Goal: Transaction & Acquisition: Book appointment/travel/reservation

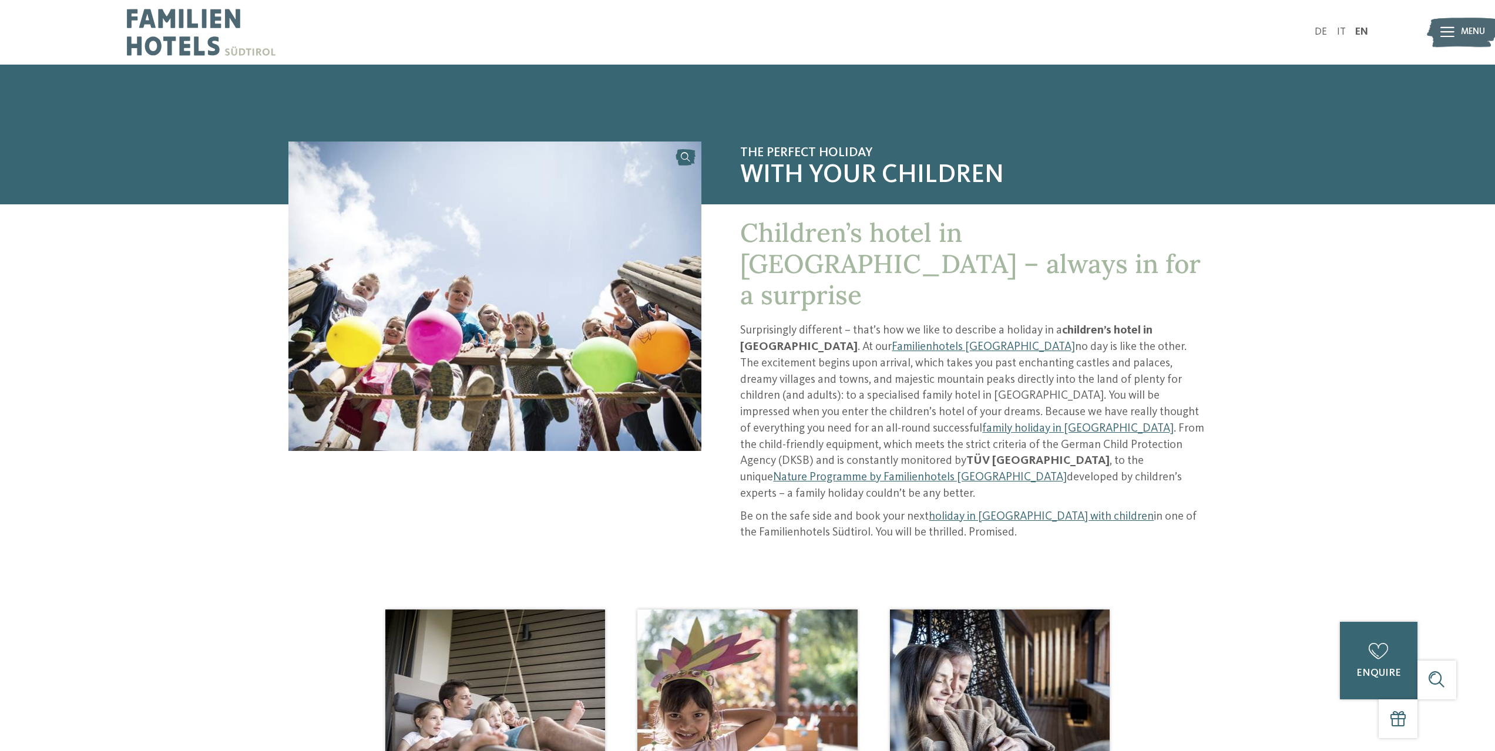
click at [1446, 35] on icon at bounding box center [1447, 32] width 14 height 11
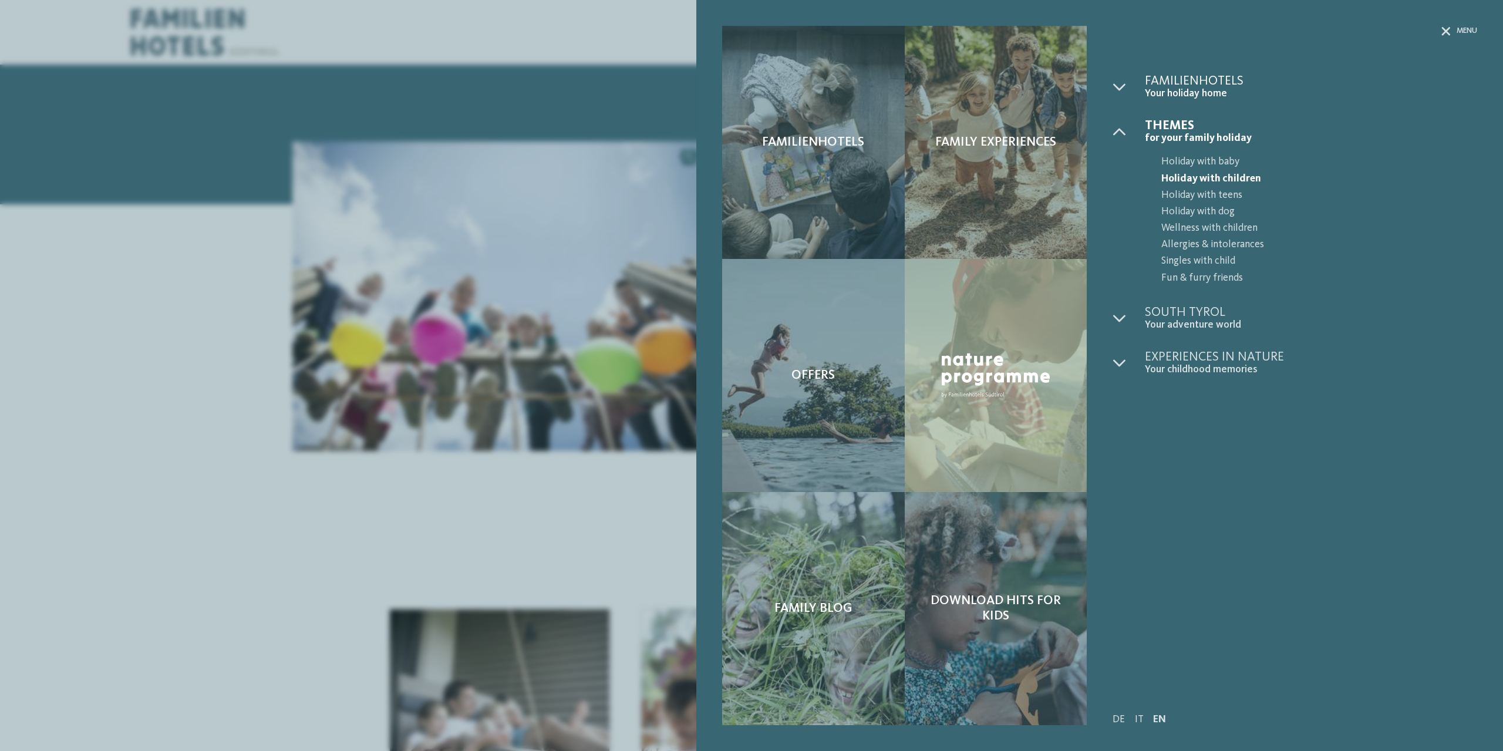
click at [1190, 96] on span "Your holiday home" at bounding box center [1311, 94] width 332 height 12
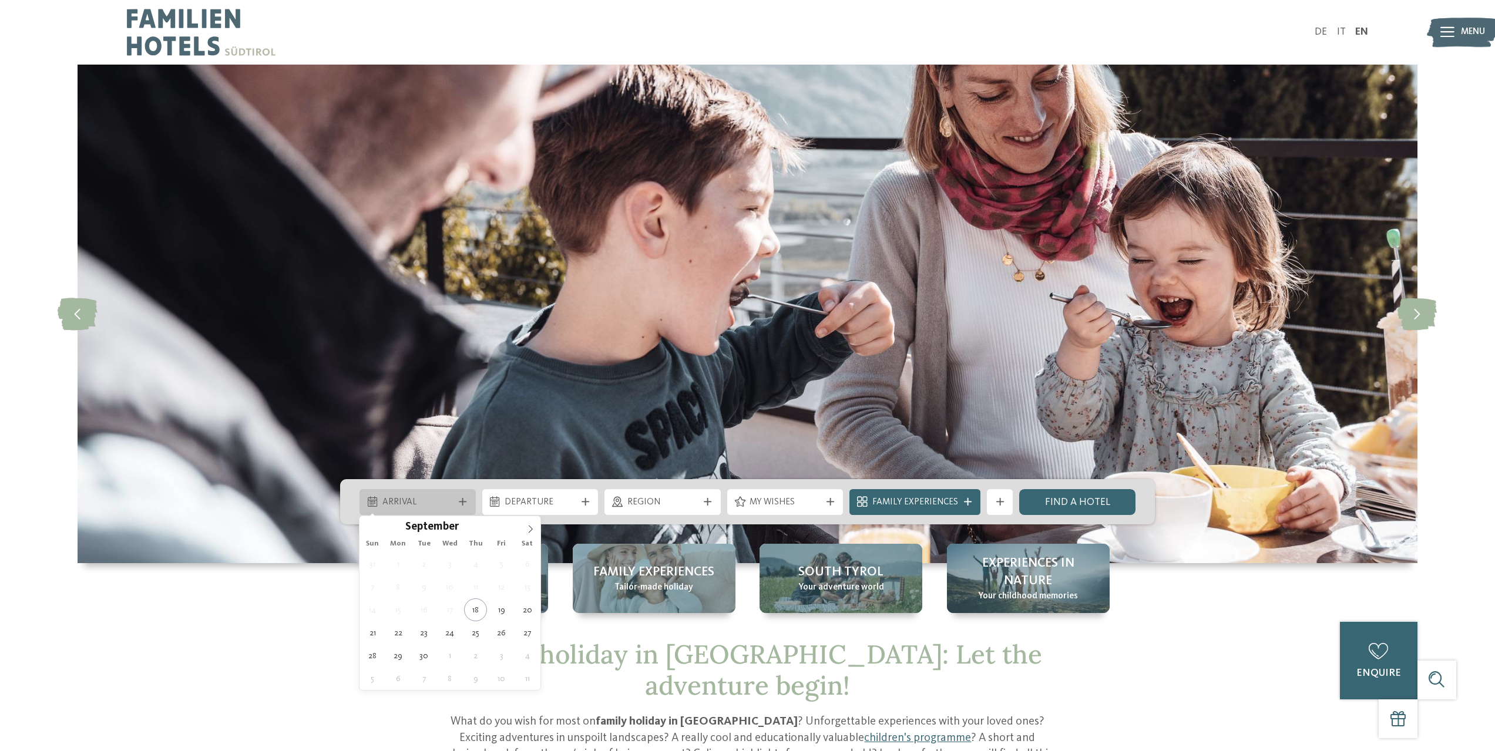
click at [470, 503] on div "Arrival" at bounding box center [417, 502] width 116 height 26
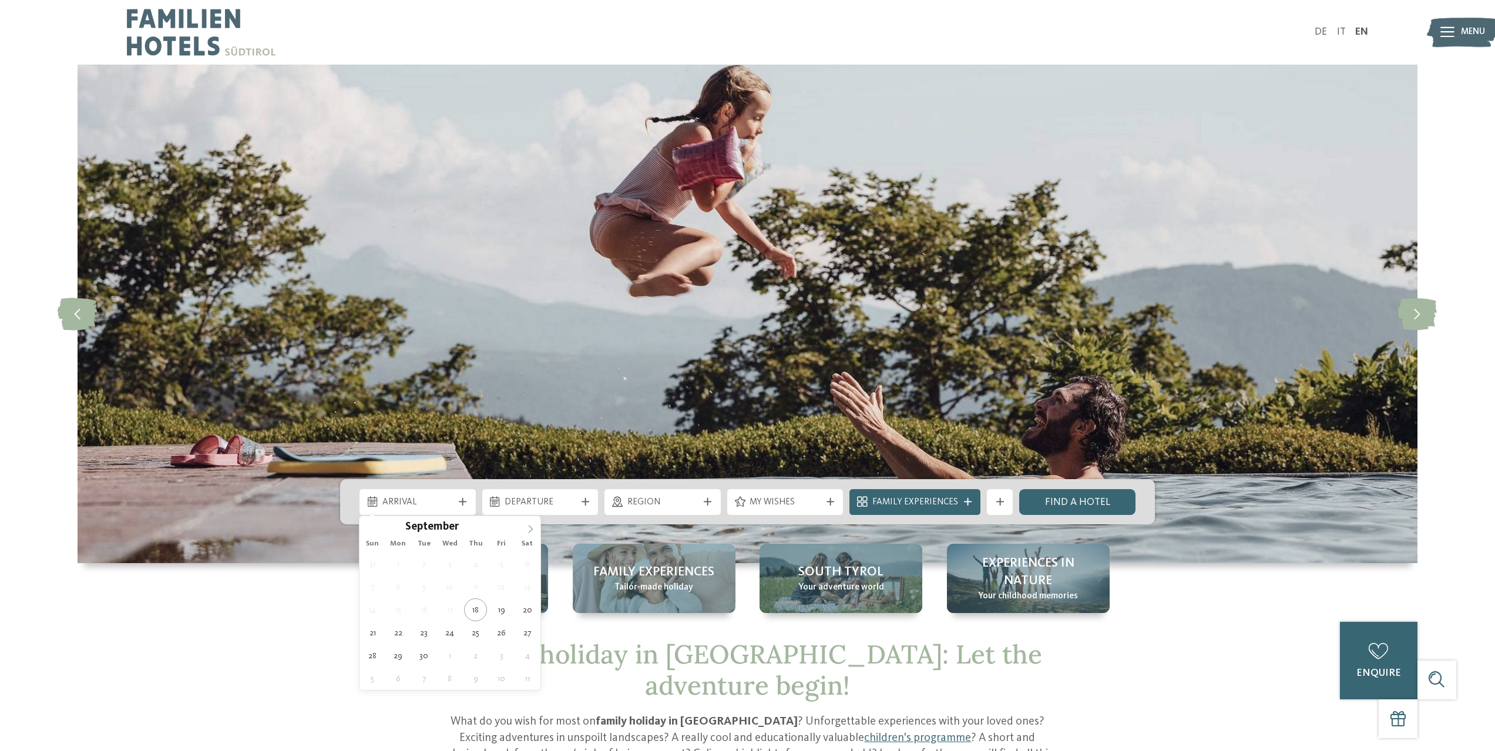
click at [529, 528] on icon at bounding box center [530, 529] width 8 height 8
click at [529, 527] on icon at bounding box center [530, 529] width 8 height 8
type input "****"
click at [529, 527] on icon at bounding box center [530, 529] width 8 height 8
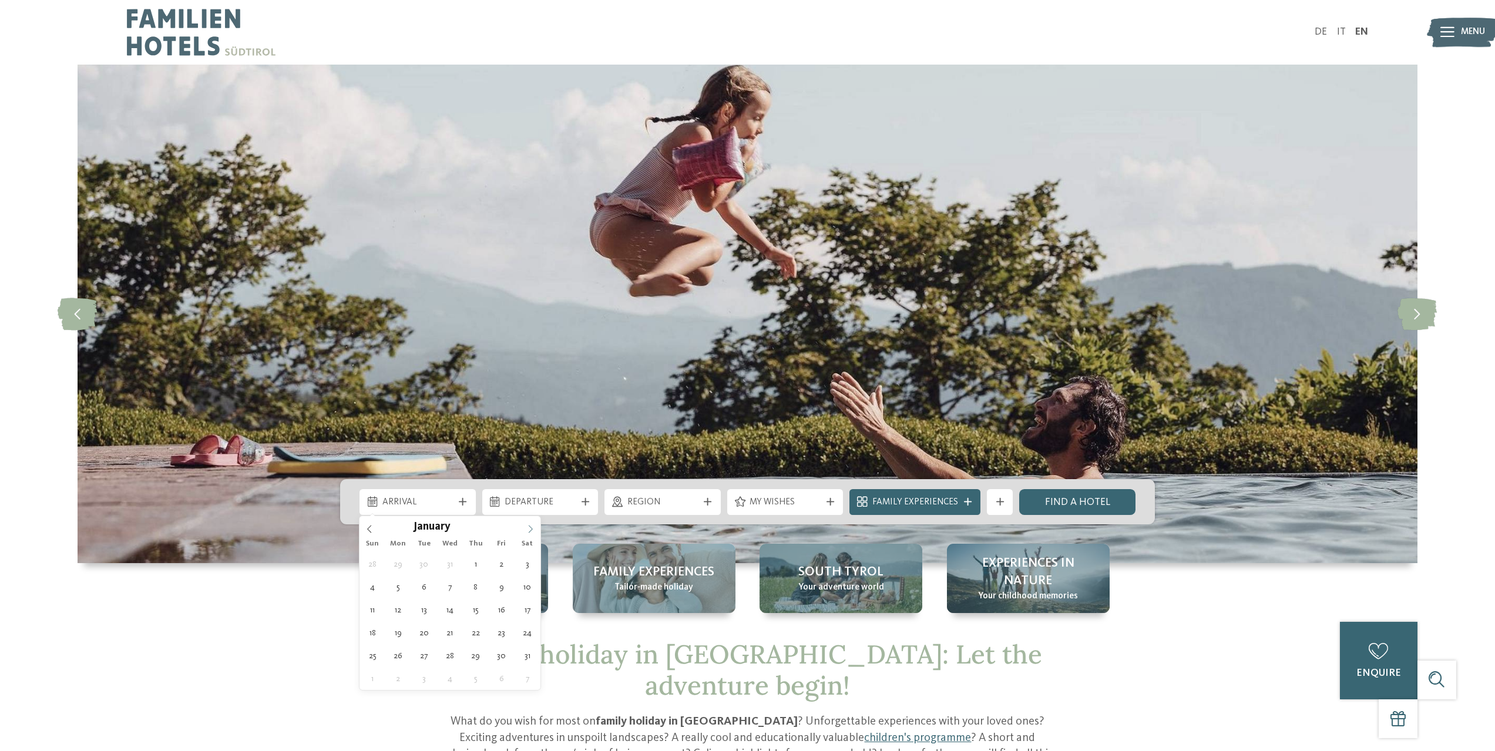
click at [529, 527] on icon at bounding box center [530, 529] width 8 height 8
type div "04.04.2026"
type input "****"
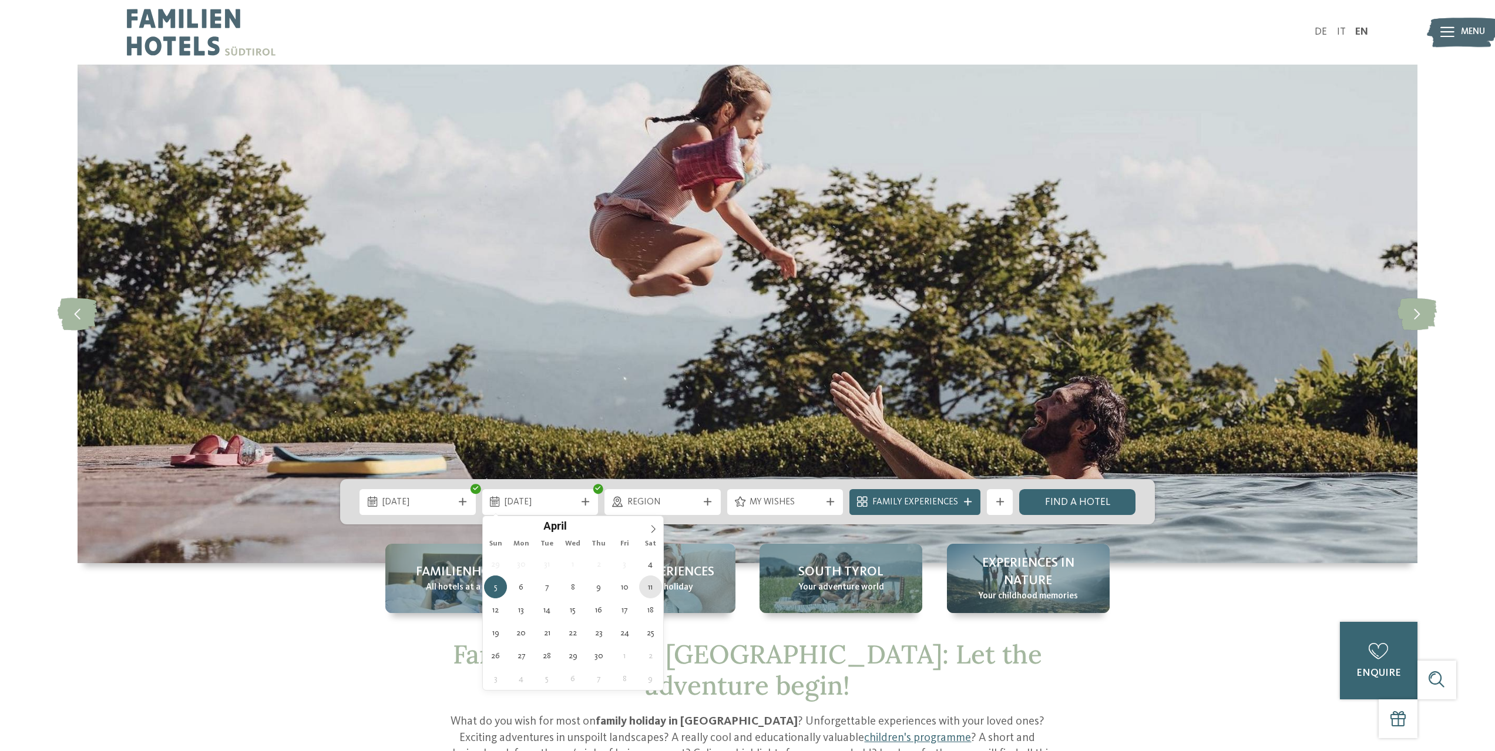
type div "11.04.2026"
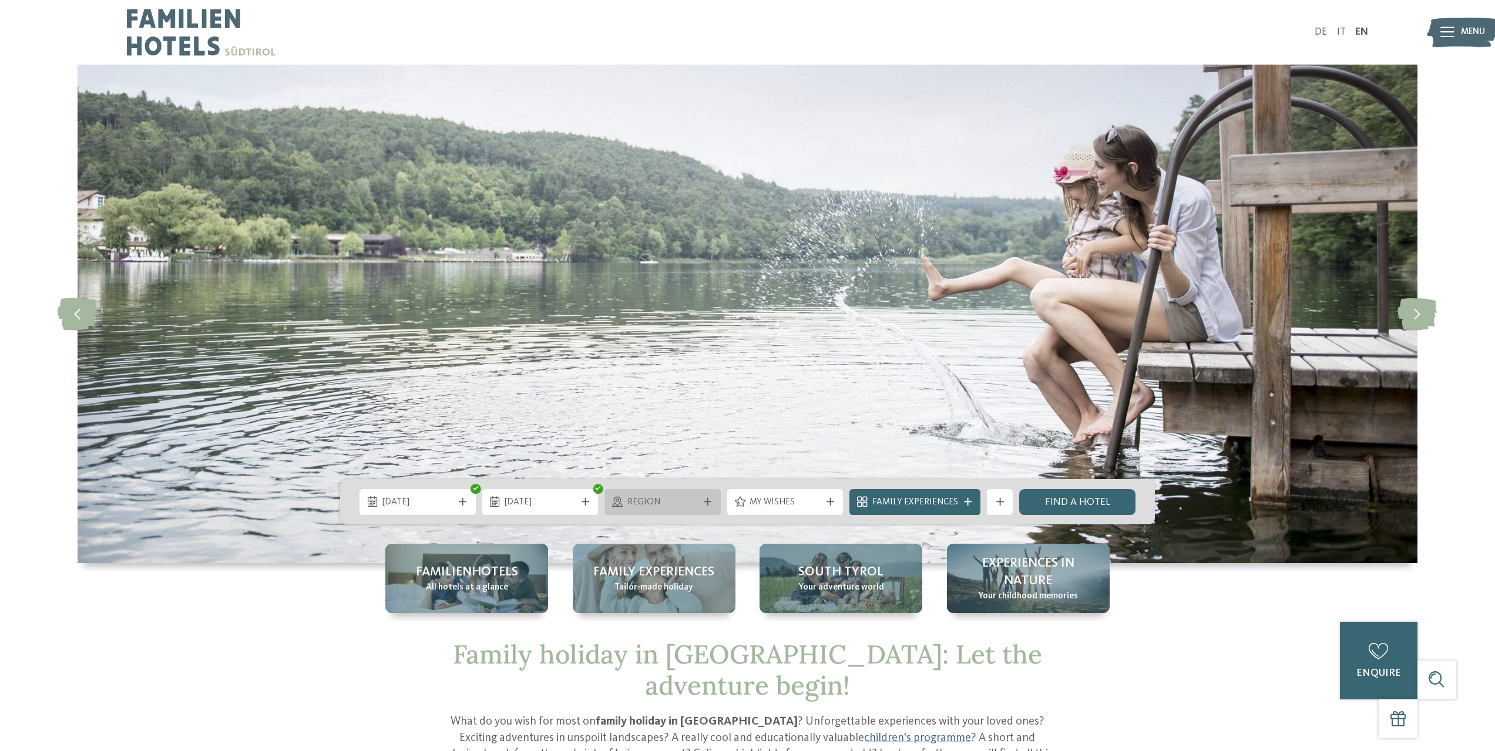
click at [710, 506] on icon at bounding box center [708, 502] width 8 height 8
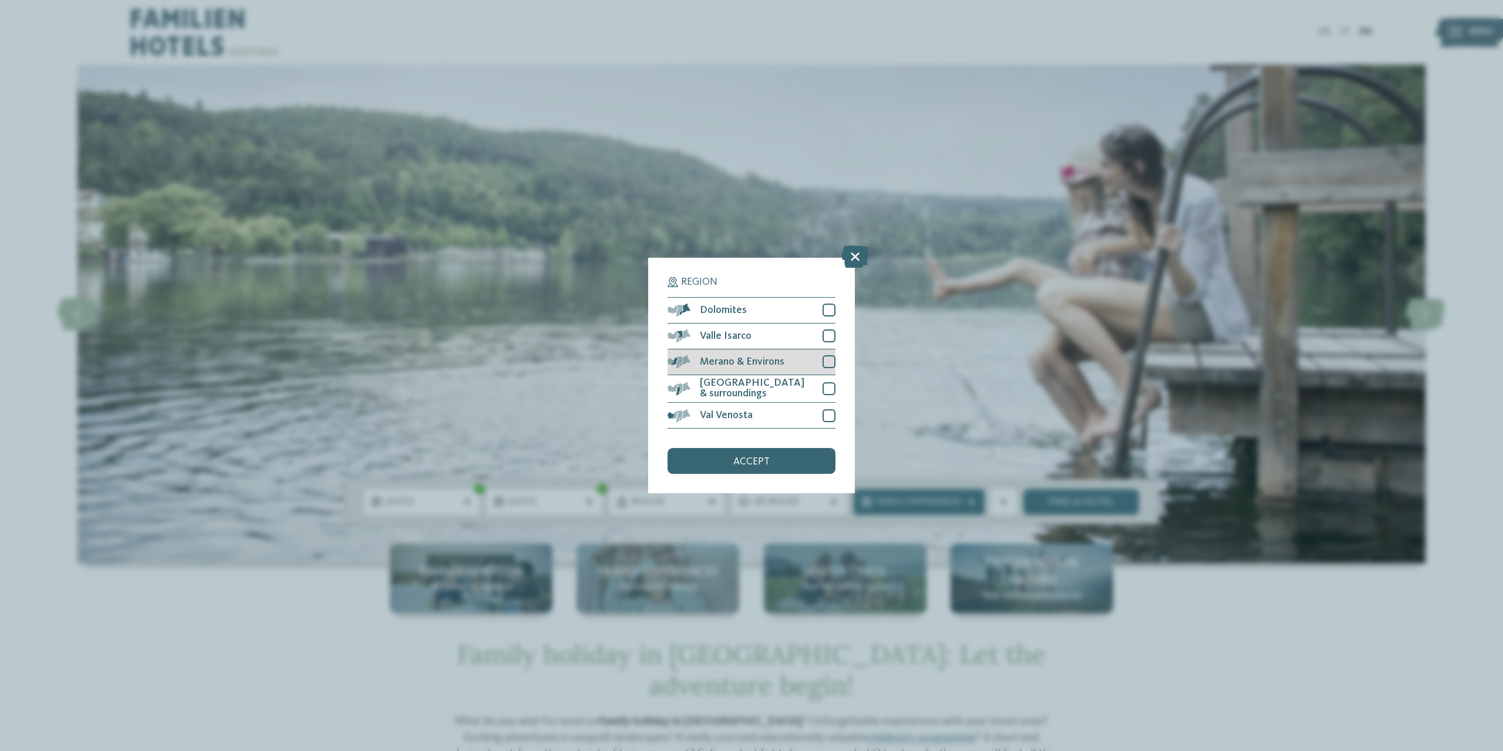
click at [828, 365] on div at bounding box center [829, 361] width 13 height 13
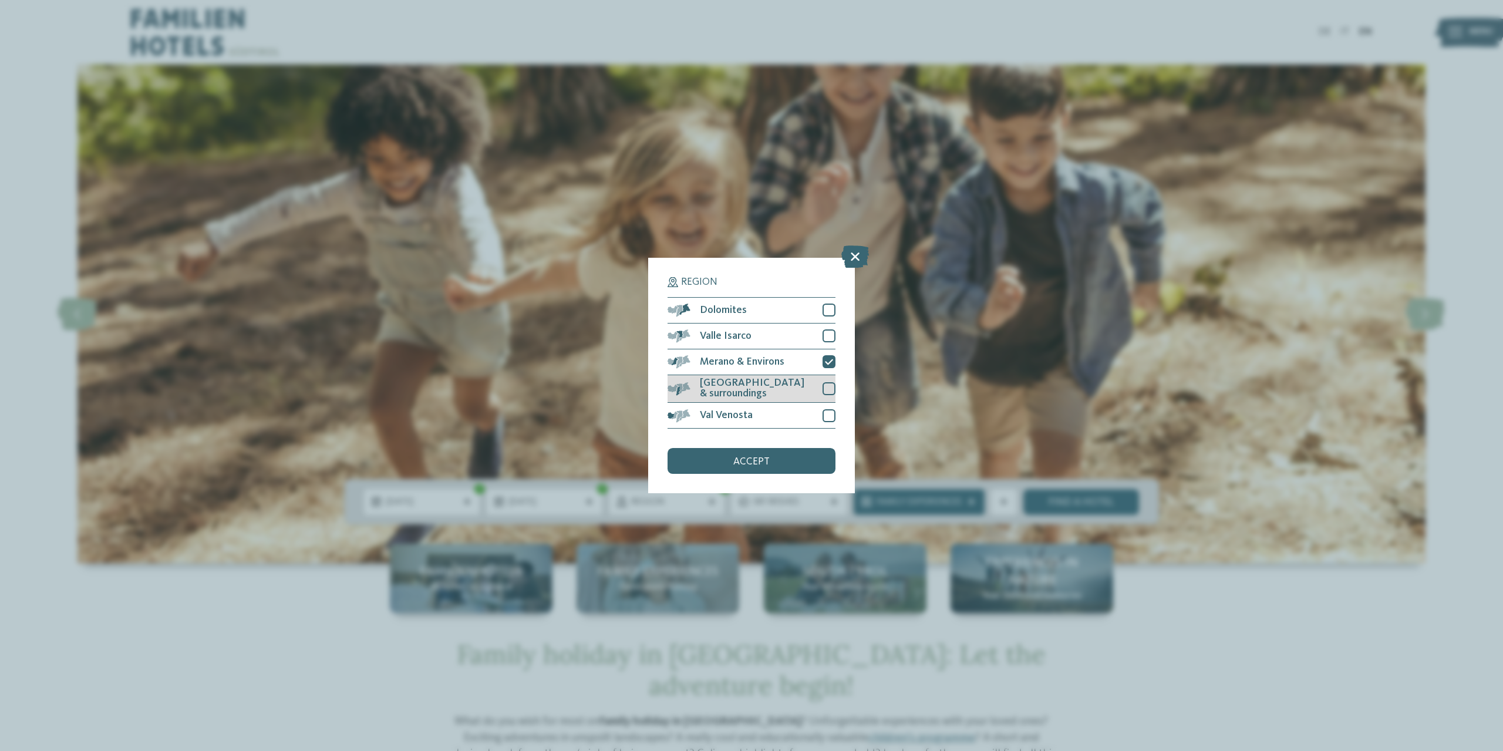
click at [827, 383] on div at bounding box center [829, 388] width 13 height 13
drag, startPoint x: 825, startPoint y: 339, endPoint x: 824, endPoint y: 332, distance: 7.7
click at [824, 339] on div at bounding box center [829, 335] width 13 height 13
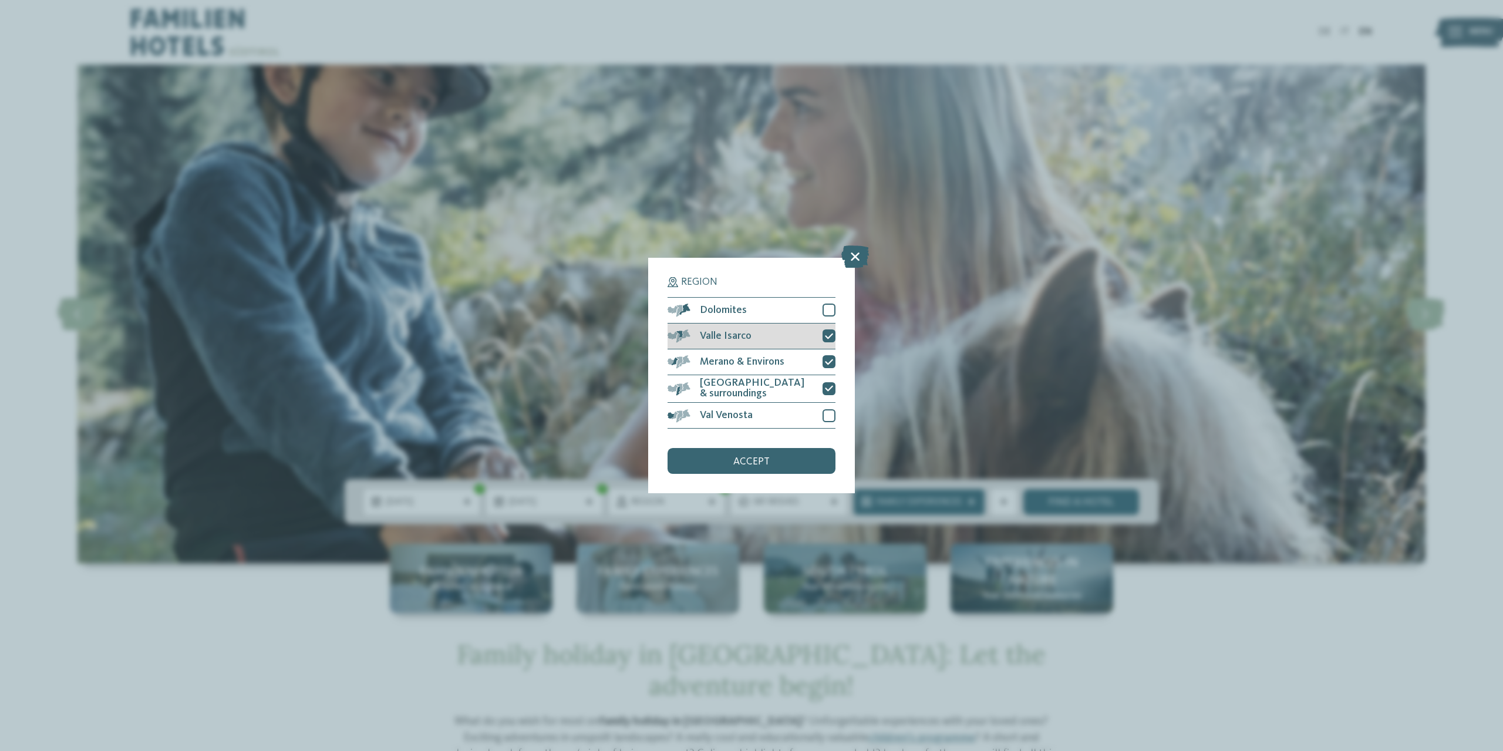
click at [825, 338] on icon at bounding box center [829, 336] width 8 height 8
click at [751, 462] on span "accept" at bounding box center [751, 462] width 36 height 11
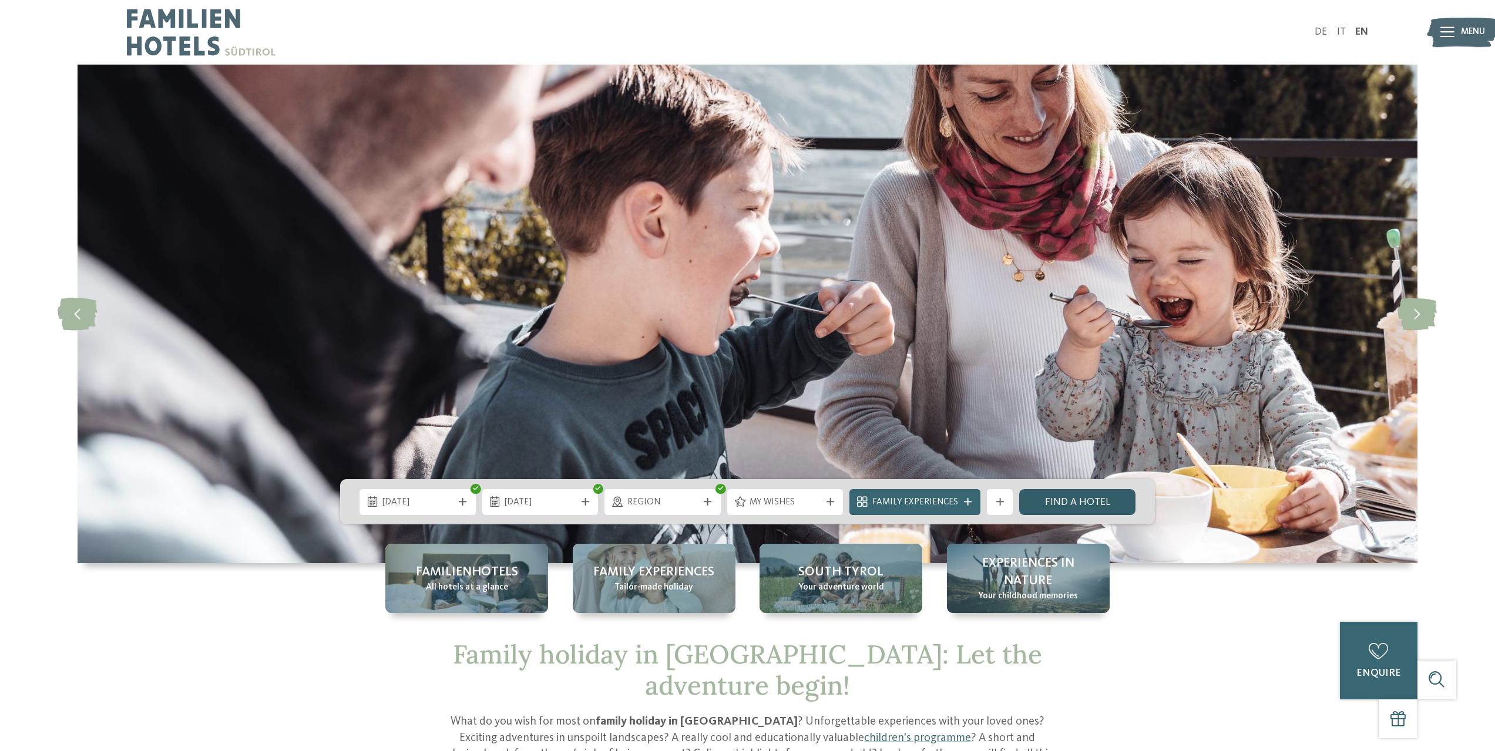
click at [1057, 509] on link "Find a hotel" at bounding box center [1077, 502] width 116 height 26
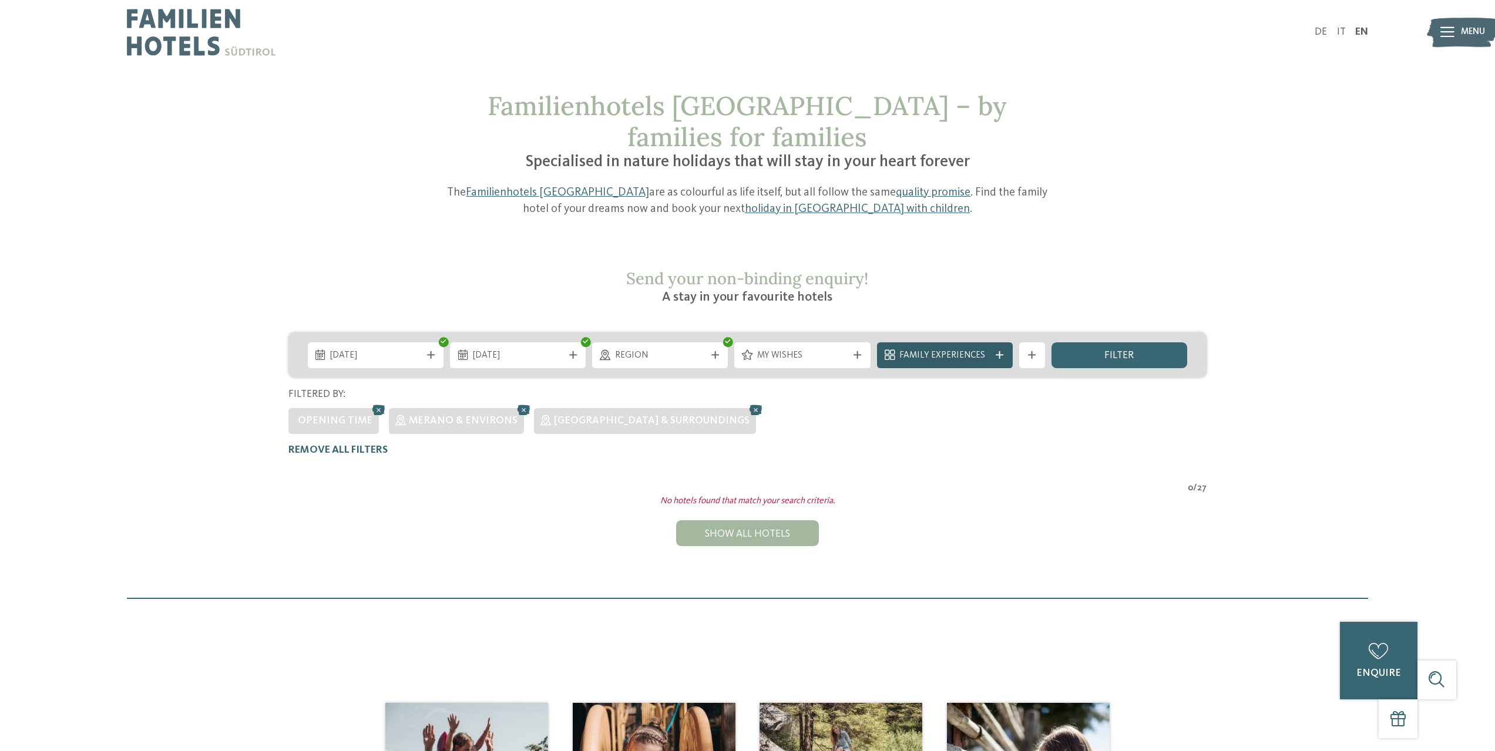
click at [1005, 351] on div at bounding box center [999, 355] width 13 height 8
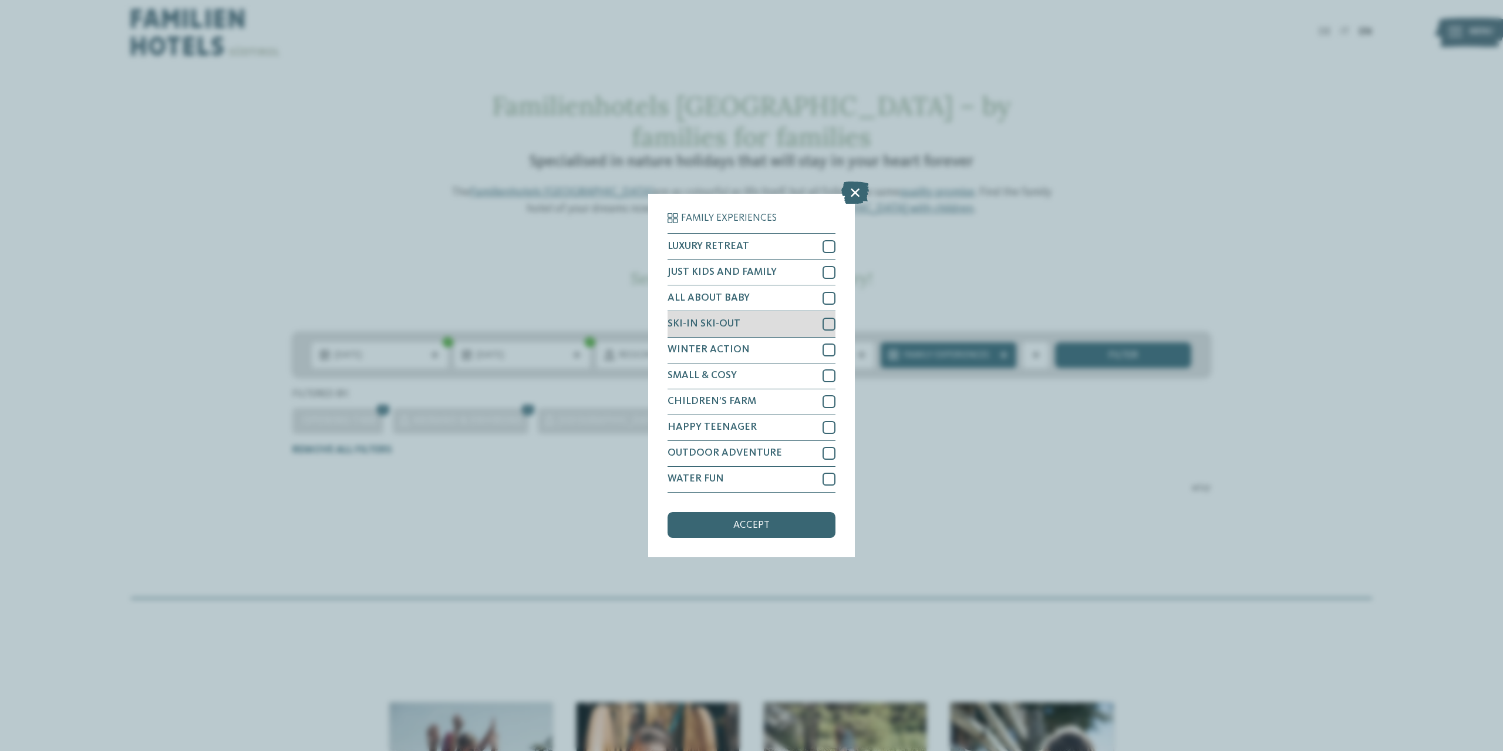
click at [830, 324] on div at bounding box center [829, 324] width 13 height 13
click at [824, 356] on div at bounding box center [829, 350] width 13 height 13
click at [772, 521] on div "accept" at bounding box center [752, 525] width 168 height 26
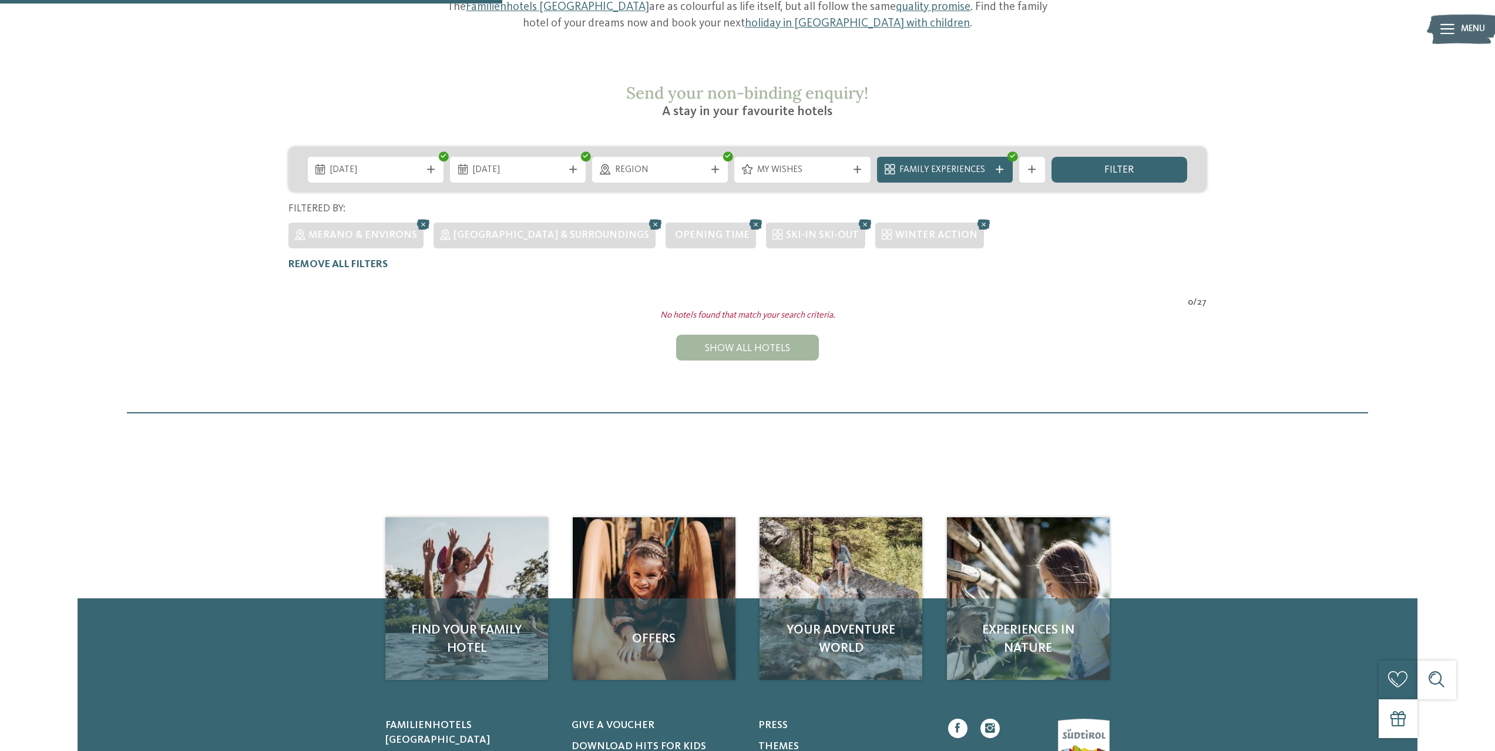
scroll to position [164, 0]
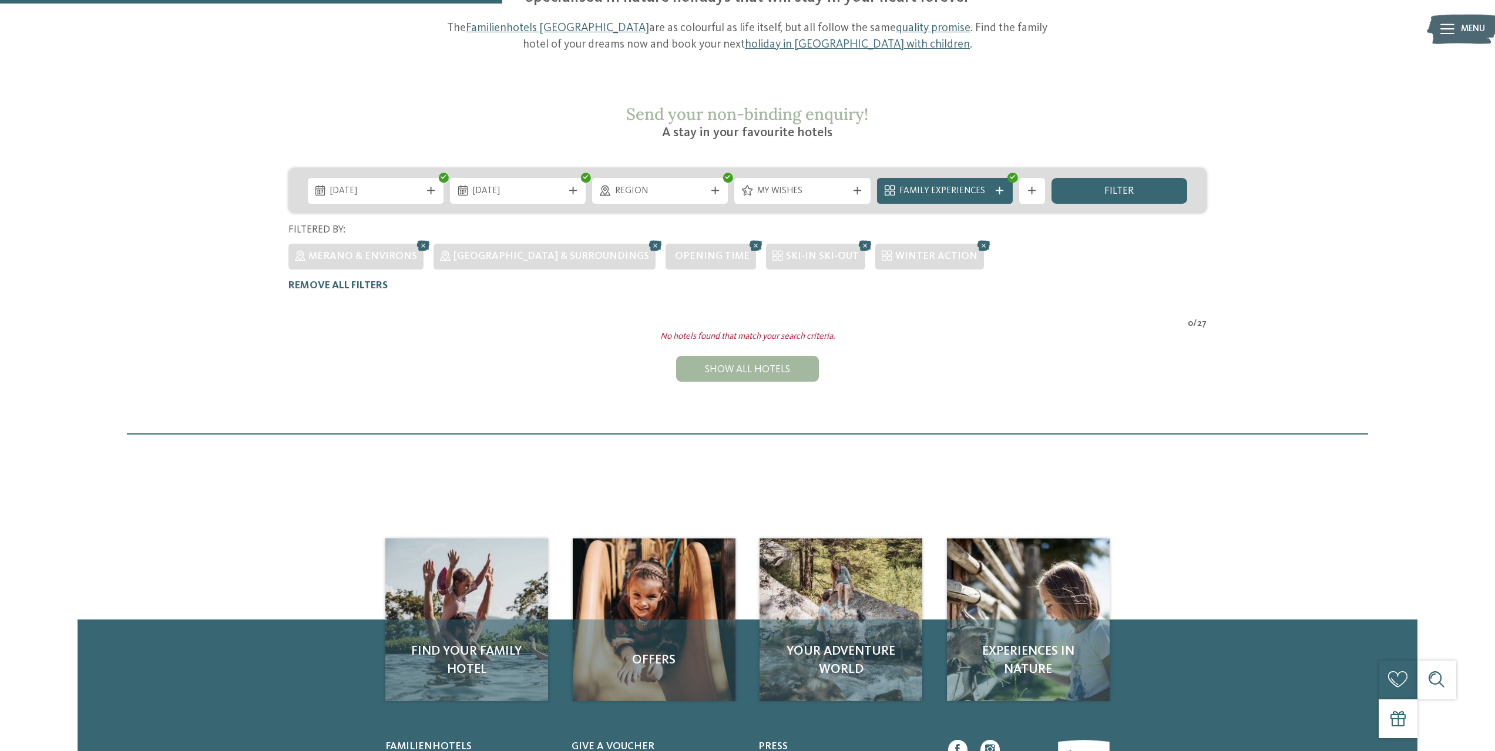
click at [711, 178] on div "Region" at bounding box center [660, 191] width 136 height 26
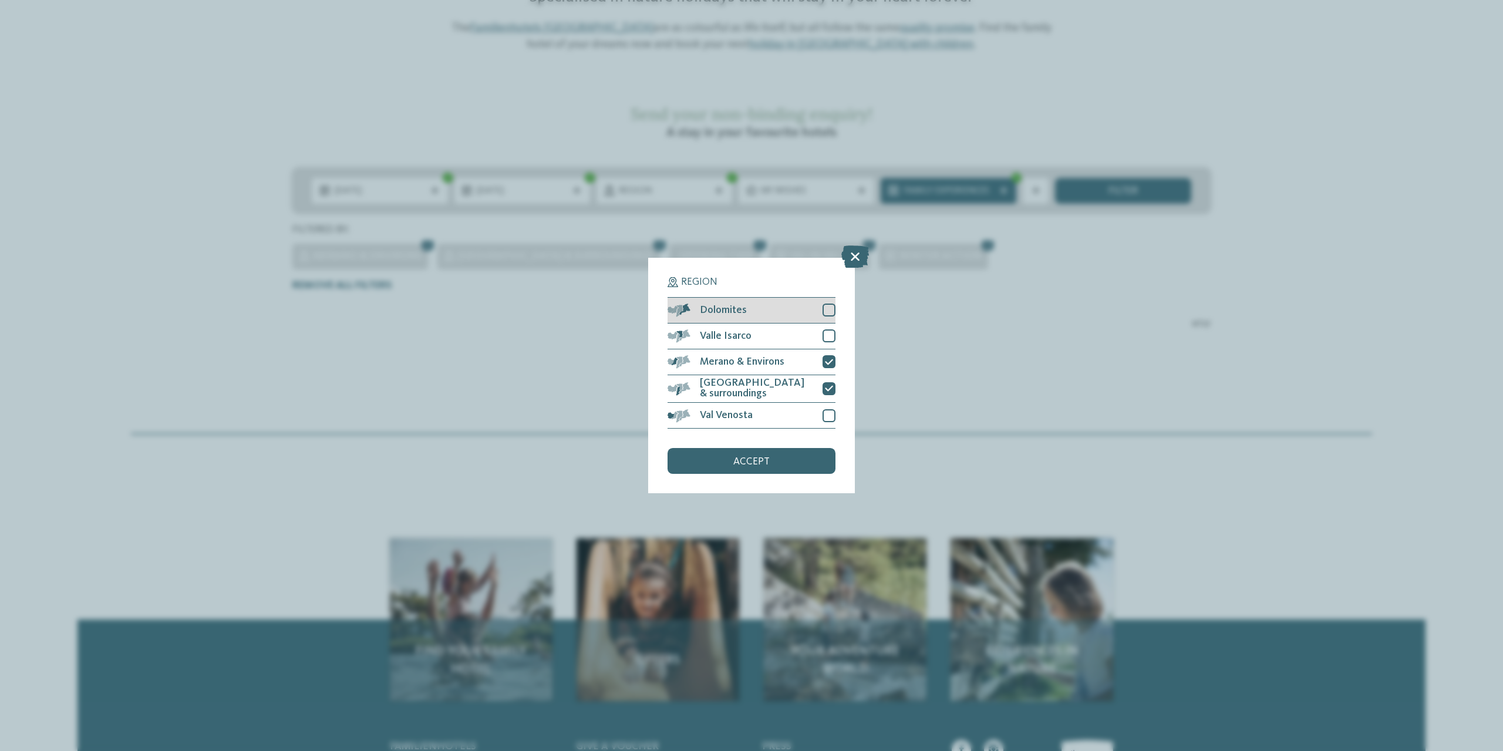
click at [828, 312] on div at bounding box center [829, 310] width 13 height 13
click at [772, 464] on div "accept" at bounding box center [752, 461] width 168 height 26
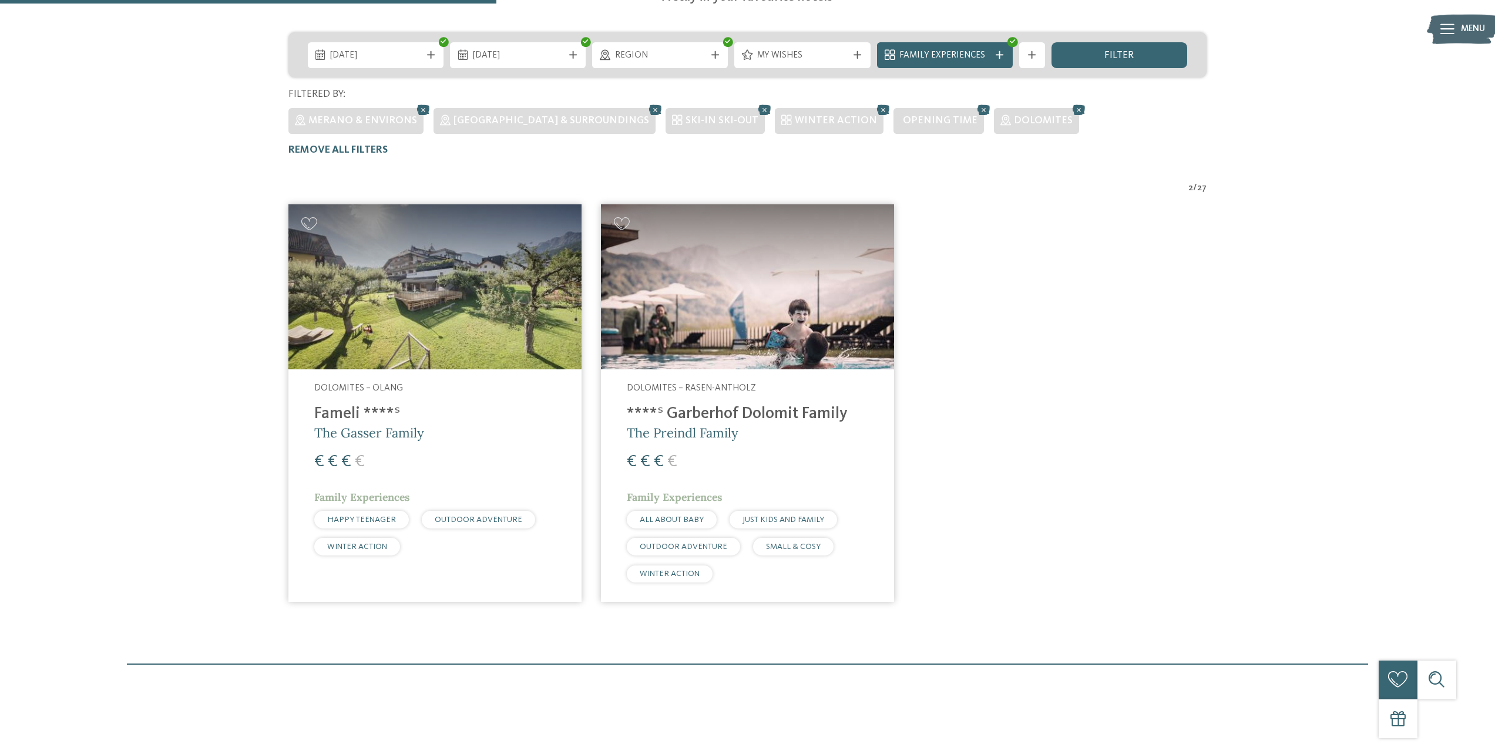
scroll to position [282, 0]
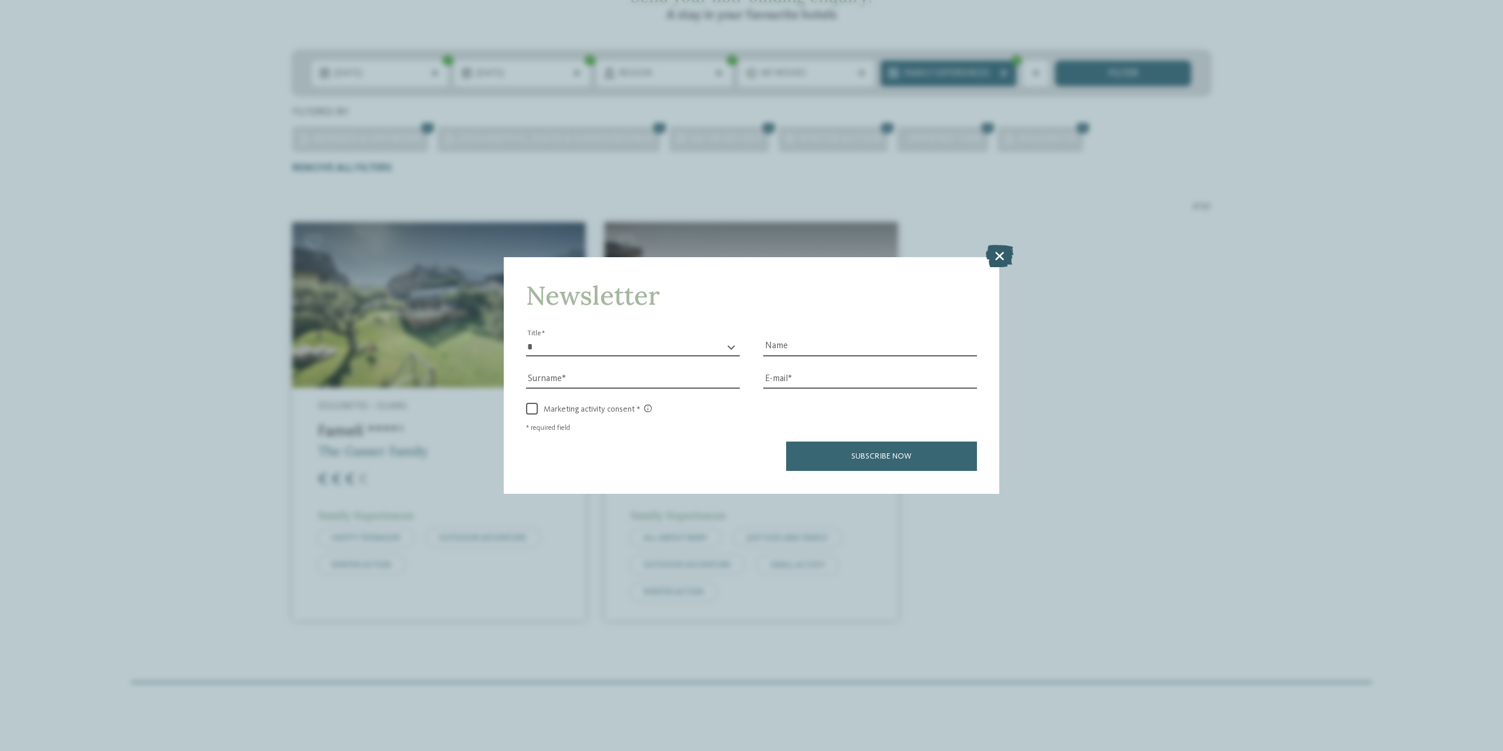
click at [988, 268] on div at bounding box center [1000, 257] width 28 height 24
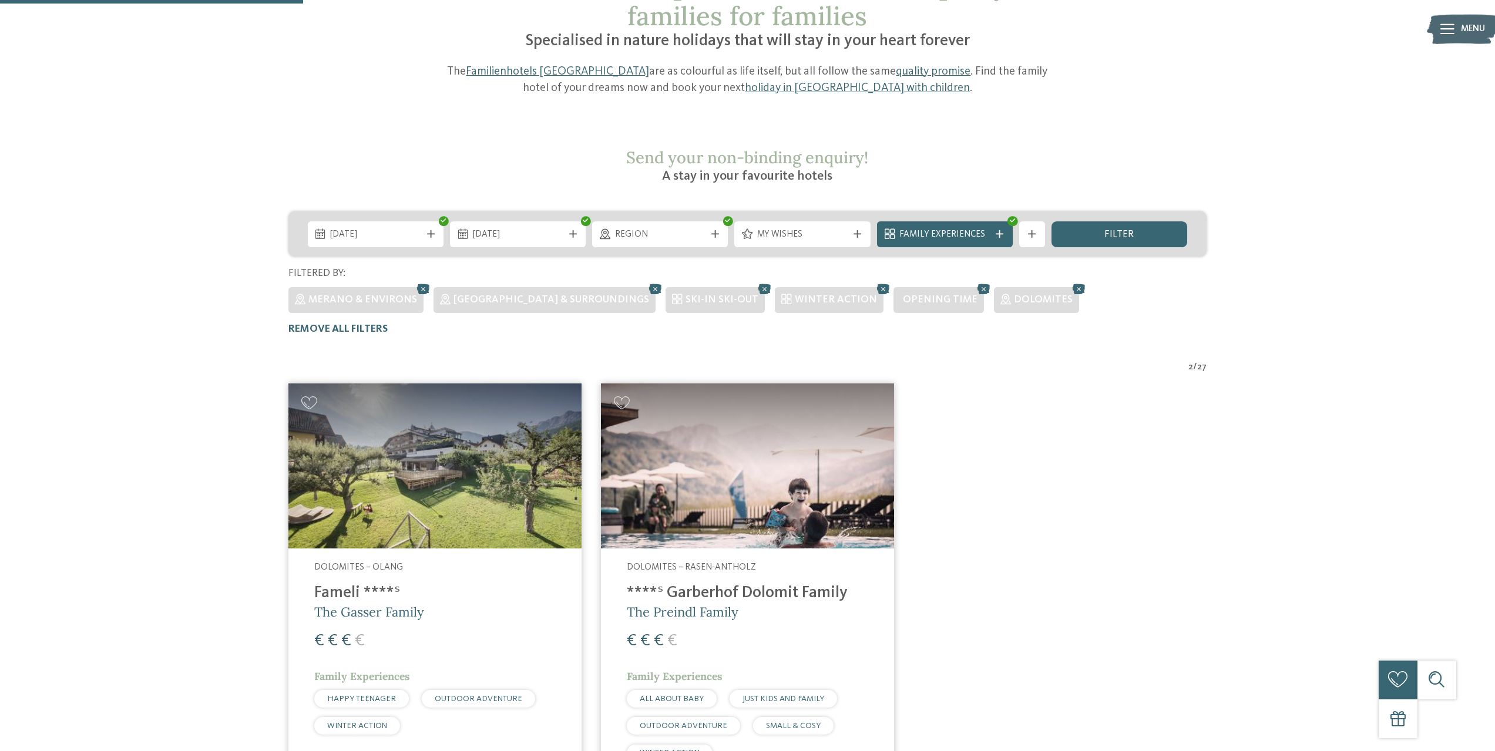
scroll to position [0, 0]
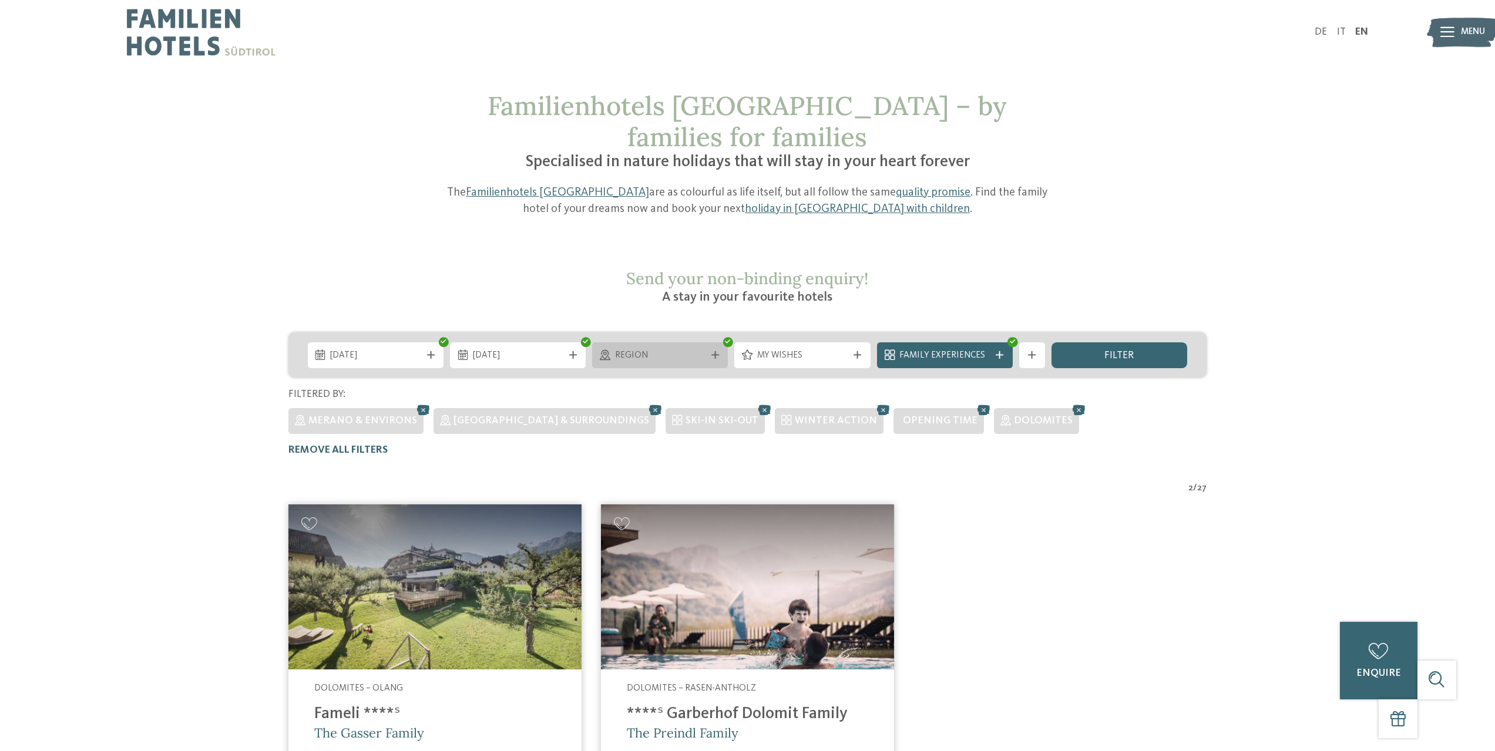
click at [715, 342] on div "Region" at bounding box center [660, 355] width 136 height 26
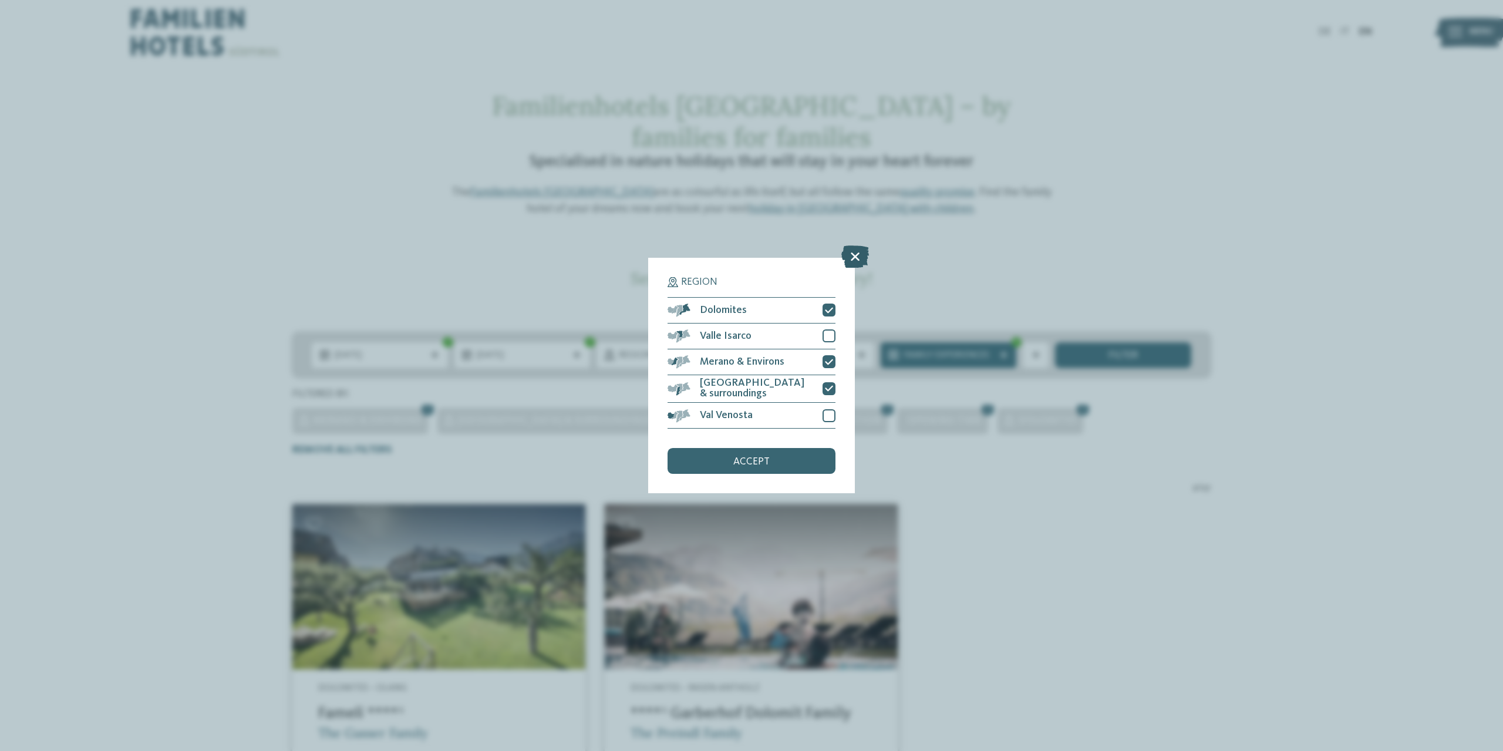
click at [854, 263] on icon at bounding box center [856, 256] width 28 height 22
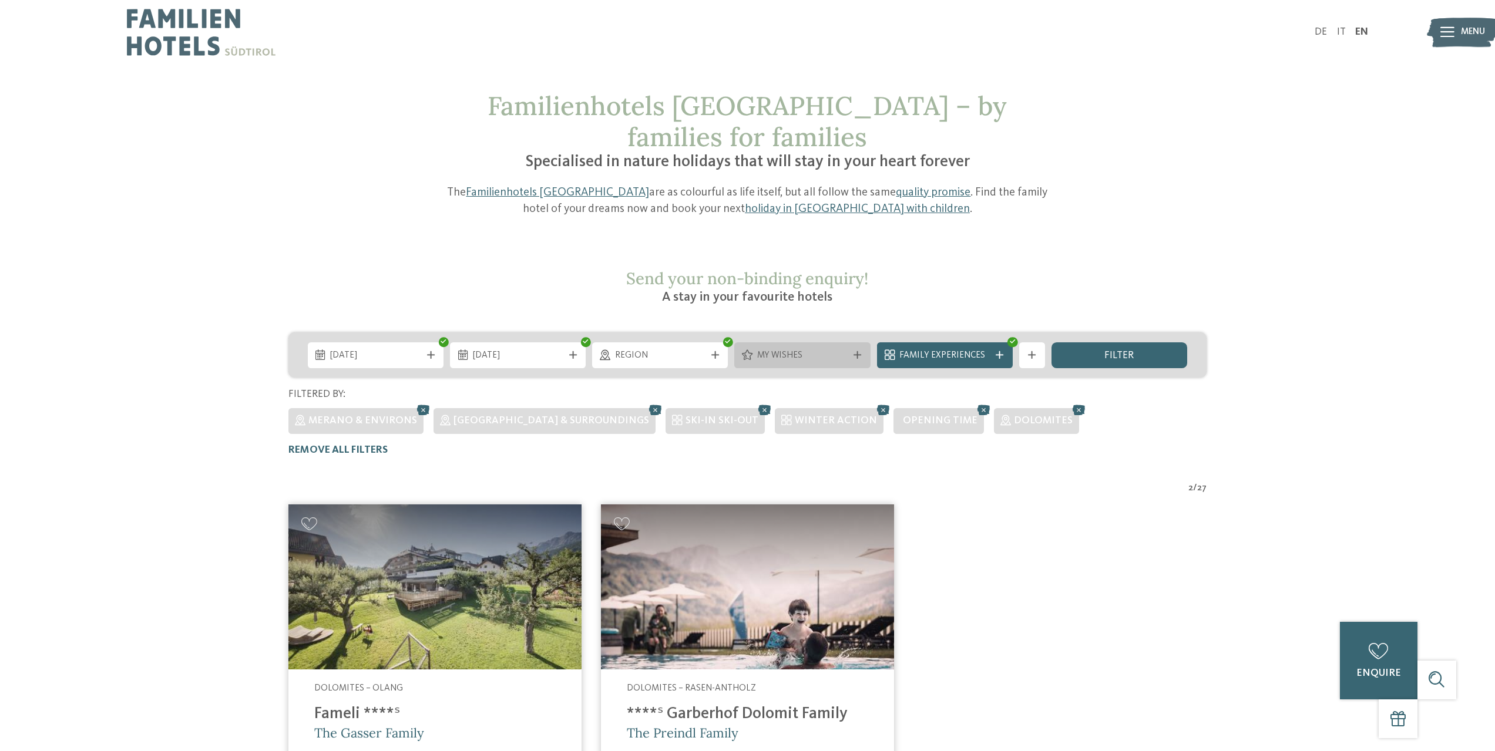
click at [857, 351] on icon at bounding box center [857, 355] width 8 height 8
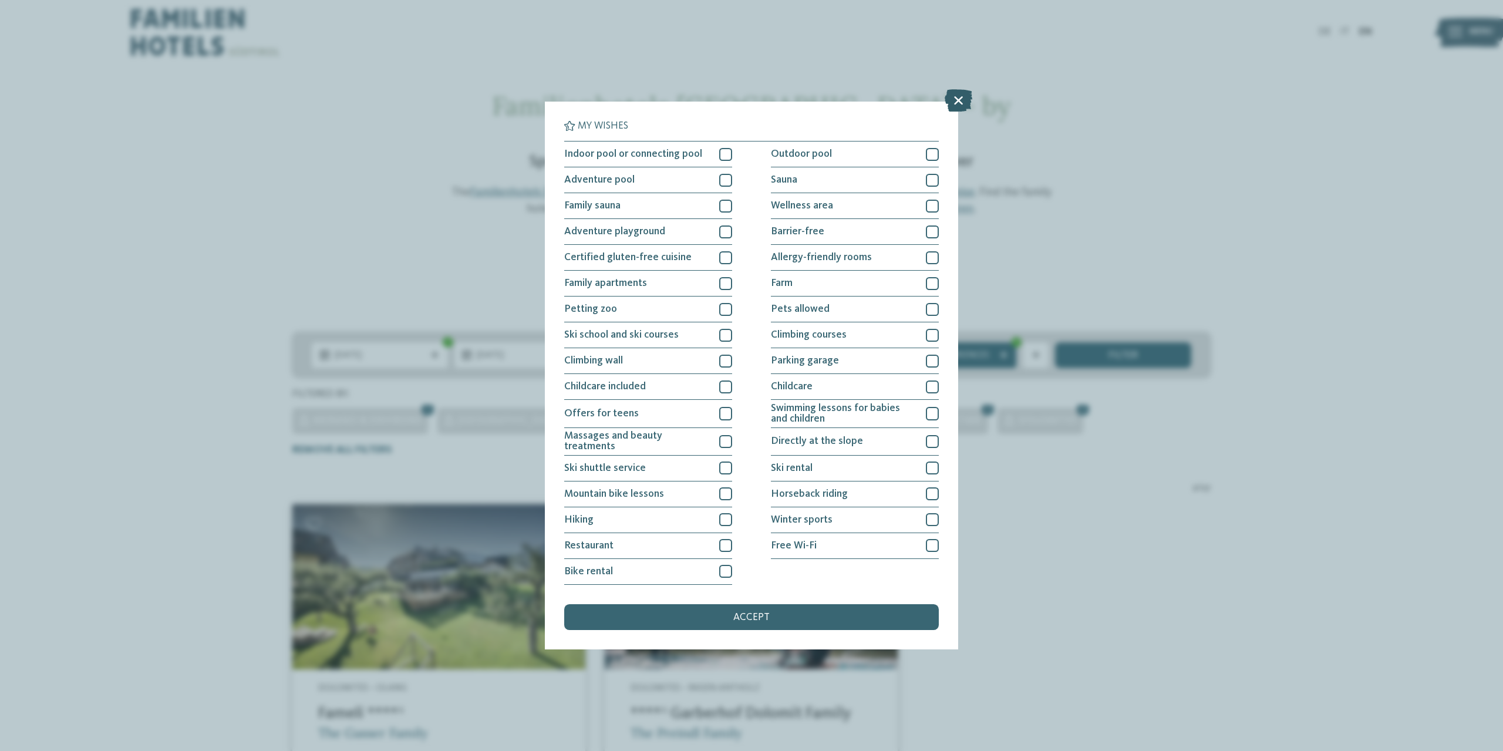
click at [952, 107] on icon at bounding box center [959, 100] width 28 height 22
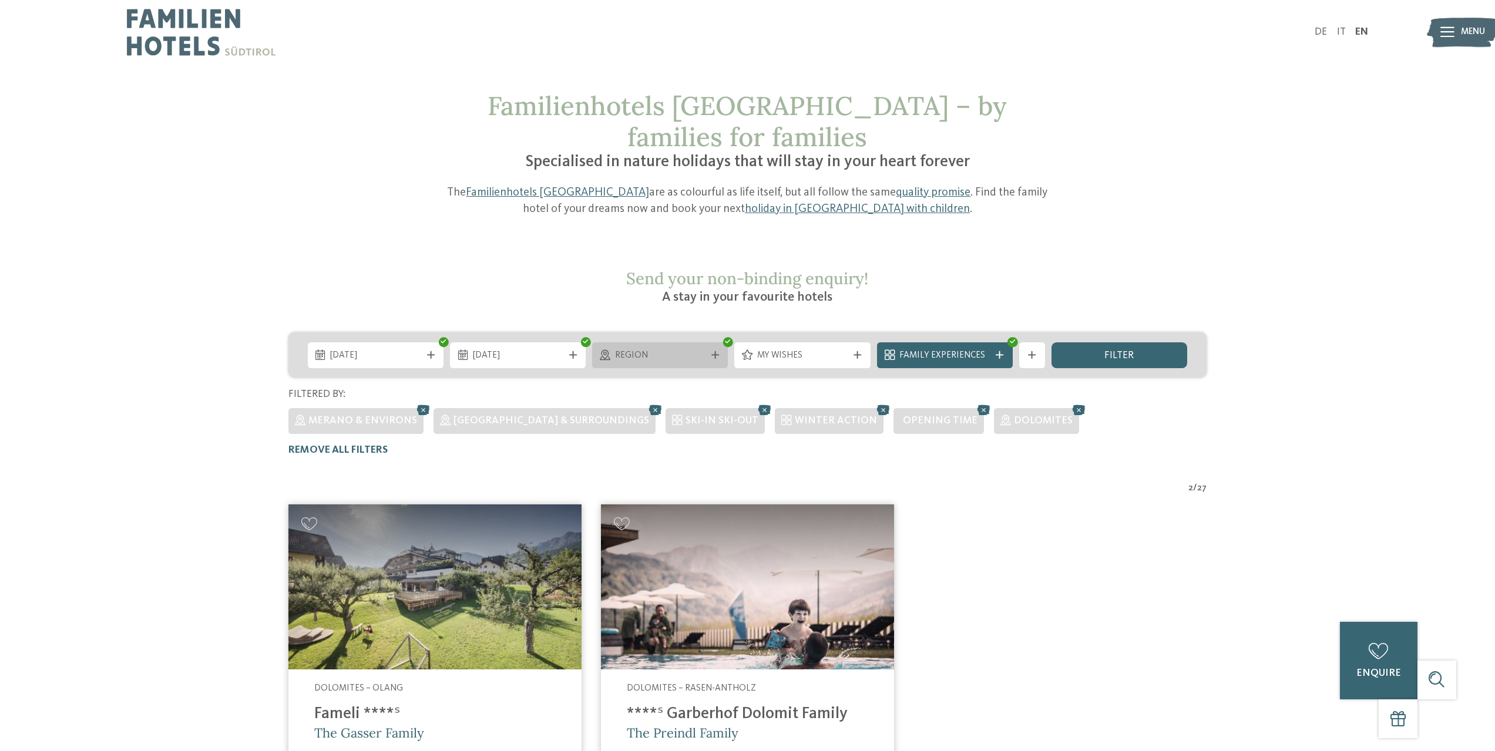
click at [712, 351] on icon at bounding box center [715, 355] width 8 height 8
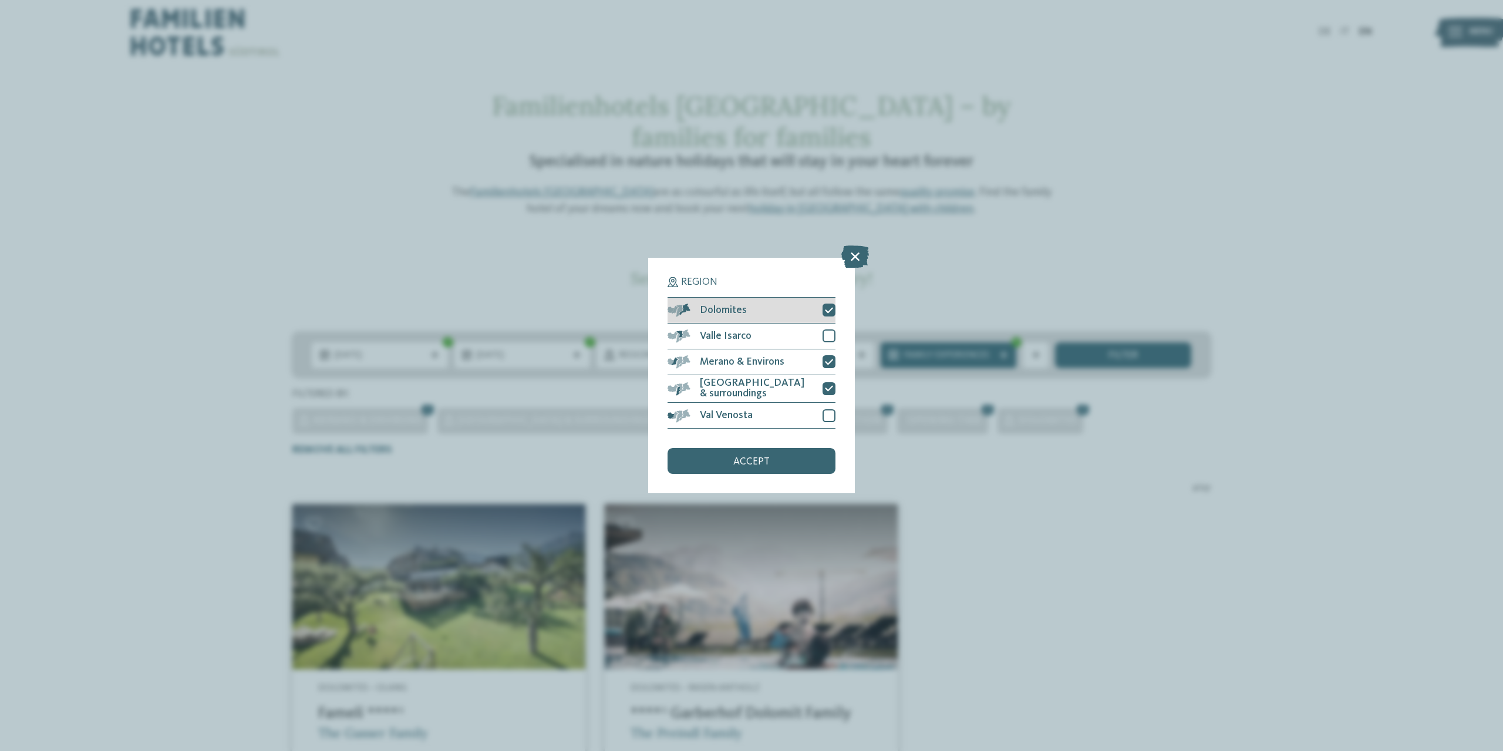
click at [825, 310] on icon at bounding box center [829, 311] width 8 height 8
click at [827, 339] on div at bounding box center [829, 335] width 13 height 13
click at [752, 463] on span "accept" at bounding box center [751, 462] width 36 height 11
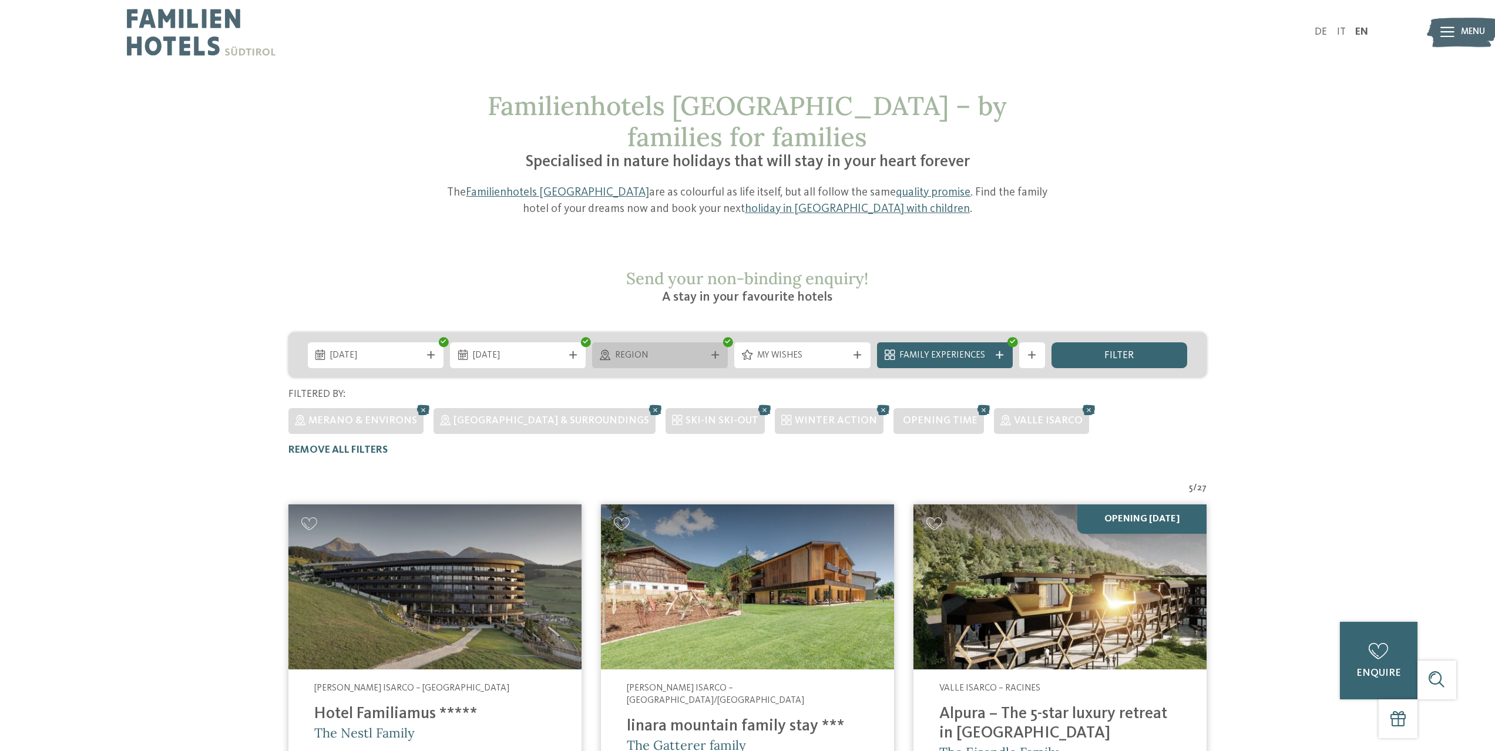
click at [659, 349] on span "Region" at bounding box center [660, 355] width 90 height 13
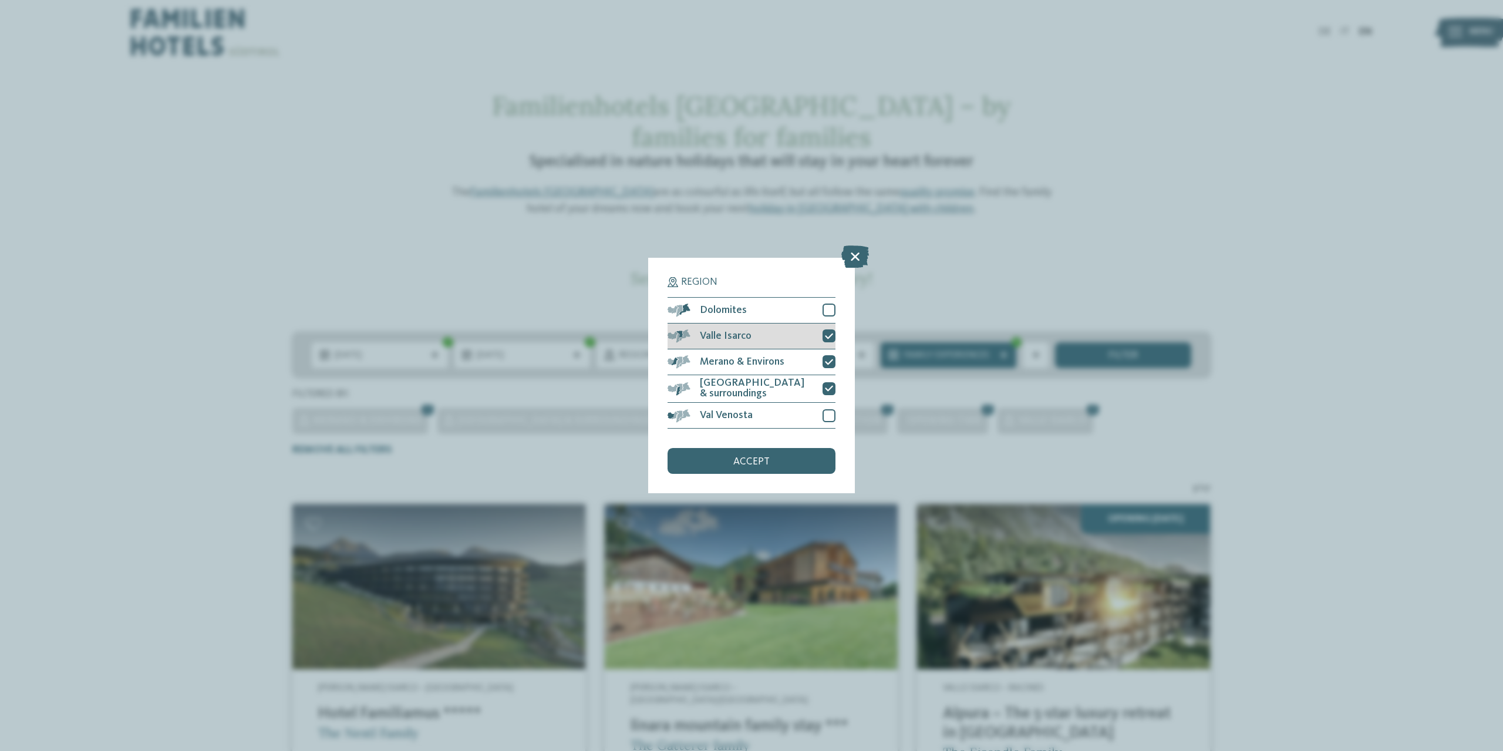
click at [831, 339] on icon at bounding box center [829, 336] width 8 height 8
click at [826, 391] on icon at bounding box center [829, 389] width 8 height 8
click at [749, 463] on span "accept" at bounding box center [751, 462] width 36 height 11
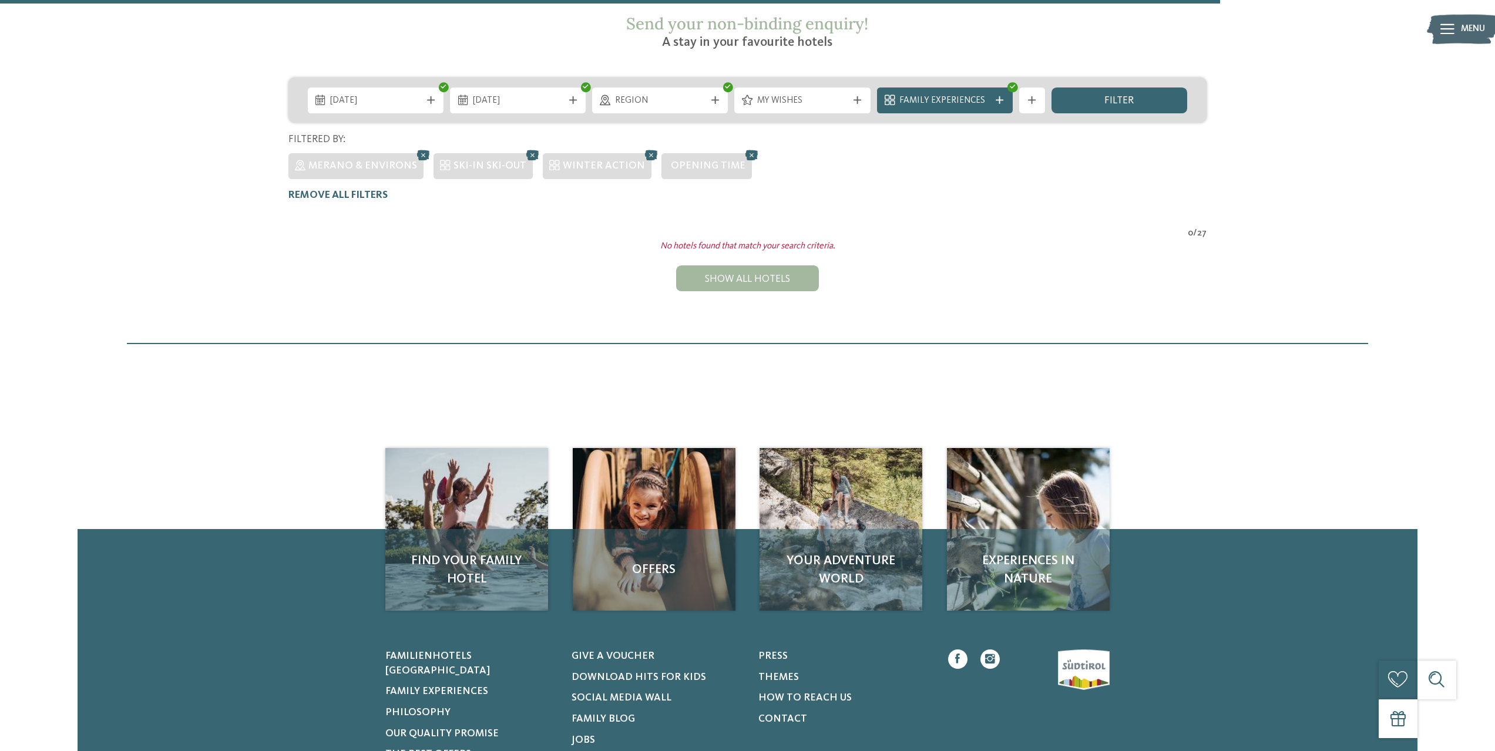
scroll to position [47, 0]
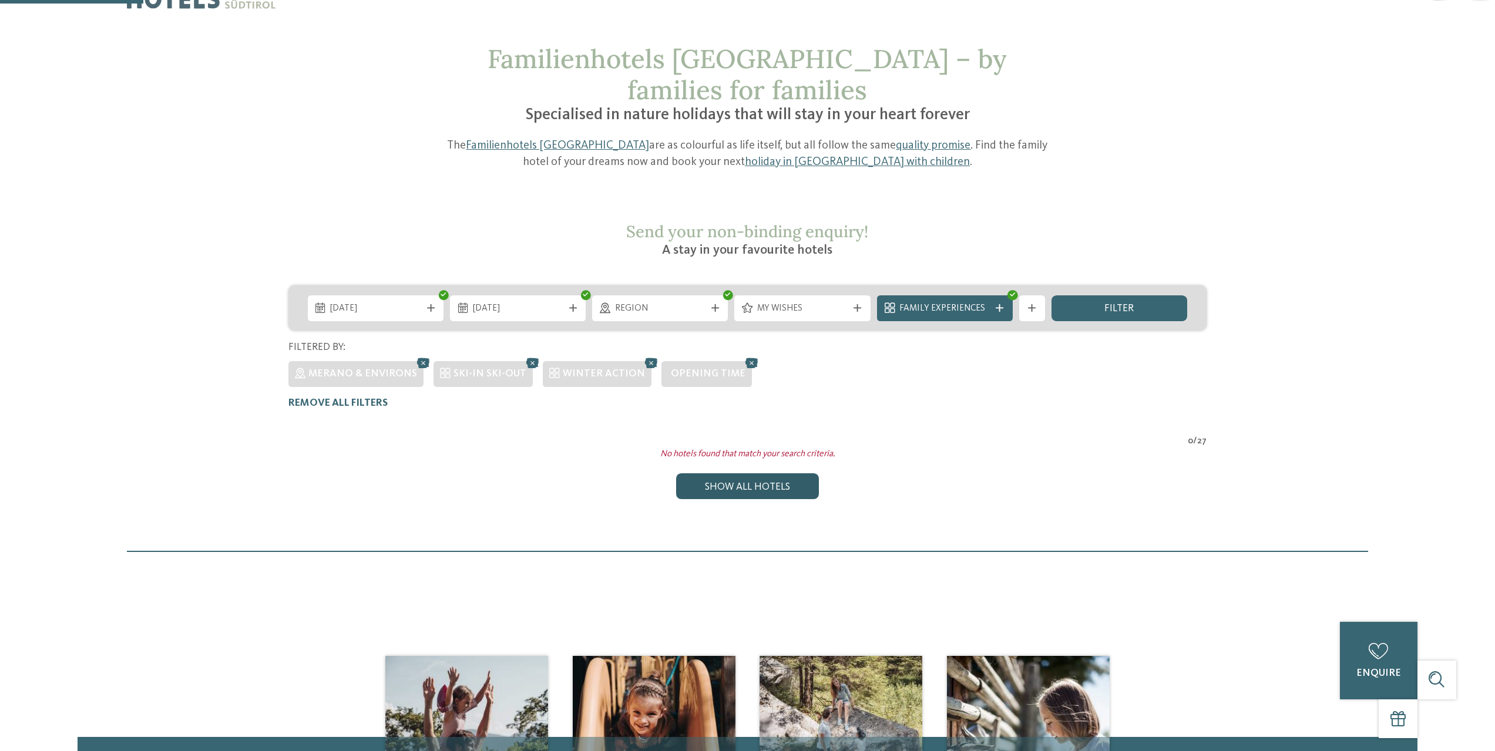
click at [753, 473] on div "Show all hotels" at bounding box center [747, 486] width 142 height 26
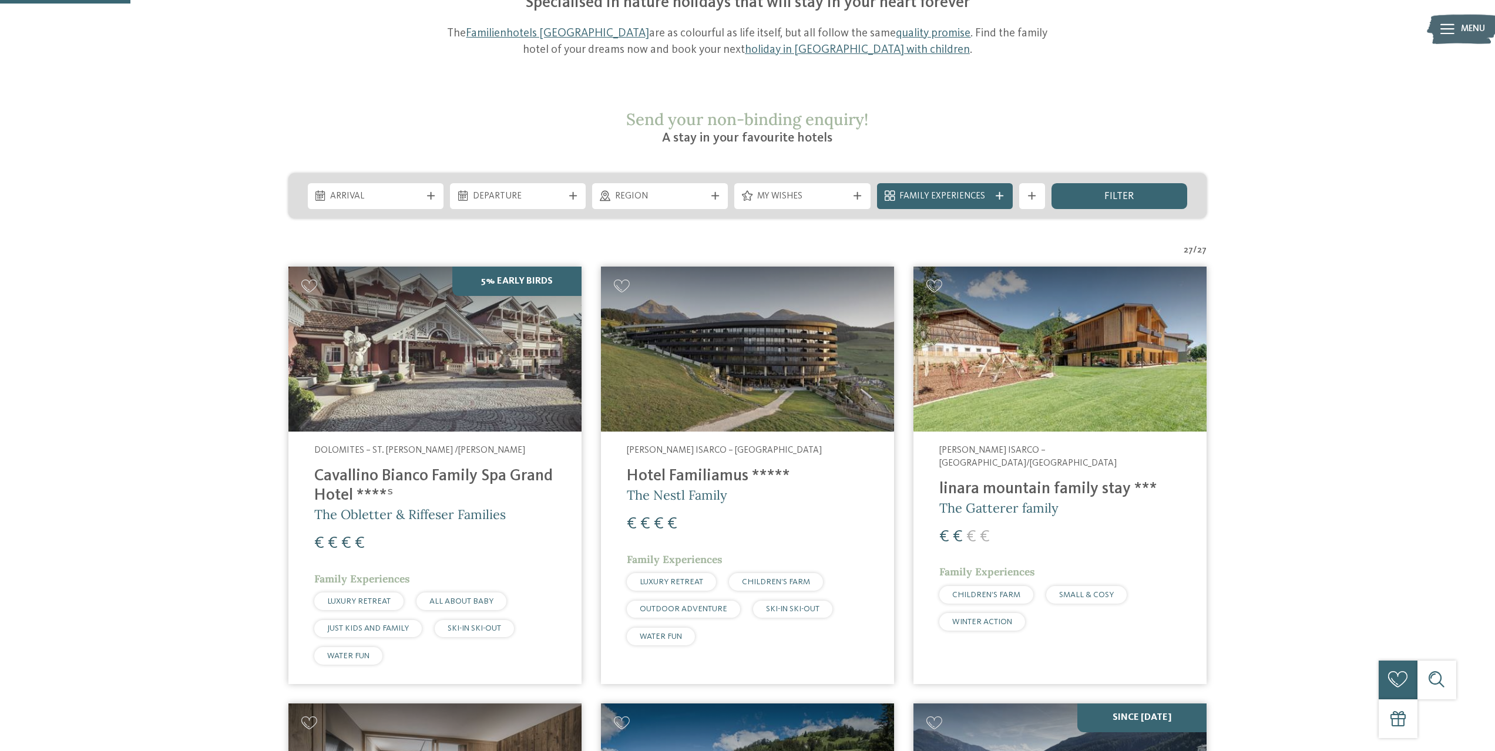
scroll to position [0, 0]
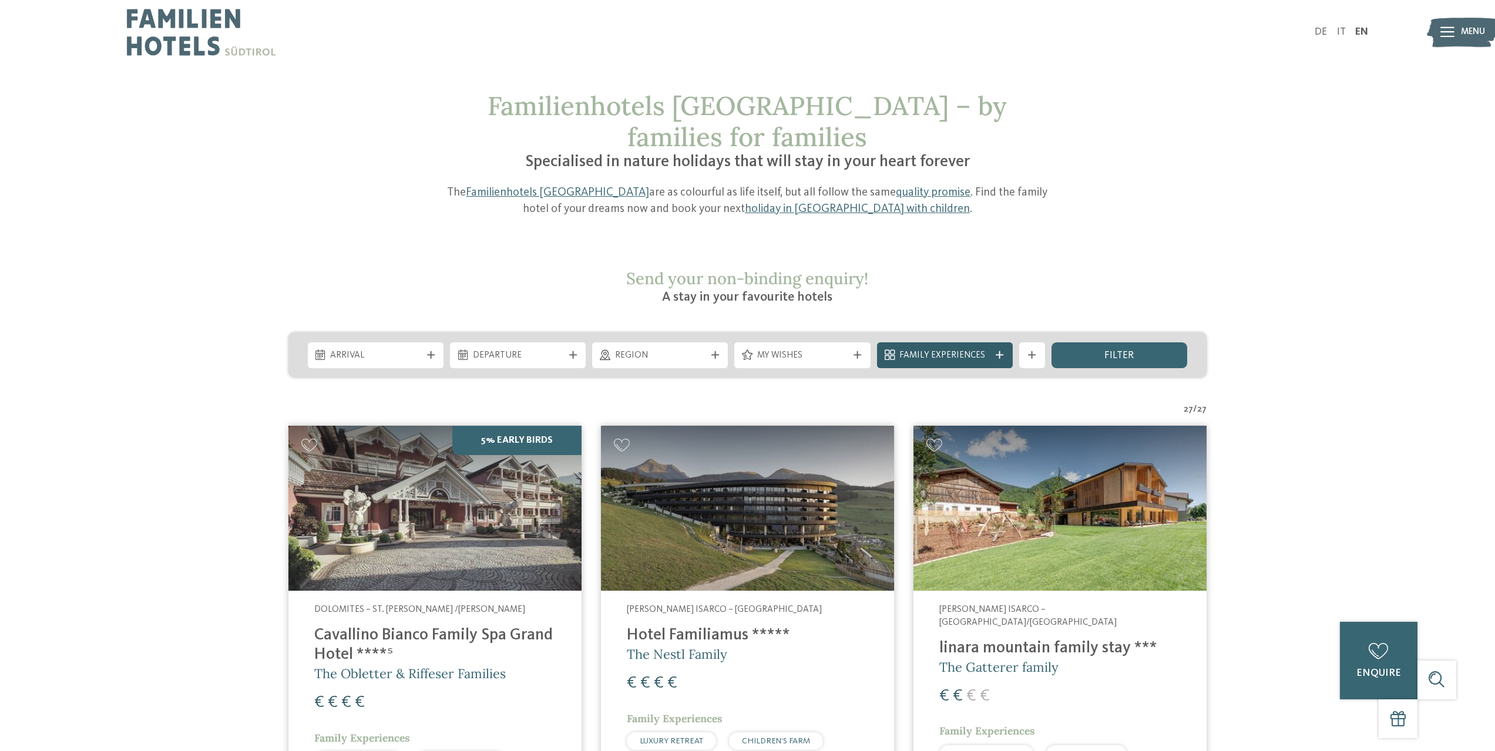
click at [939, 349] on span "Family Experiences" at bounding box center [944, 355] width 90 height 13
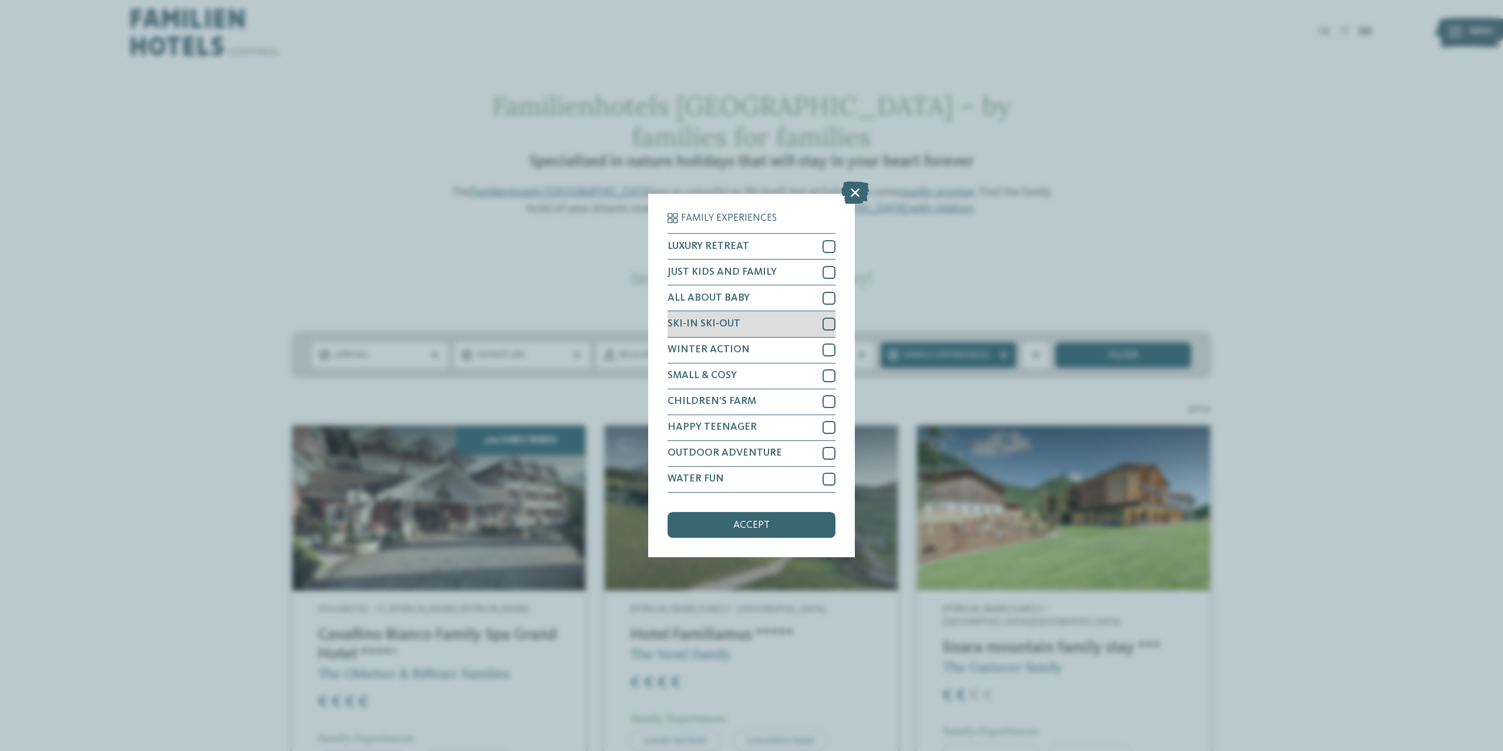
click at [833, 322] on div at bounding box center [829, 324] width 13 height 13
click at [753, 529] on span "accept" at bounding box center [751, 525] width 36 height 11
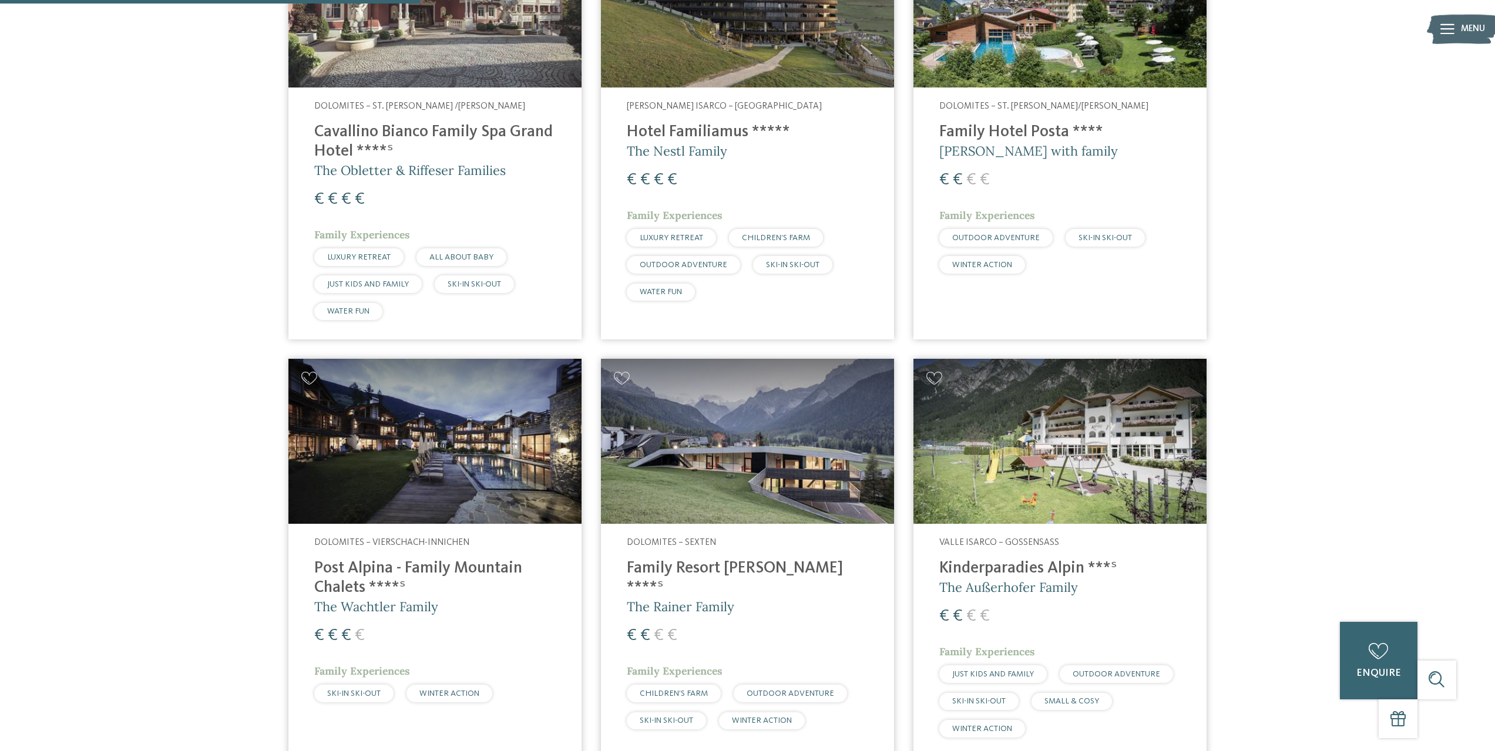
scroll to position [458, 0]
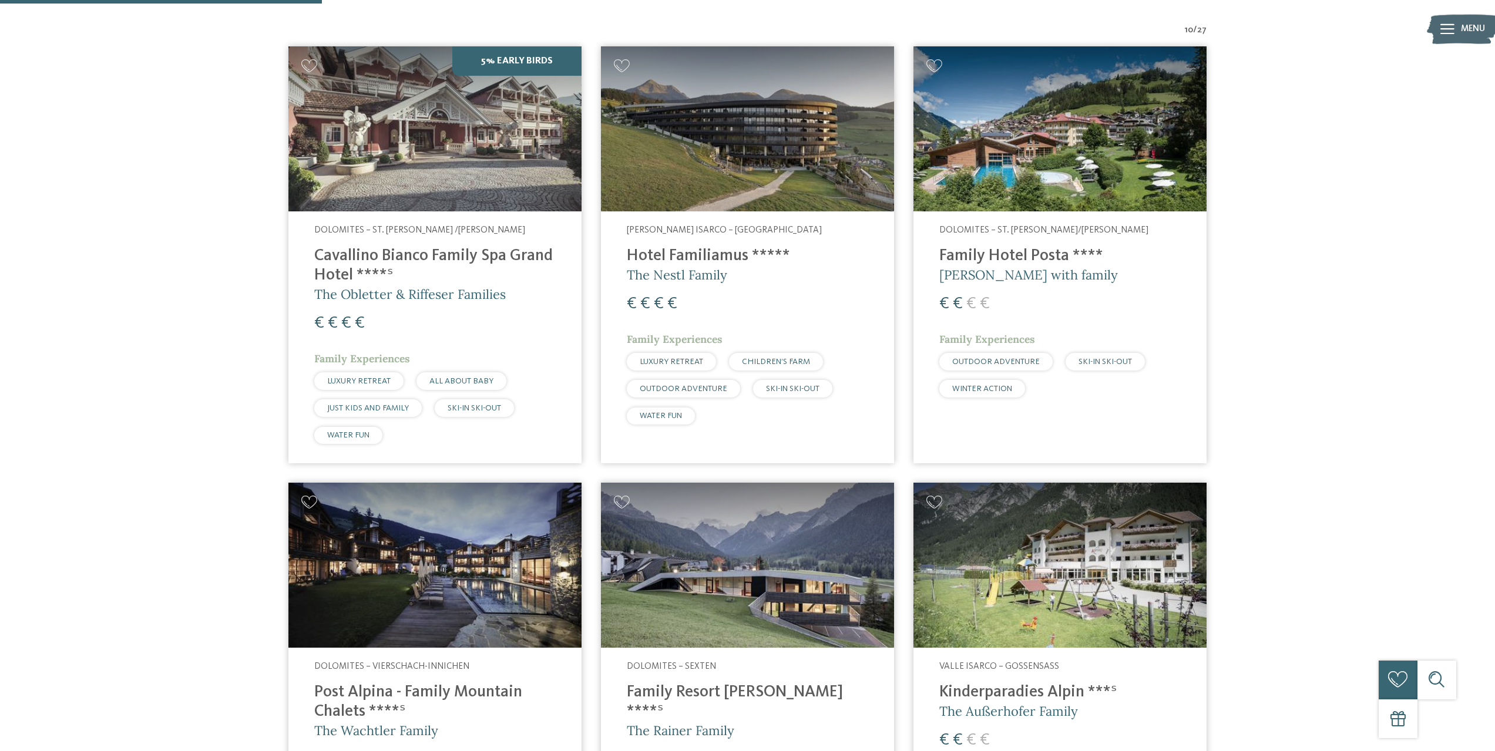
click at [1032, 139] on img at bounding box center [1059, 128] width 293 height 165
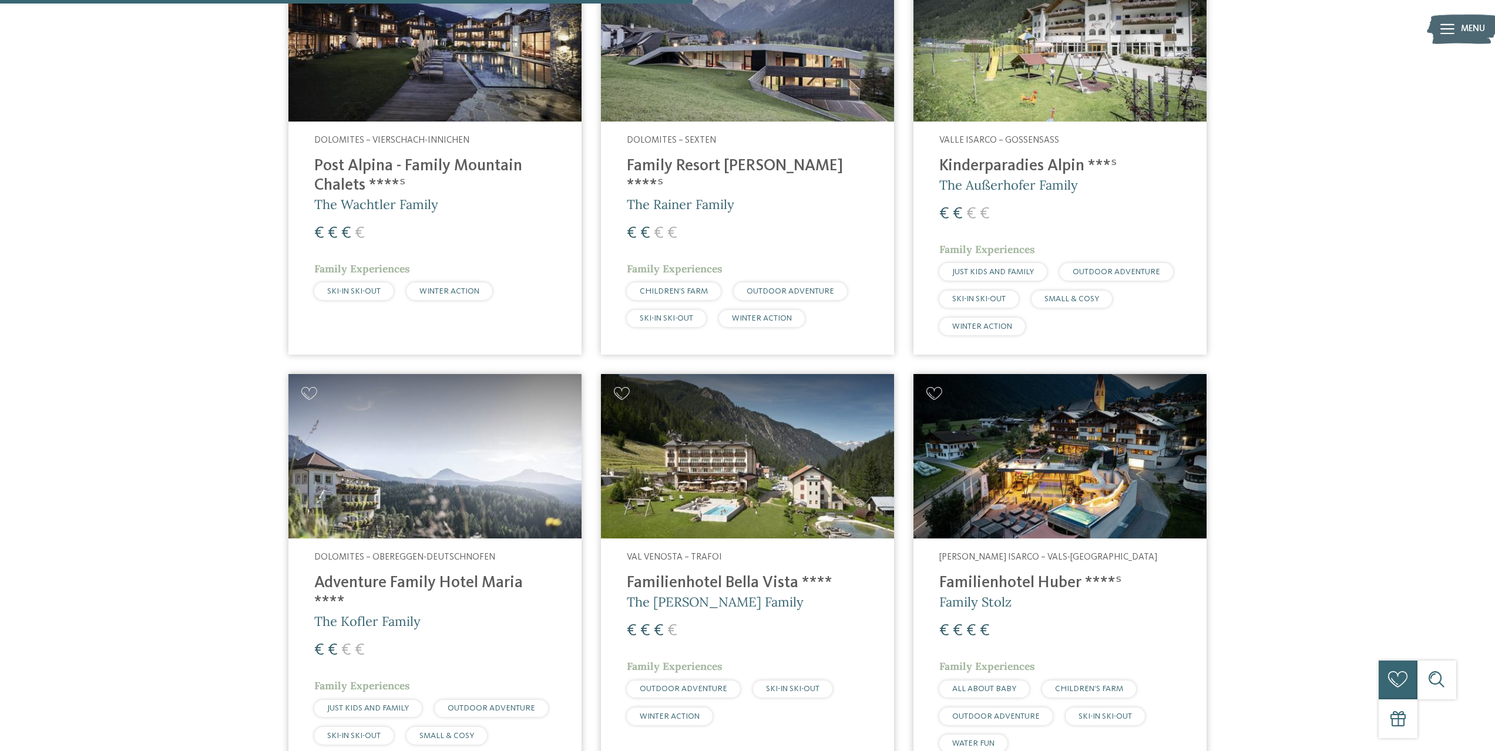
scroll to position [987, 0]
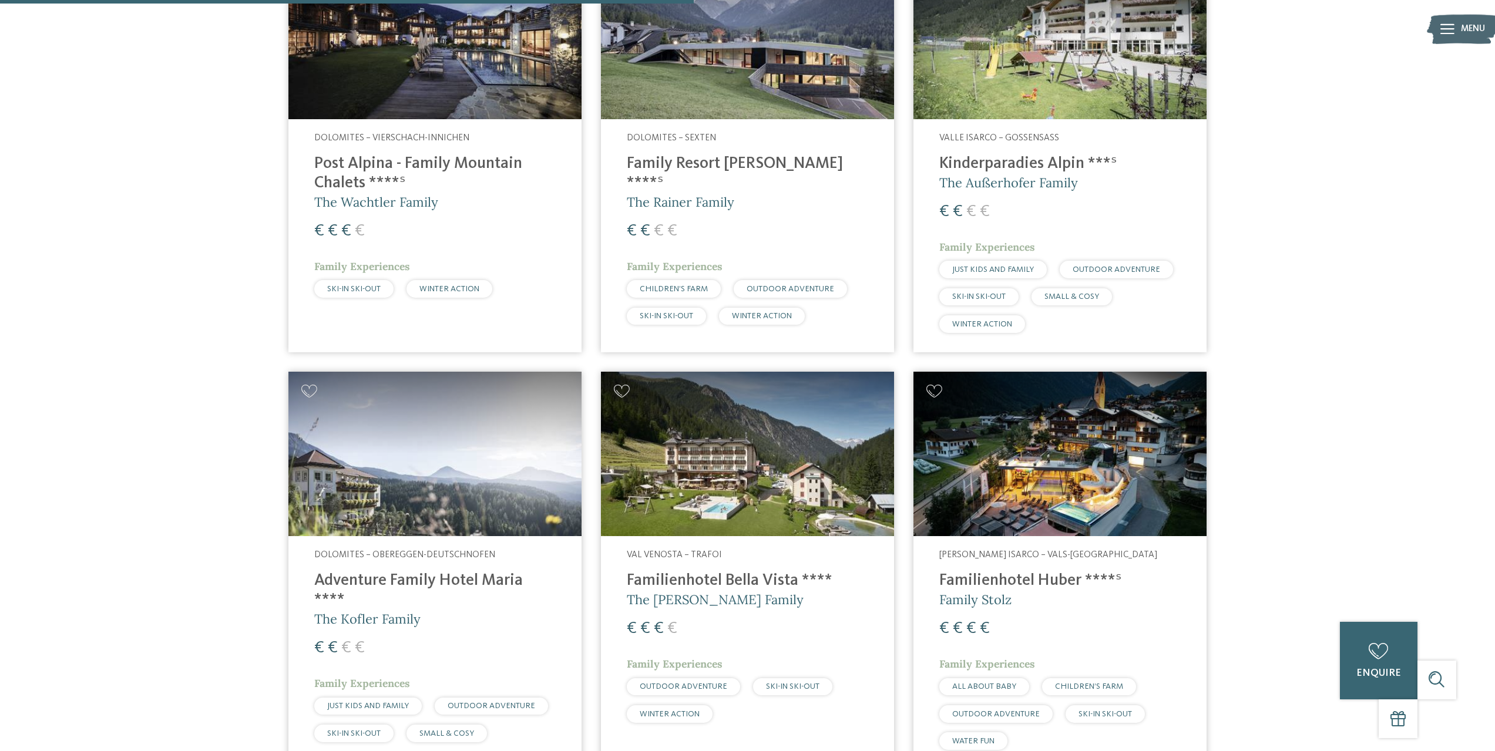
click at [390, 487] on img at bounding box center [434, 454] width 293 height 165
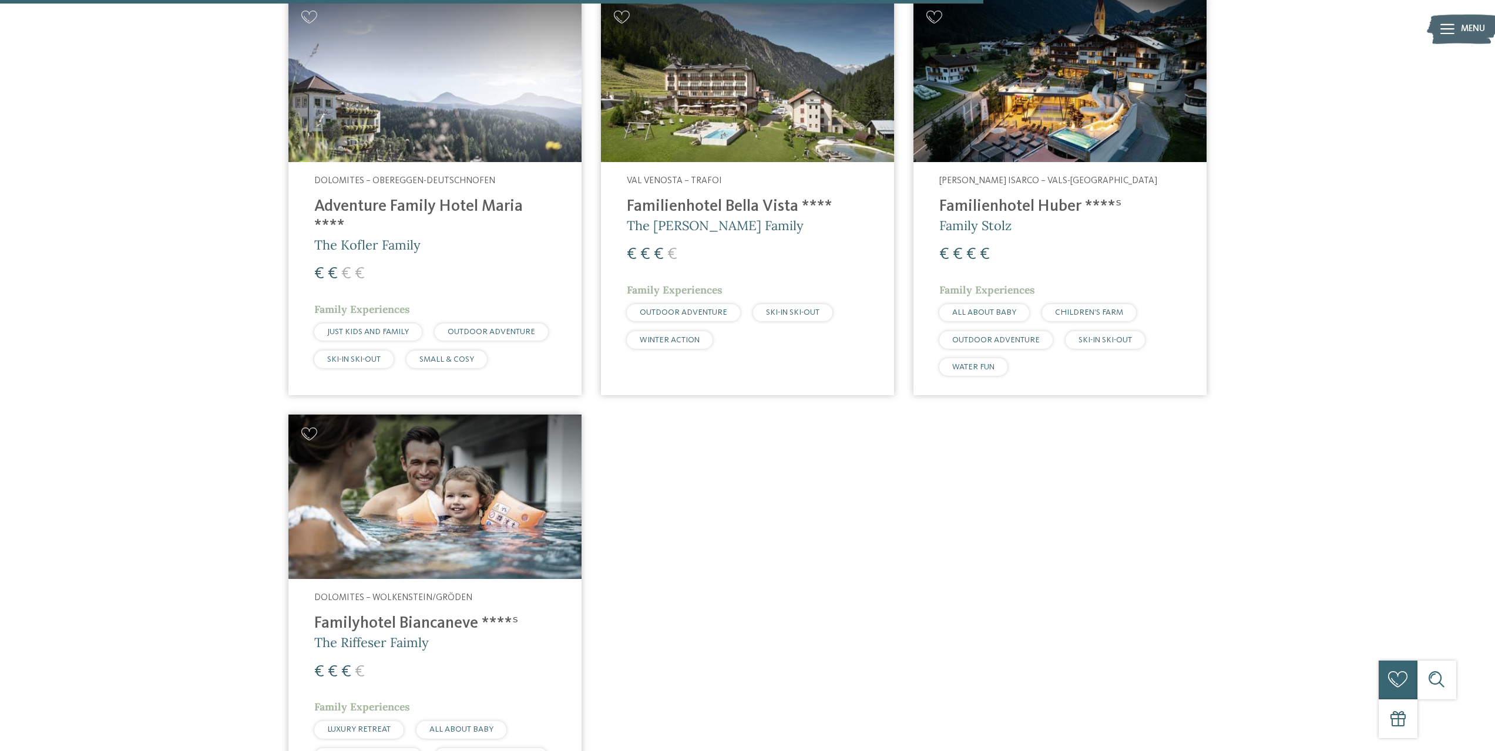
scroll to position [1398, 0]
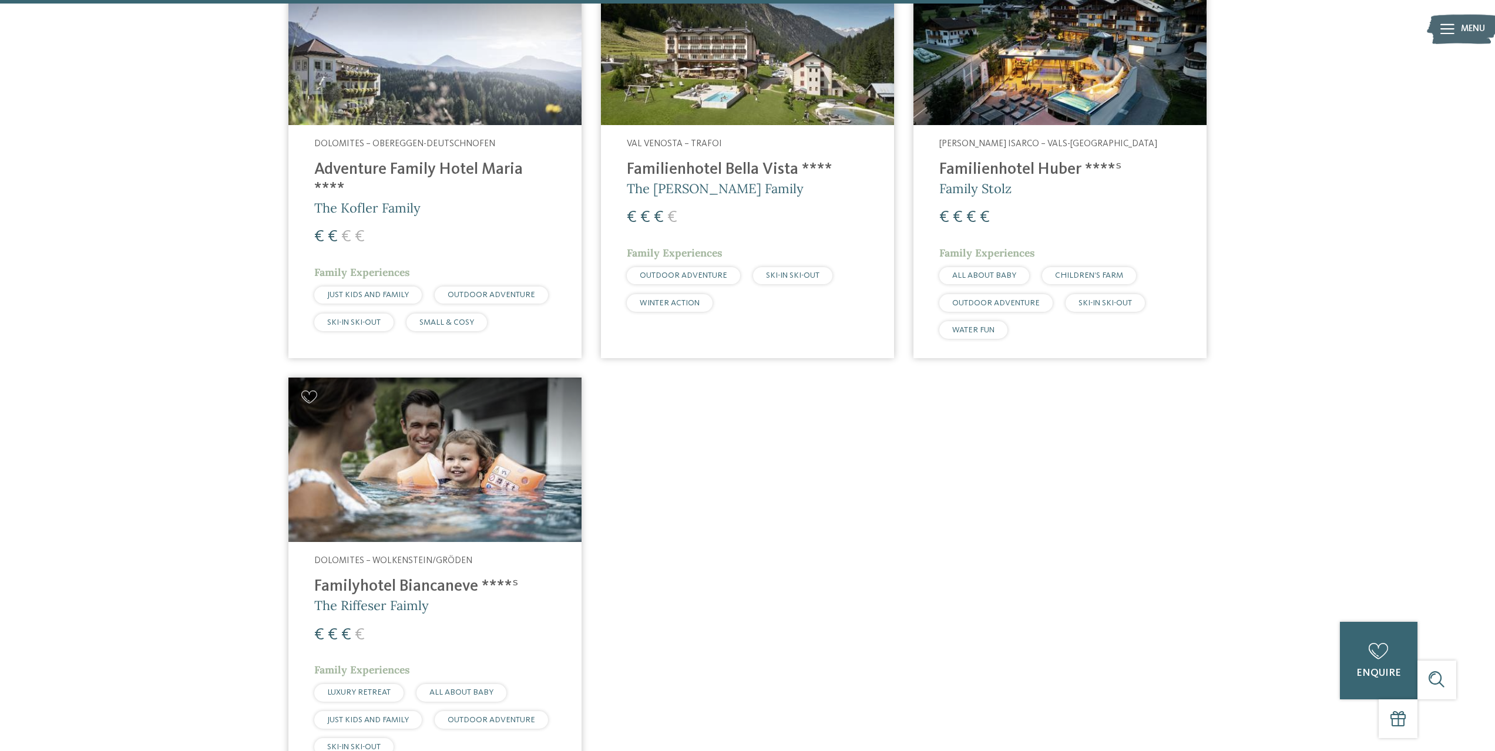
click at [420, 577] on h4 "Familyhotel Biancaneve ****ˢ" at bounding box center [434, 586] width 241 height 19
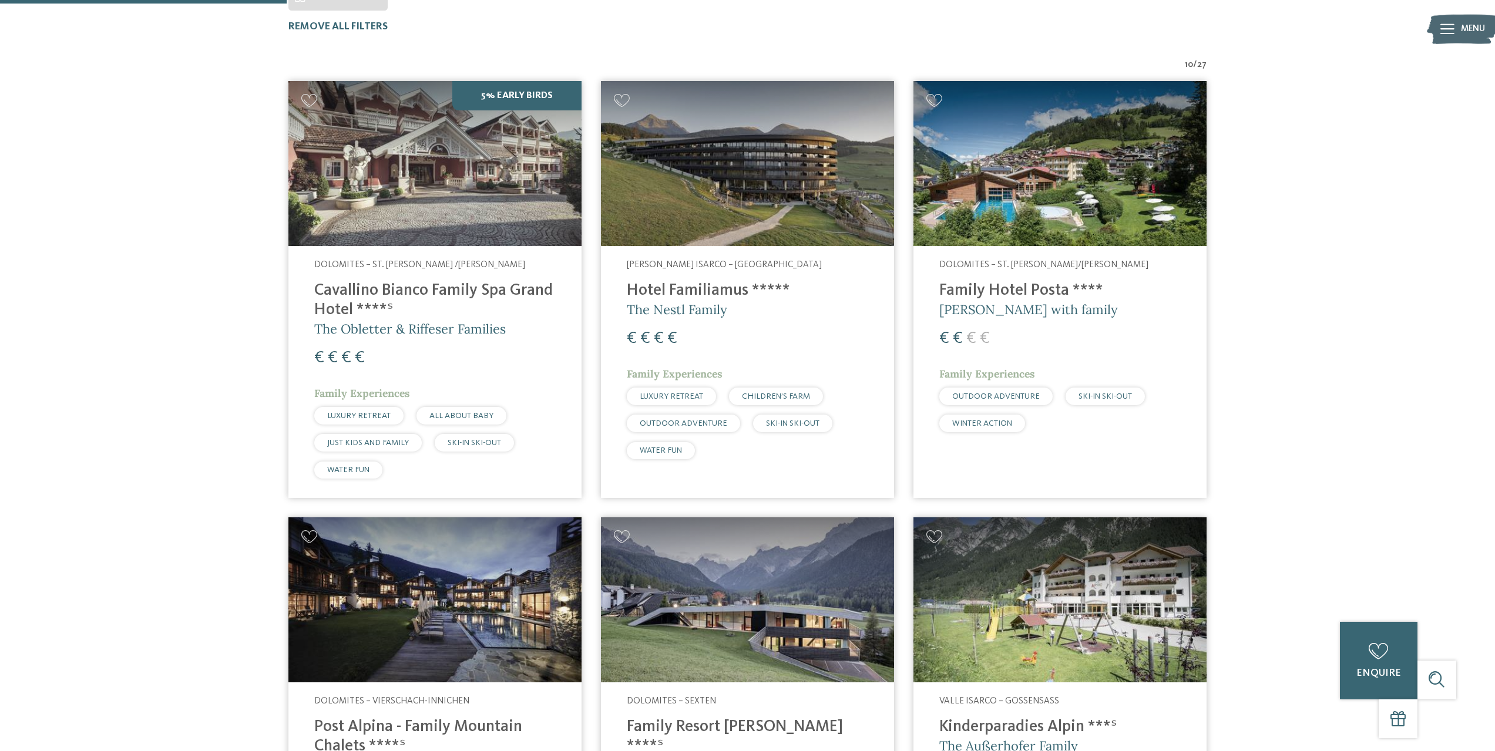
scroll to position [399, 0]
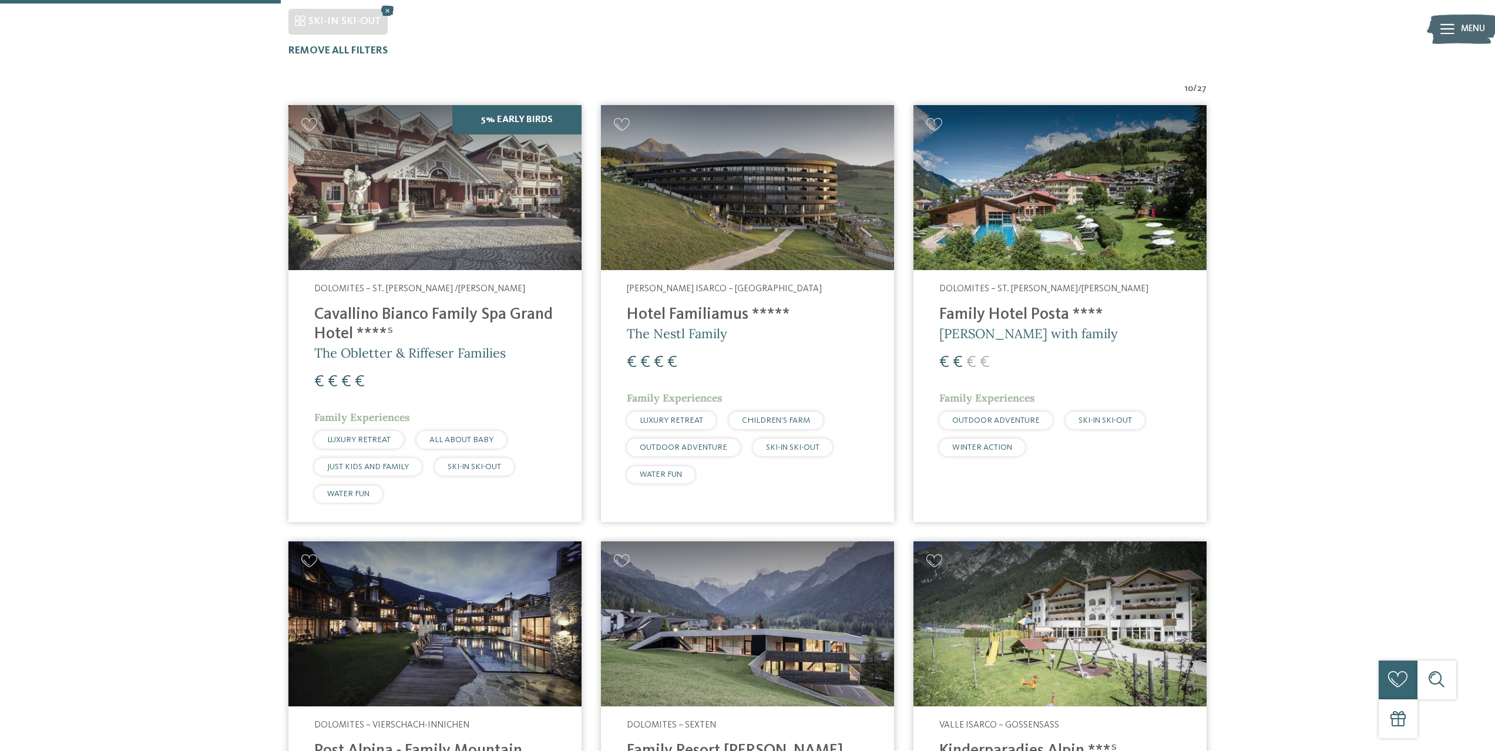
click at [1012, 184] on img at bounding box center [1059, 187] width 293 height 165
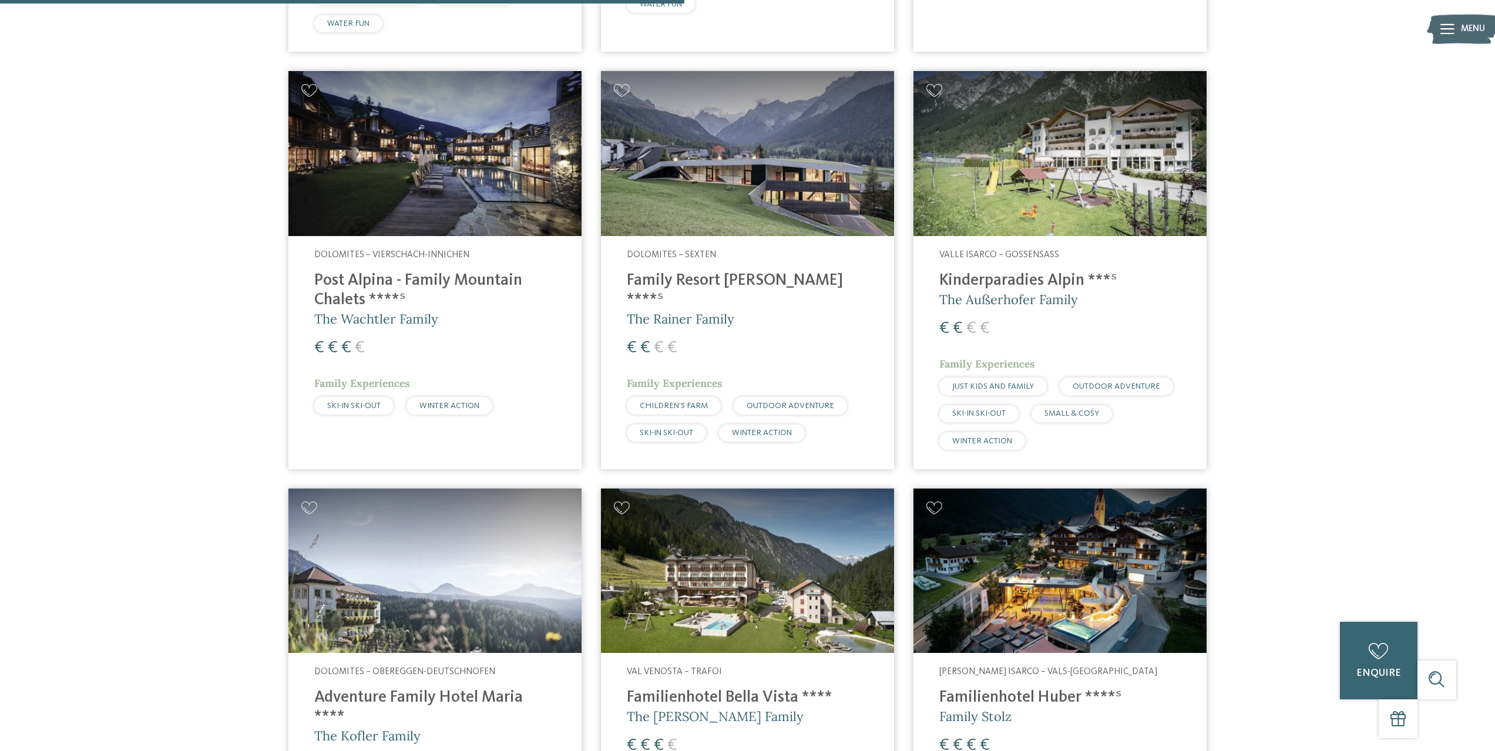
scroll to position [1163, 0]
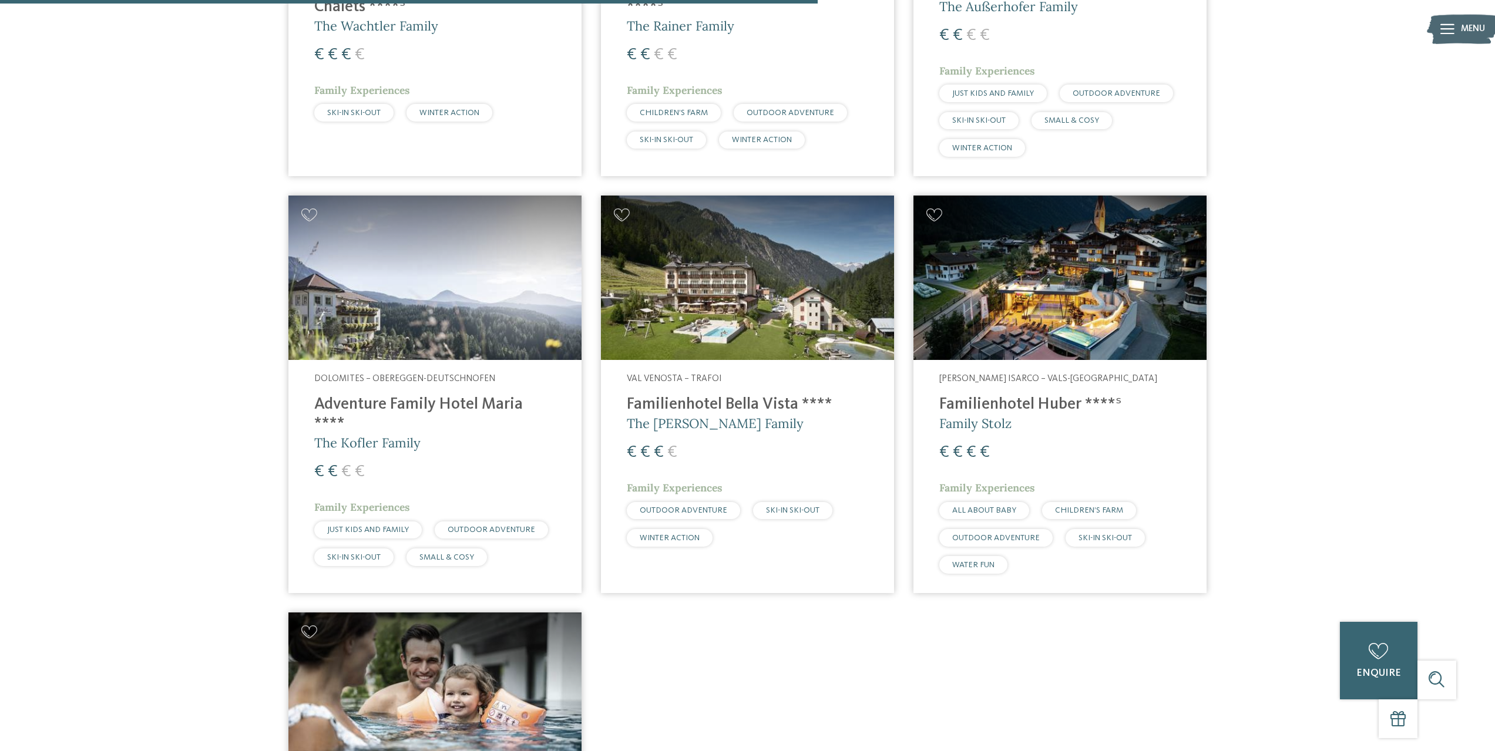
click at [425, 322] on img at bounding box center [434, 278] width 293 height 165
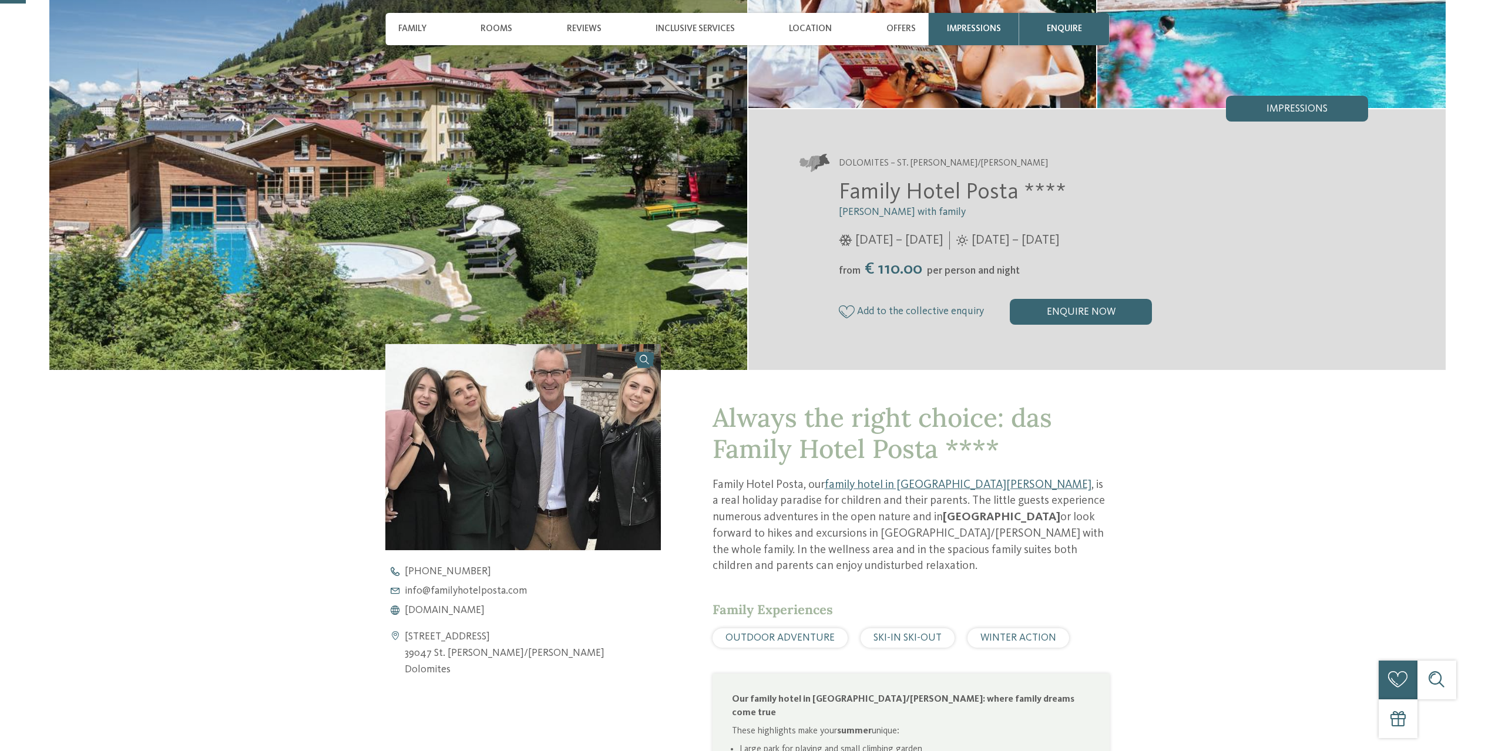
scroll to position [235, 0]
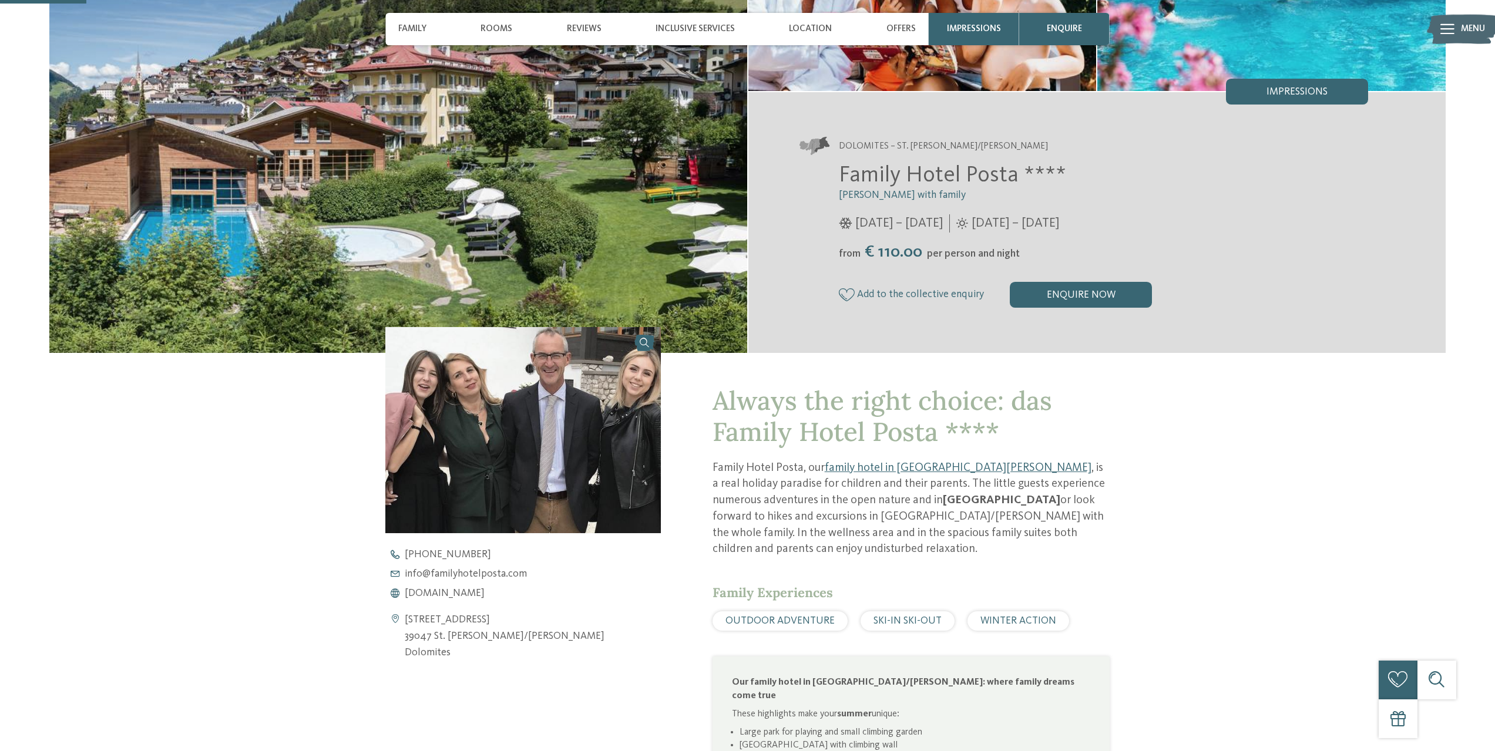
click at [620, 417] on img at bounding box center [522, 430] width 275 height 206
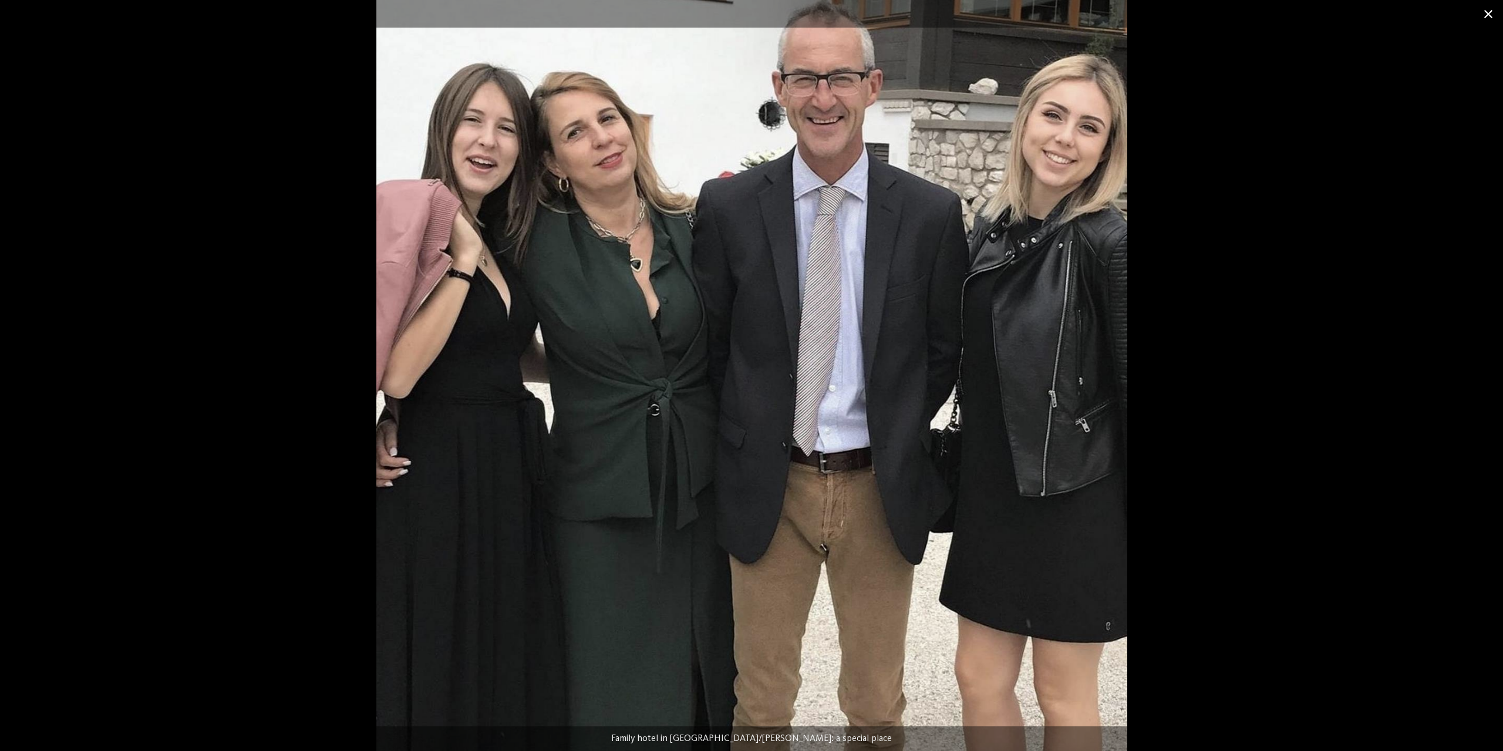
click at [1482, 14] on span at bounding box center [1488, 14] width 29 height 28
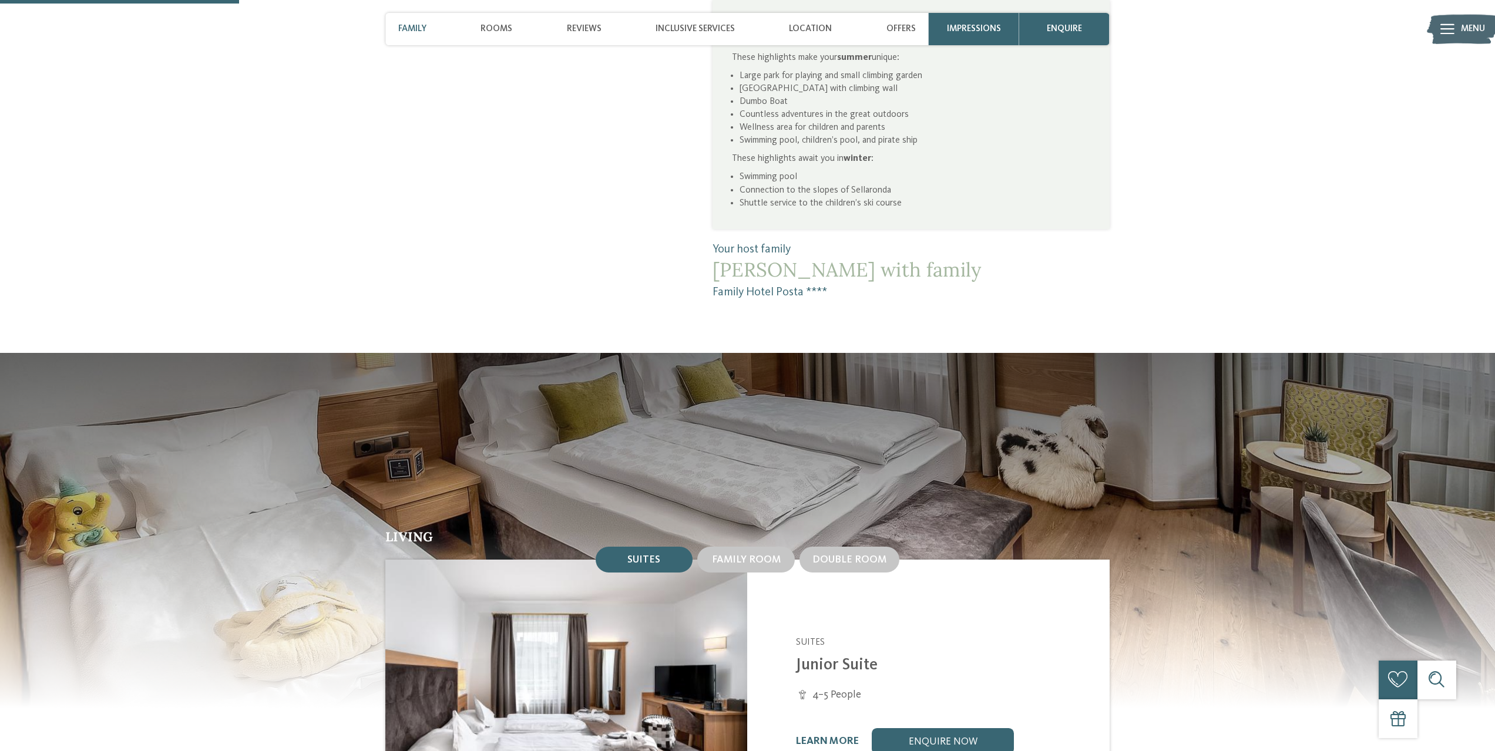
scroll to position [998, 0]
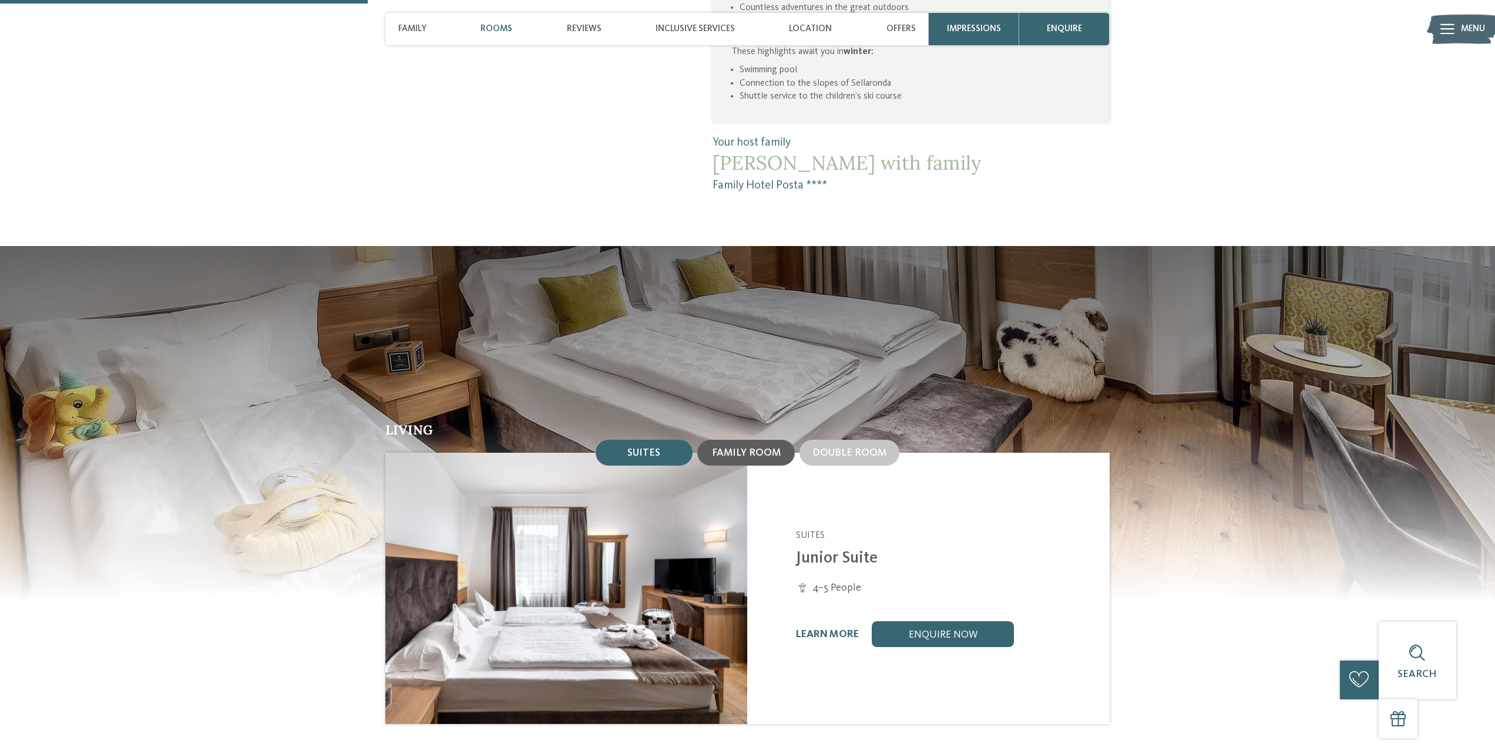
click at [739, 440] on div "Family room" at bounding box center [745, 453] width 97 height 26
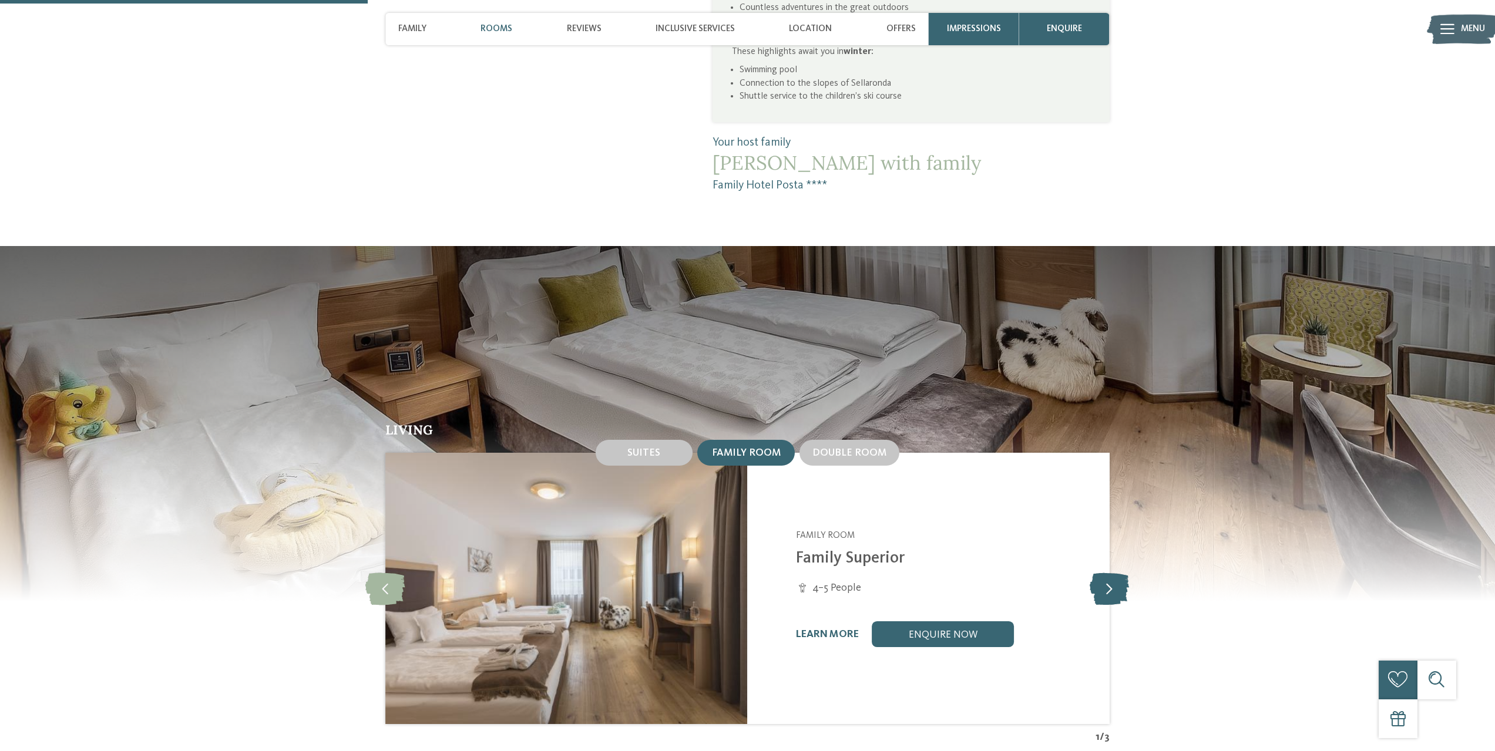
click at [1114, 573] on icon at bounding box center [1108, 589] width 39 height 32
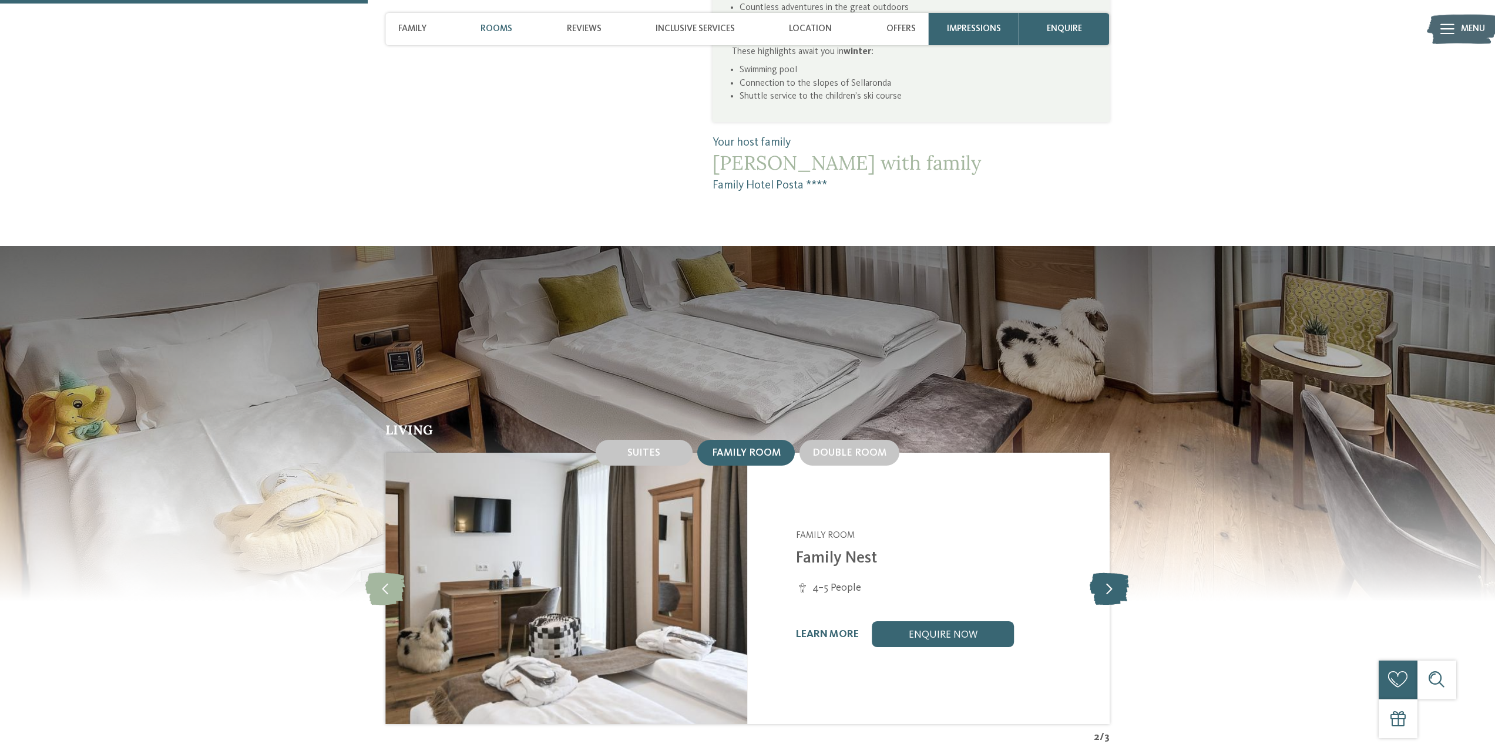
click at [1114, 573] on icon at bounding box center [1108, 589] width 39 height 32
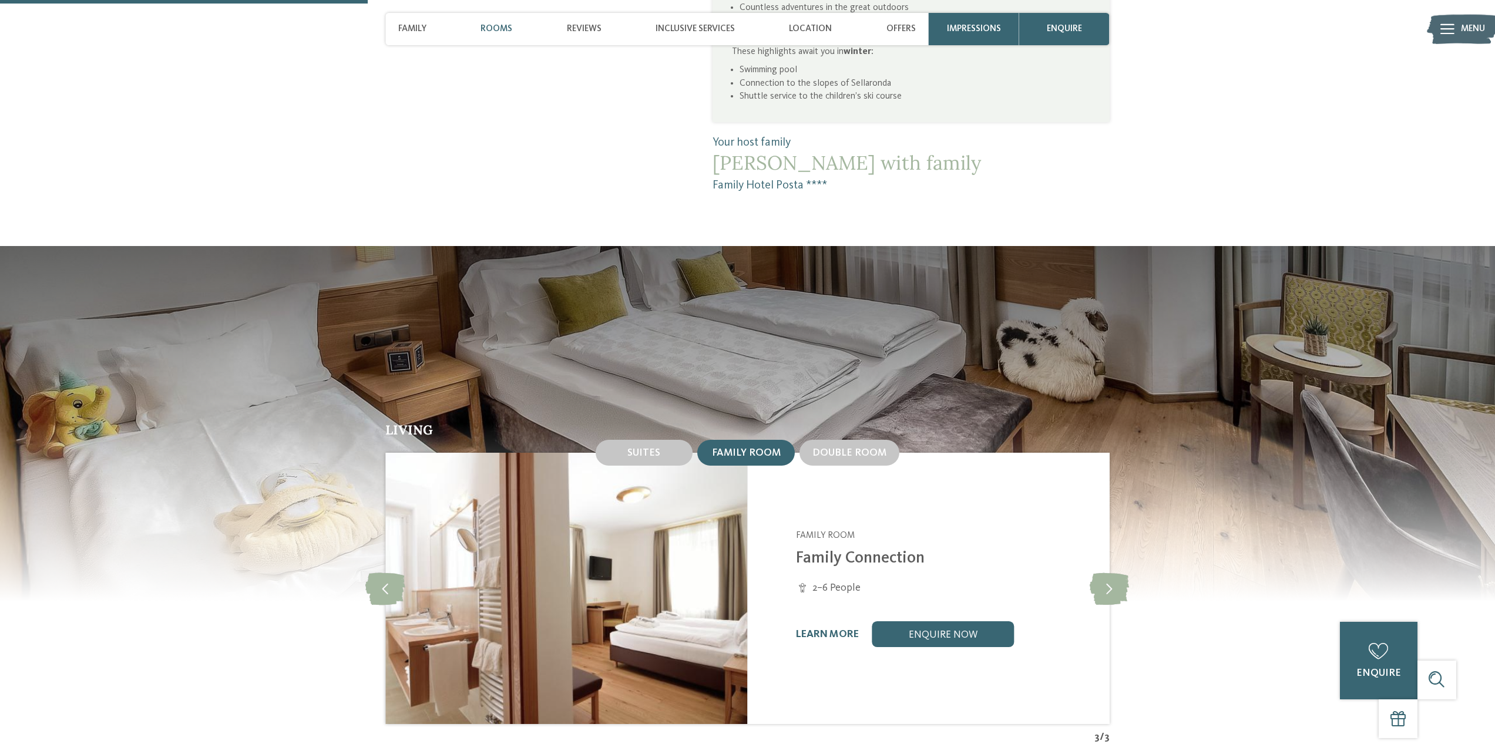
click at [883, 550] on link "Family Connection" at bounding box center [860, 558] width 129 height 16
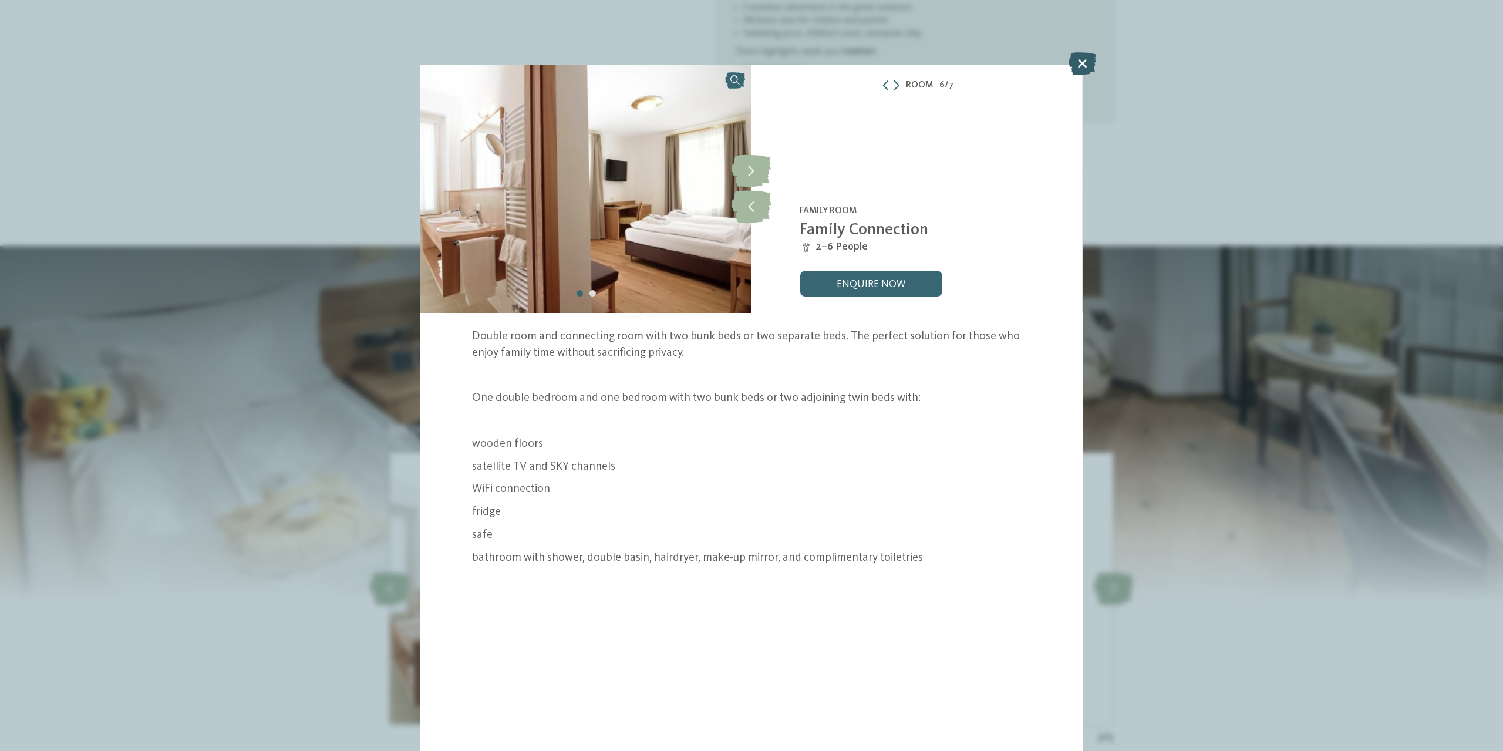
click at [1084, 67] on icon at bounding box center [1083, 63] width 28 height 22
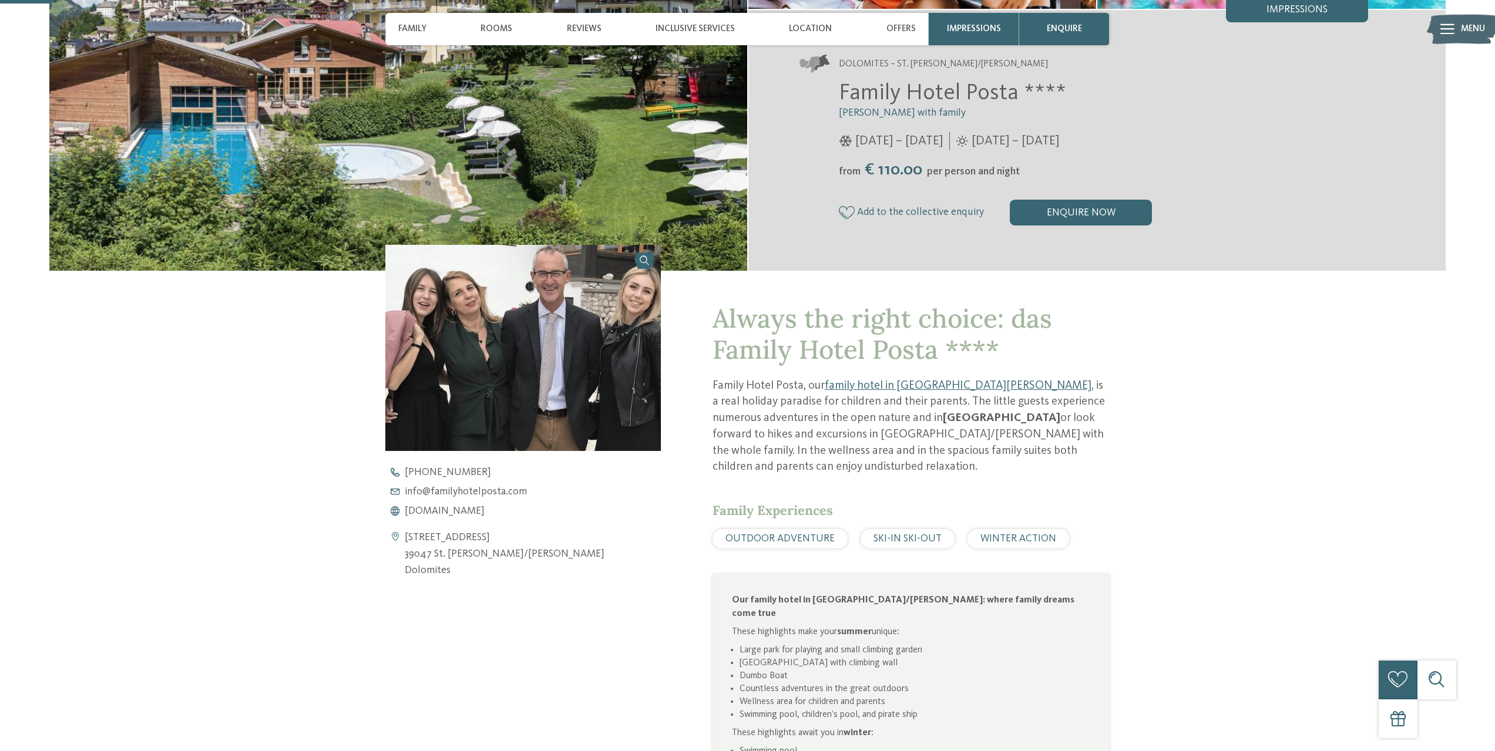
scroll to position [117, 0]
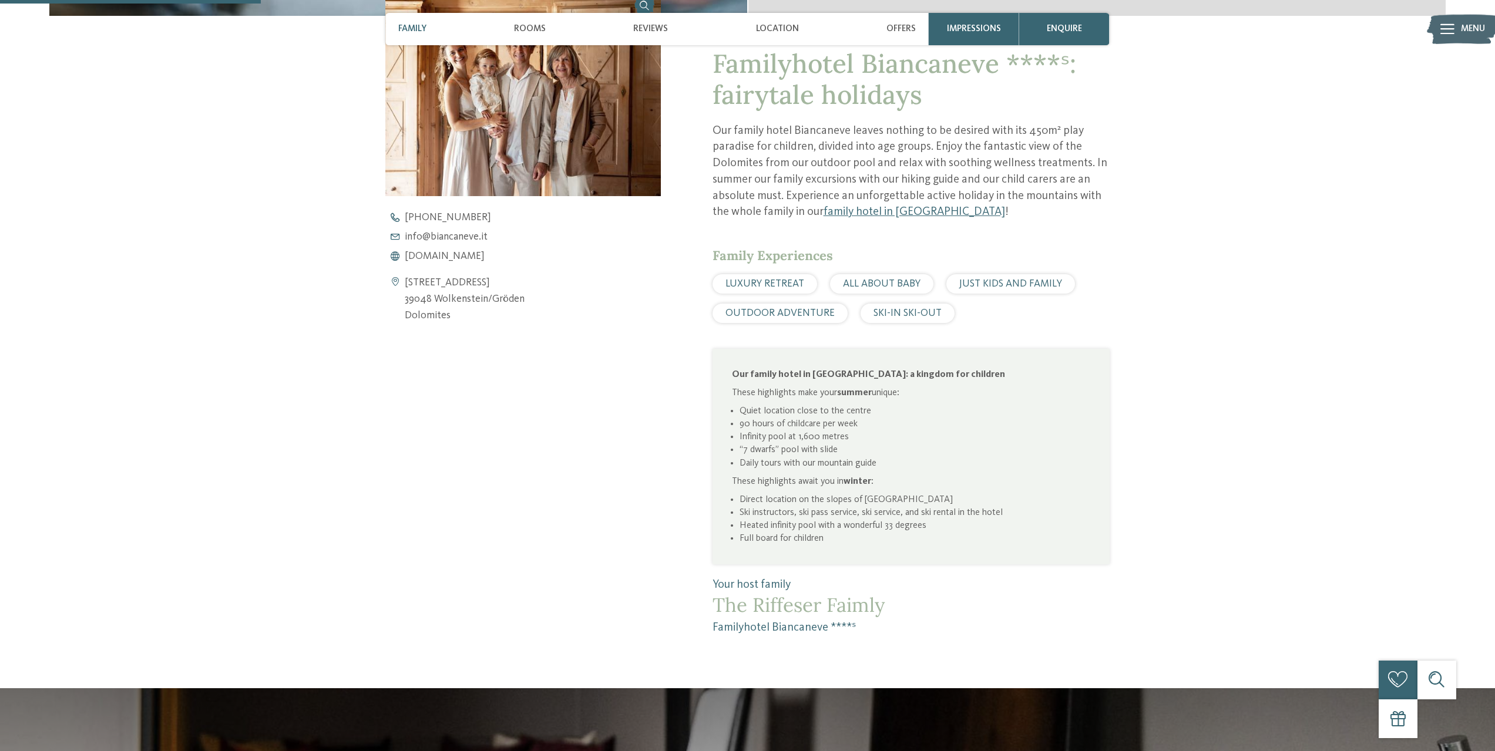
scroll to position [587, 0]
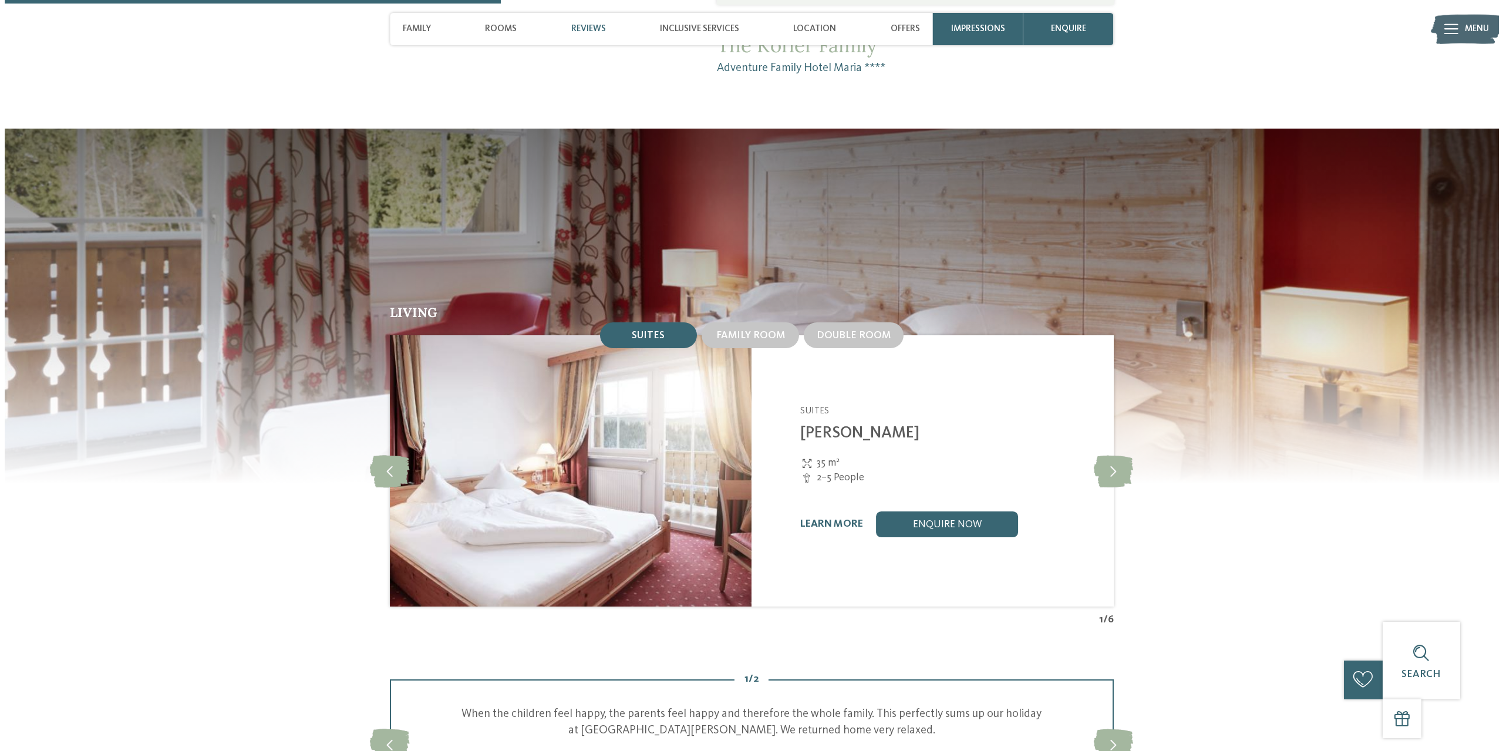
scroll to position [1233, 0]
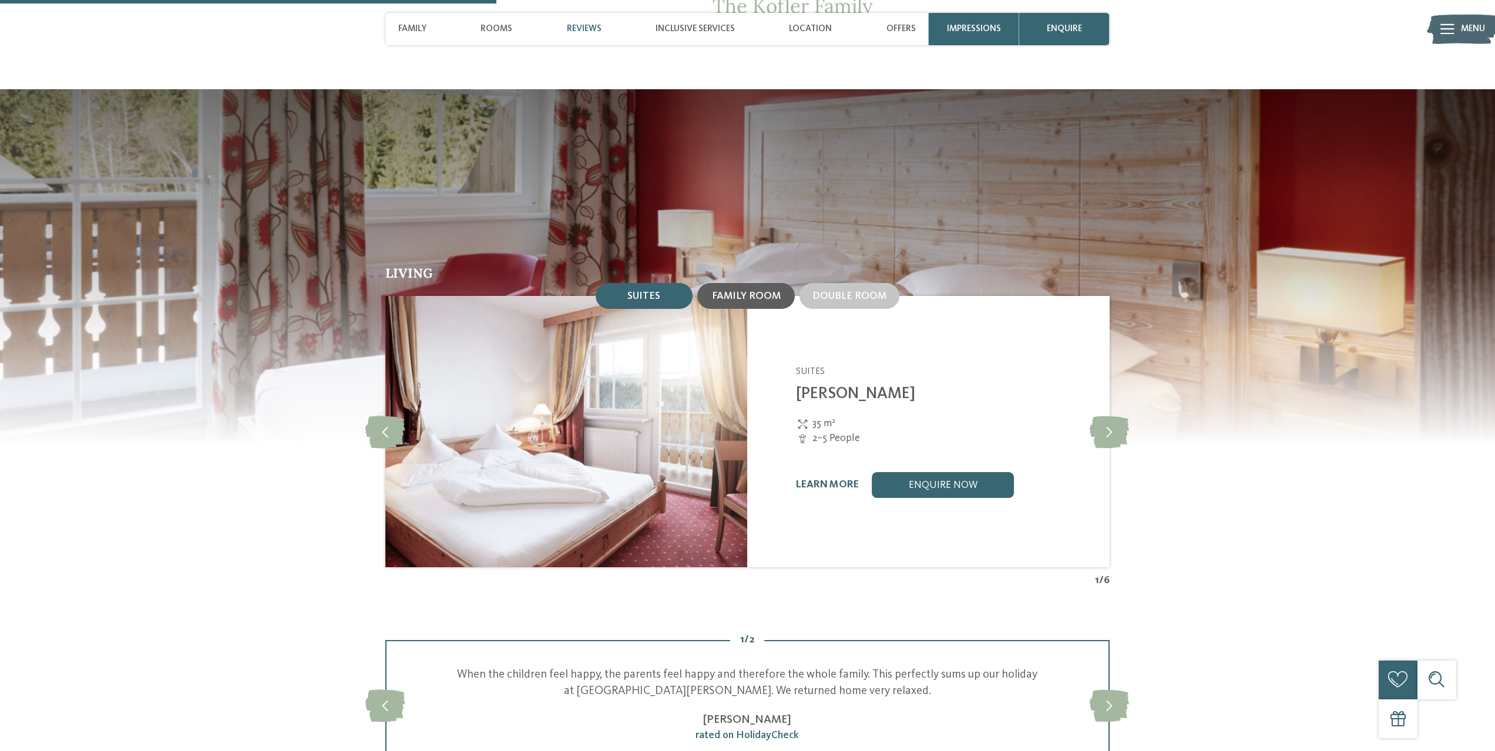
click at [760, 283] on div "Family room" at bounding box center [745, 296] width 97 height 26
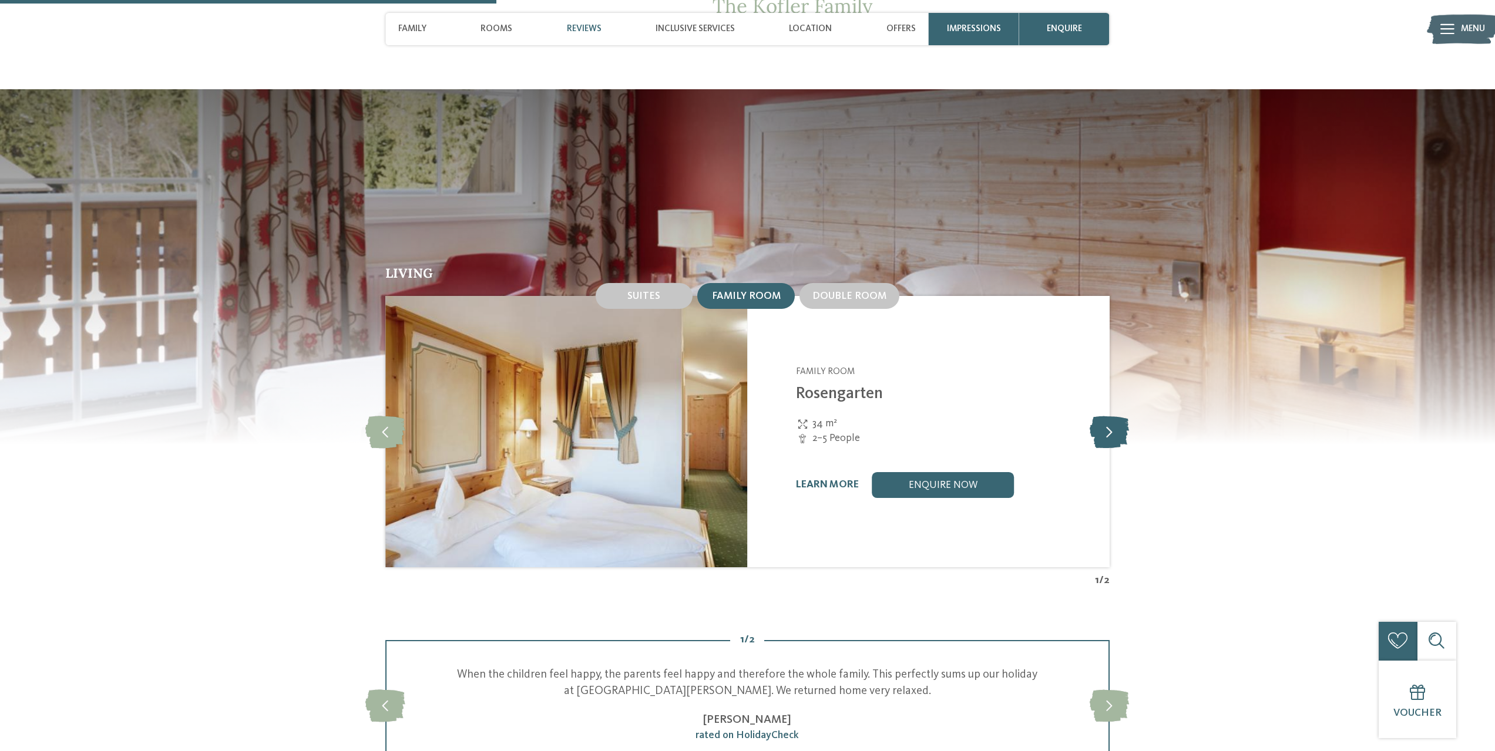
click at [1114, 416] on icon at bounding box center [1108, 432] width 39 height 32
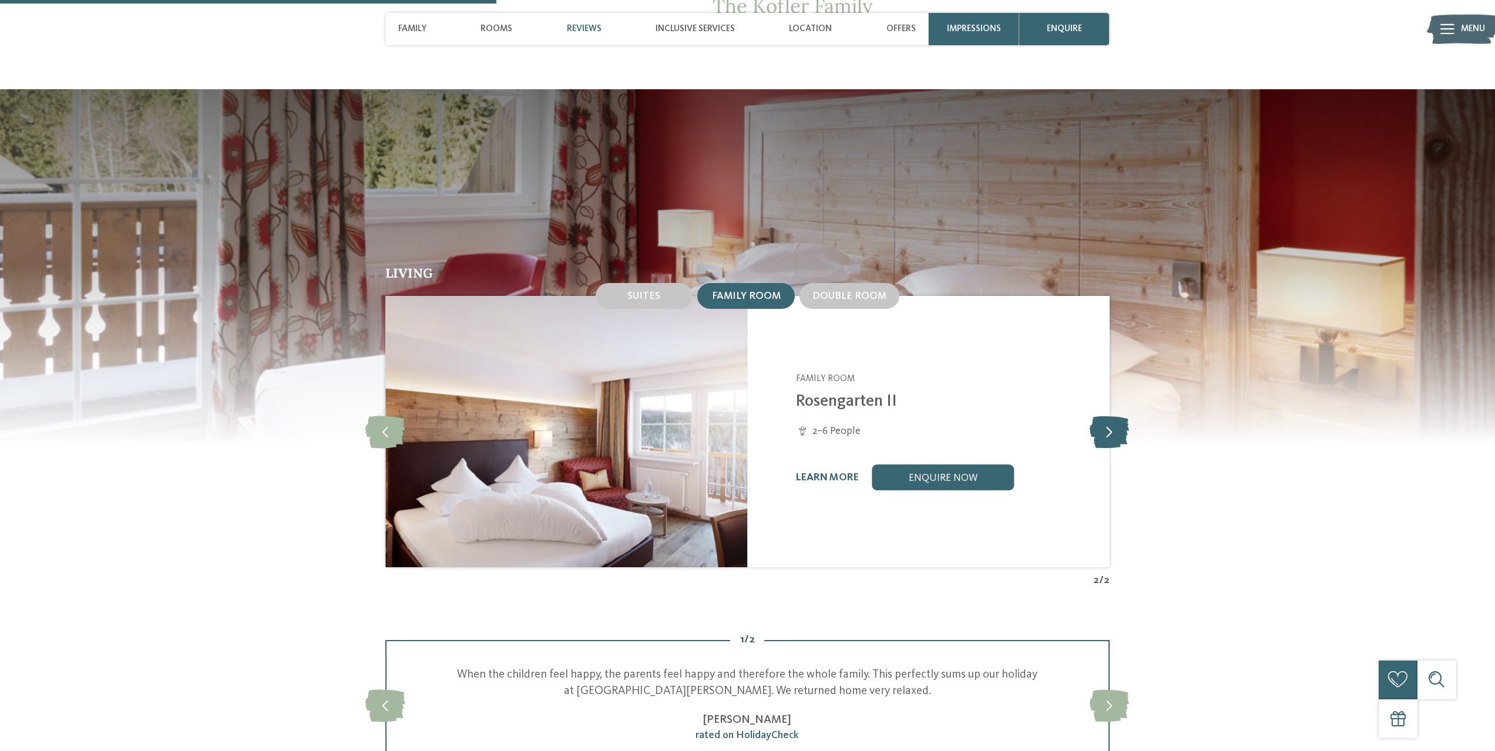
click at [1120, 416] on icon at bounding box center [1108, 432] width 39 height 32
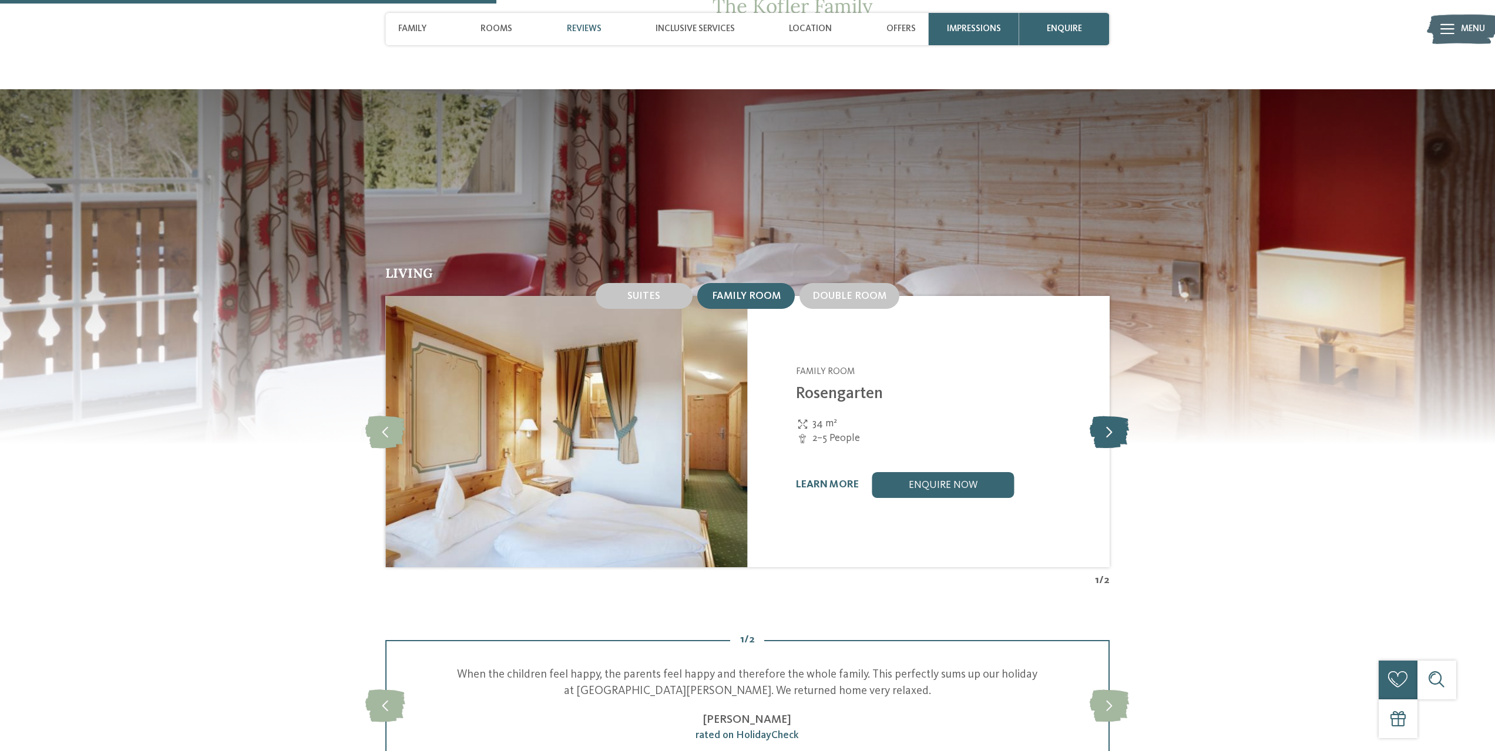
click at [1120, 416] on icon at bounding box center [1108, 432] width 39 height 32
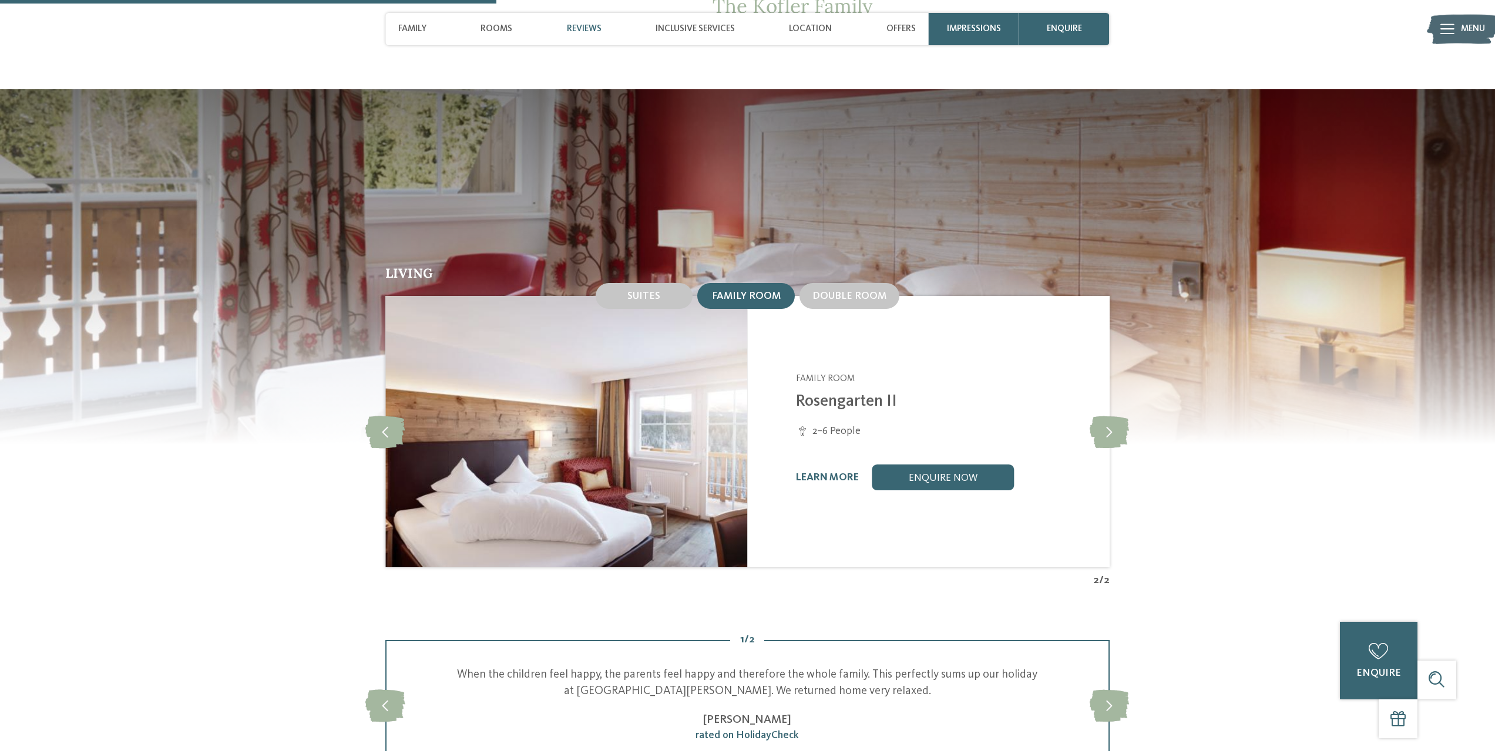
click at [830, 393] on link "Rosengarten II" at bounding box center [846, 401] width 101 height 16
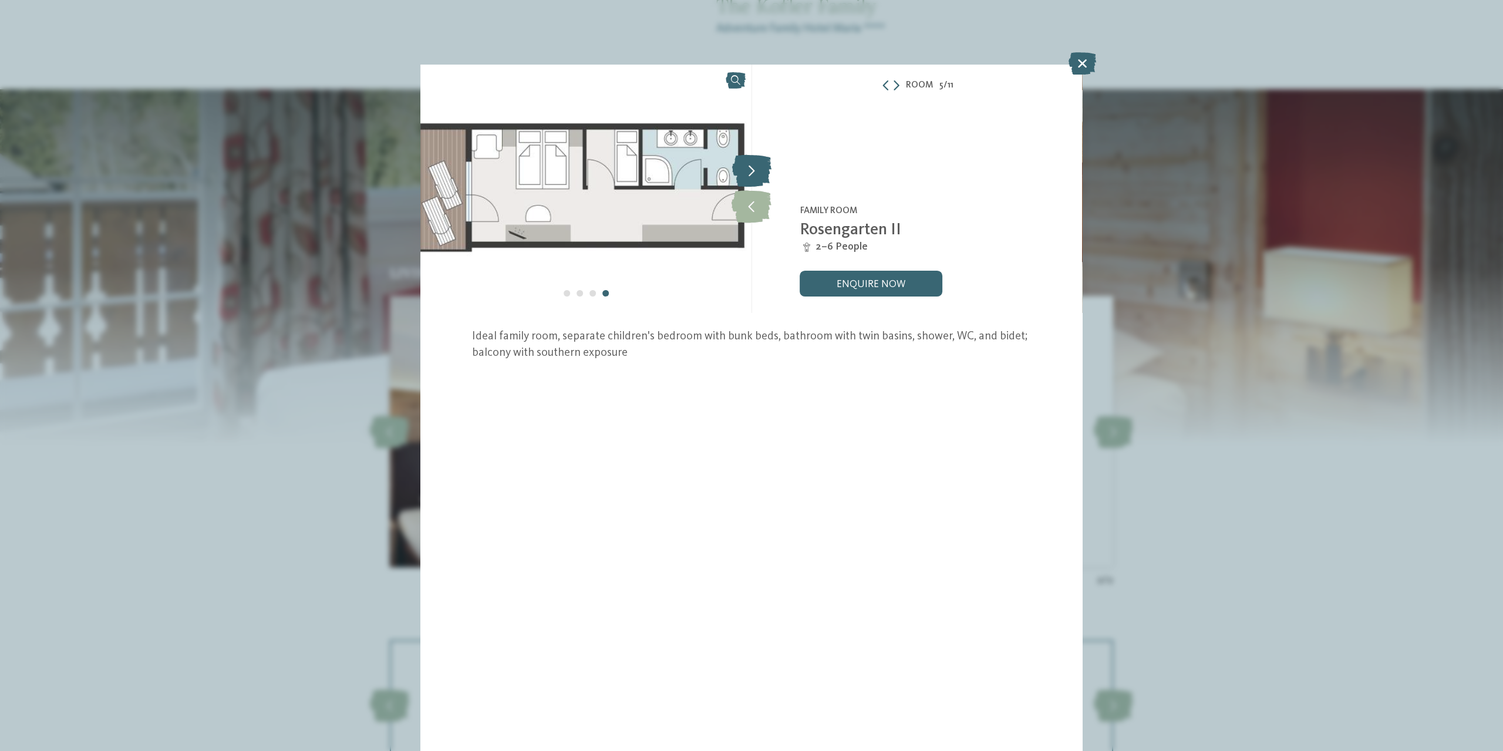
click at [755, 186] on icon at bounding box center [751, 171] width 39 height 32
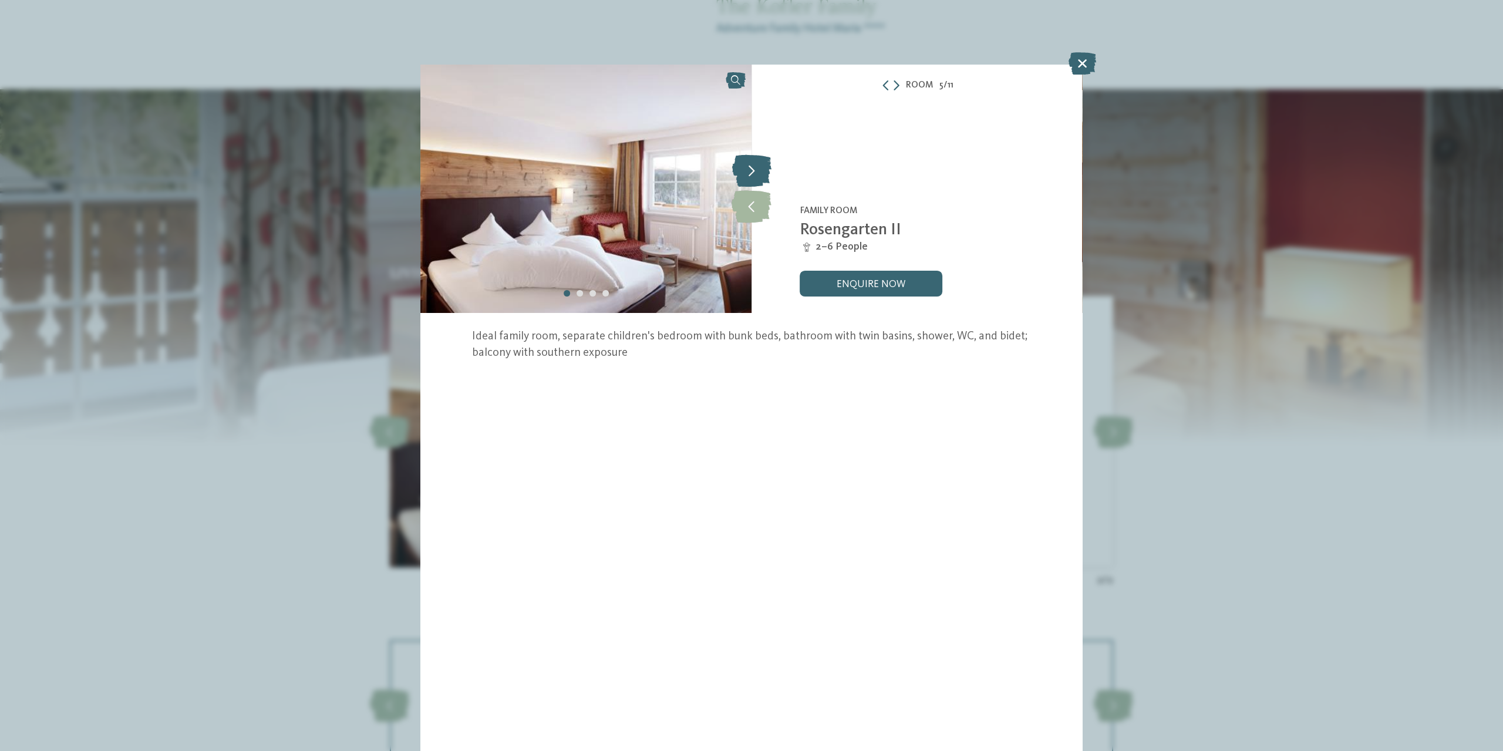
click at [755, 186] on icon at bounding box center [751, 171] width 39 height 32
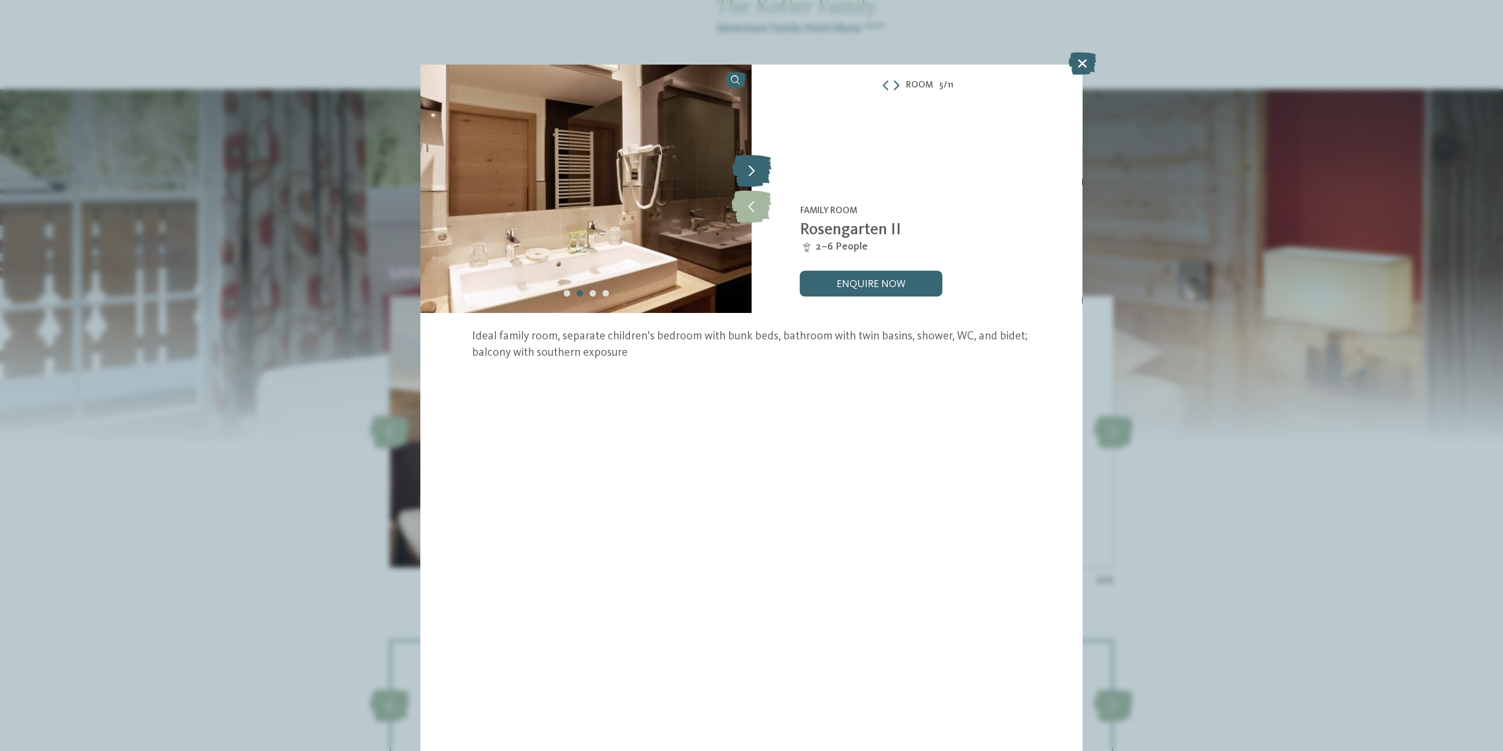
click at [755, 186] on icon at bounding box center [751, 171] width 39 height 32
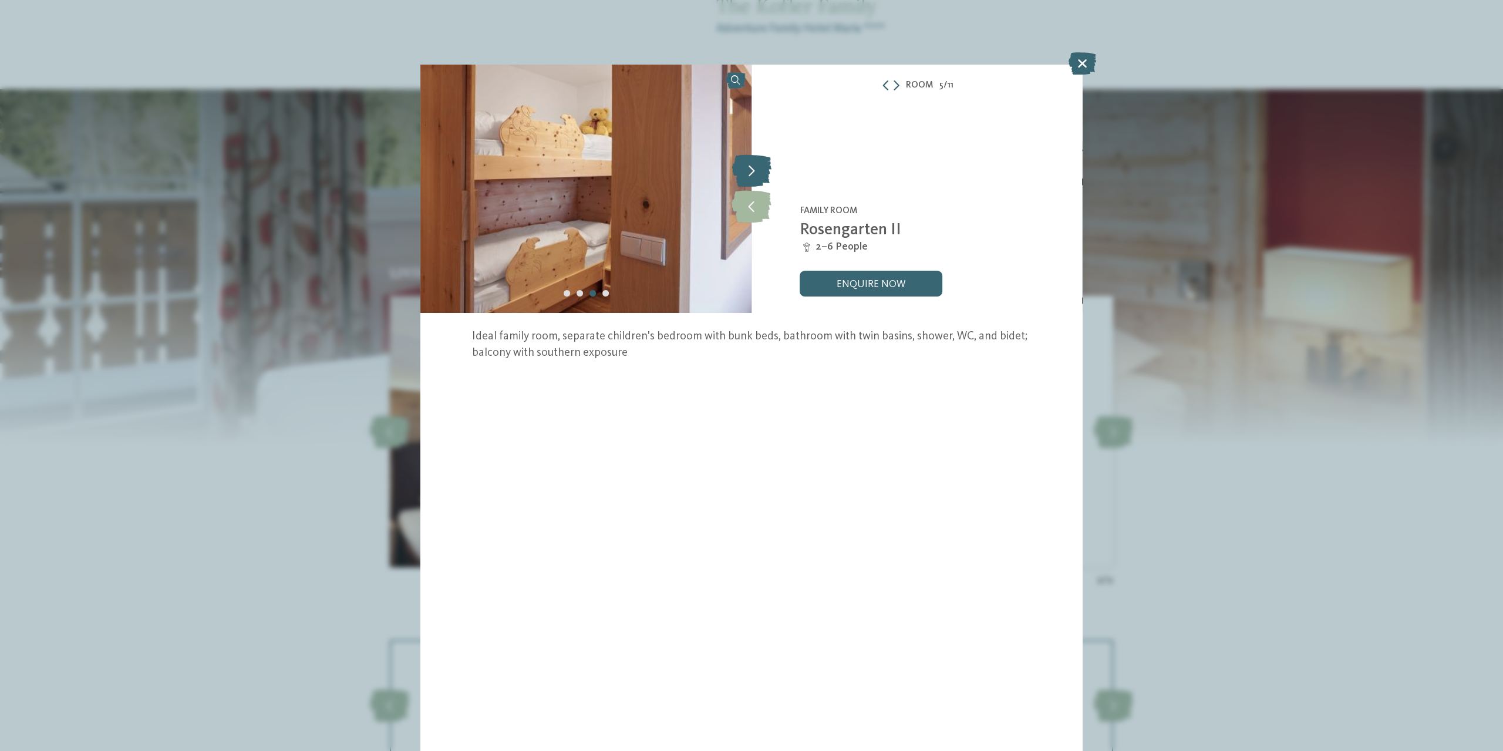
click at [755, 186] on icon at bounding box center [751, 171] width 39 height 32
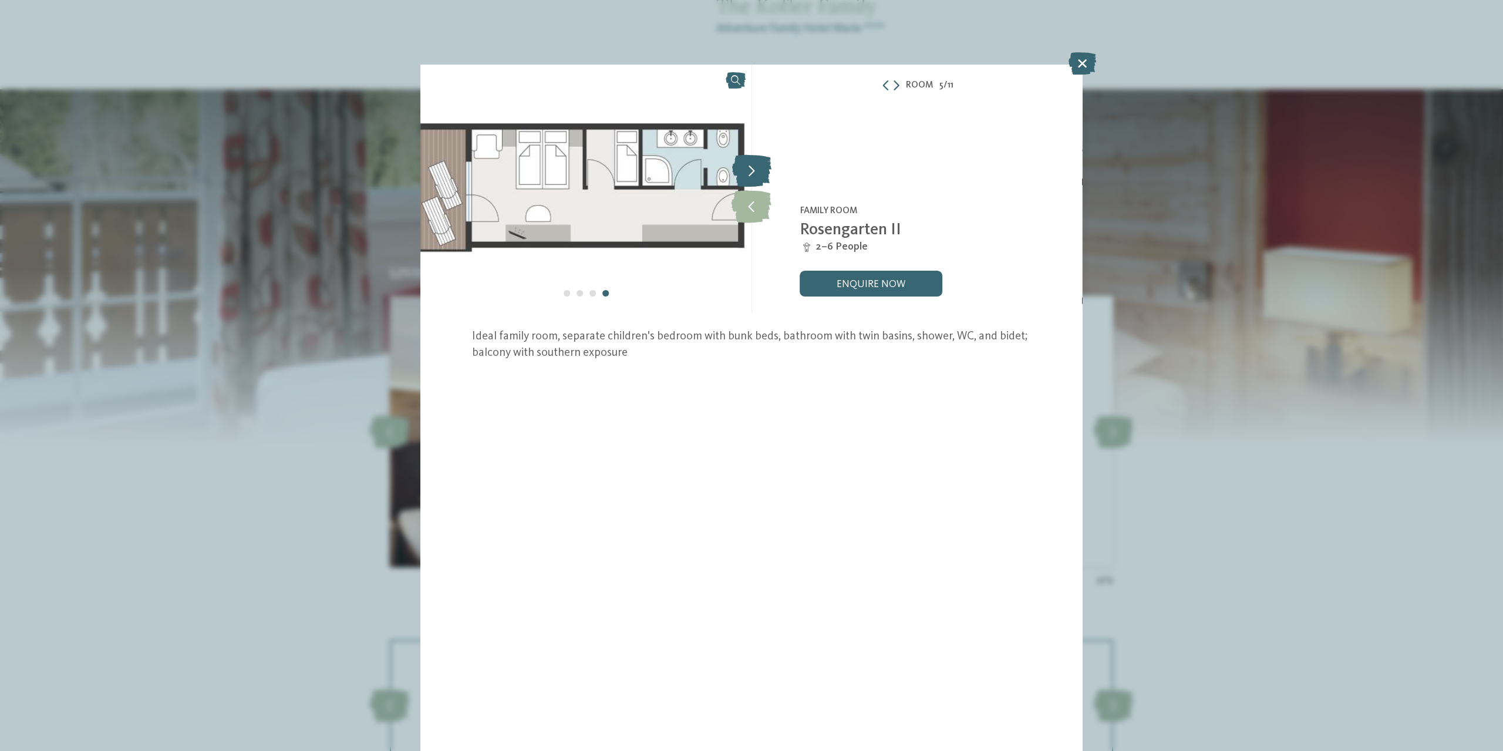
click at [755, 186] on icon at bounding box center [751, 171] width 39 height 32
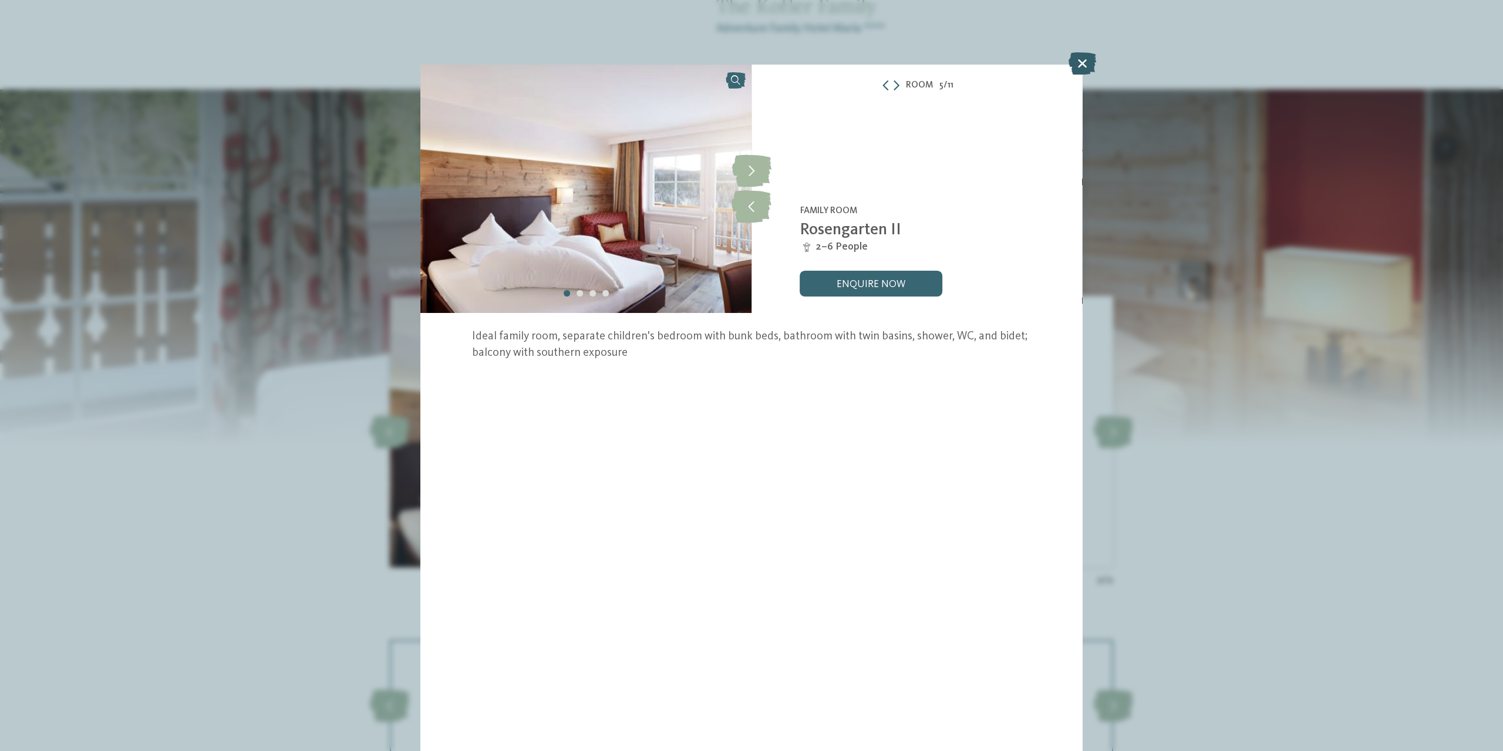
click at [1075, 60] on icon at bounding box center [1083, 63] width 28 height 22
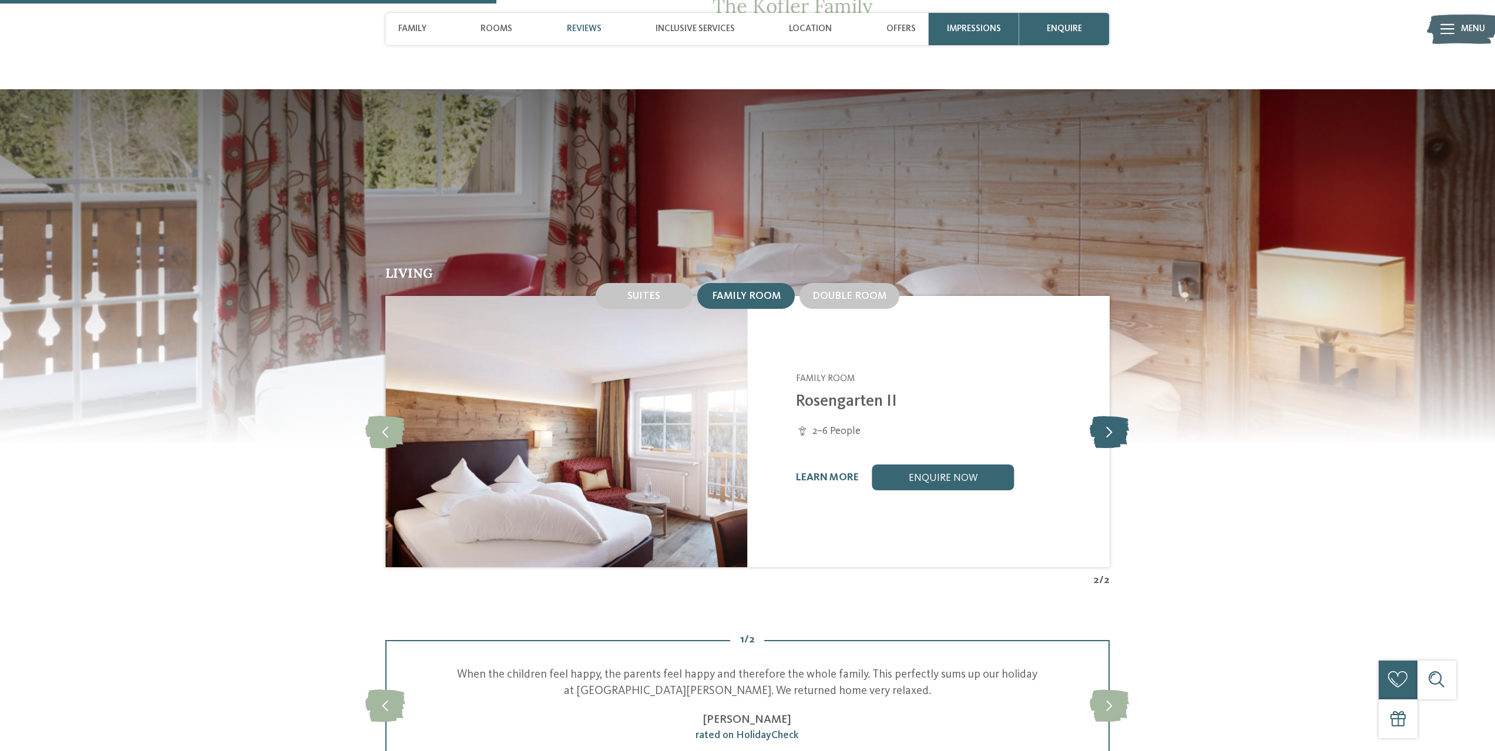
click at [1106, 416] on icon at bounding box center [1108, 432] width 39 height 32
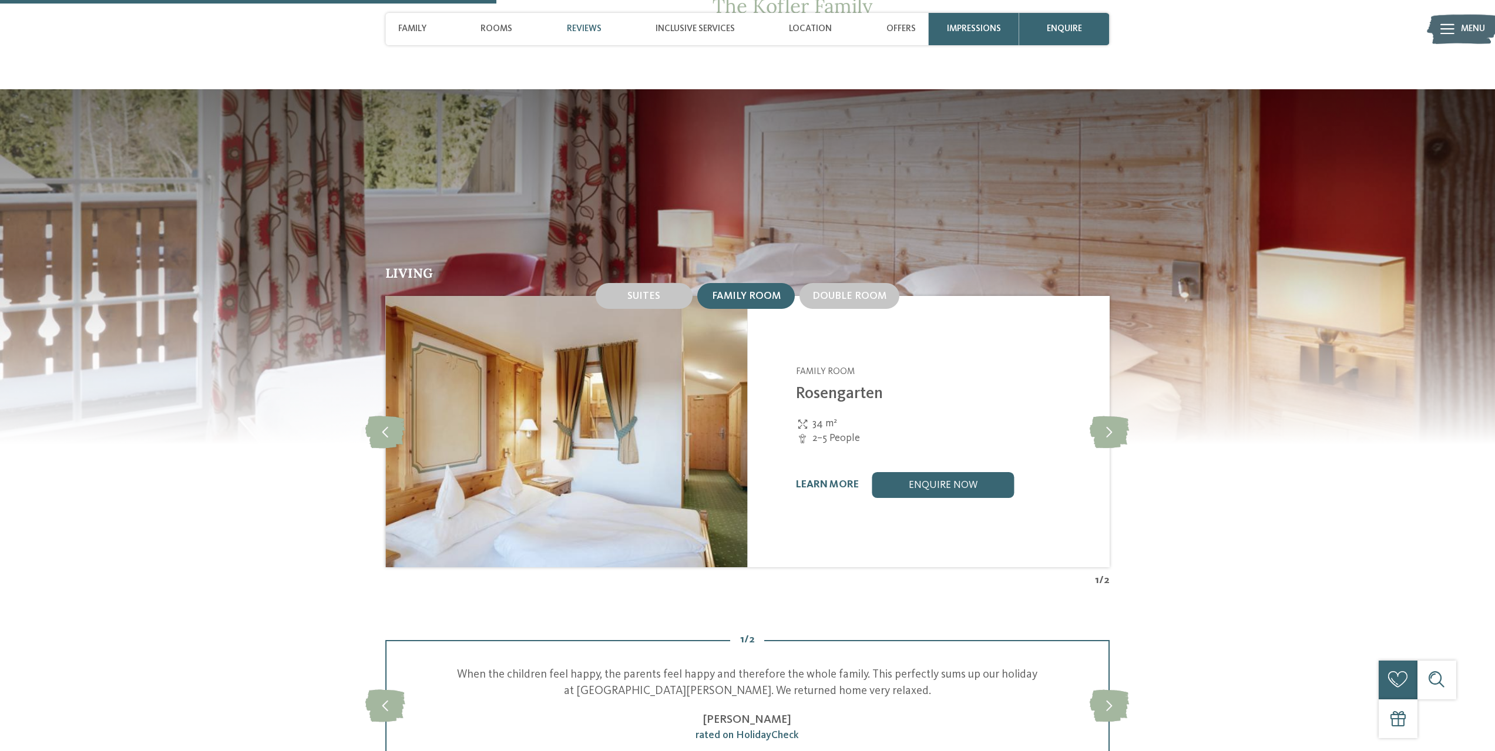
click at [842, 386] on link "Rosengarten" at bounding box center [839, 394] width 87 height 16
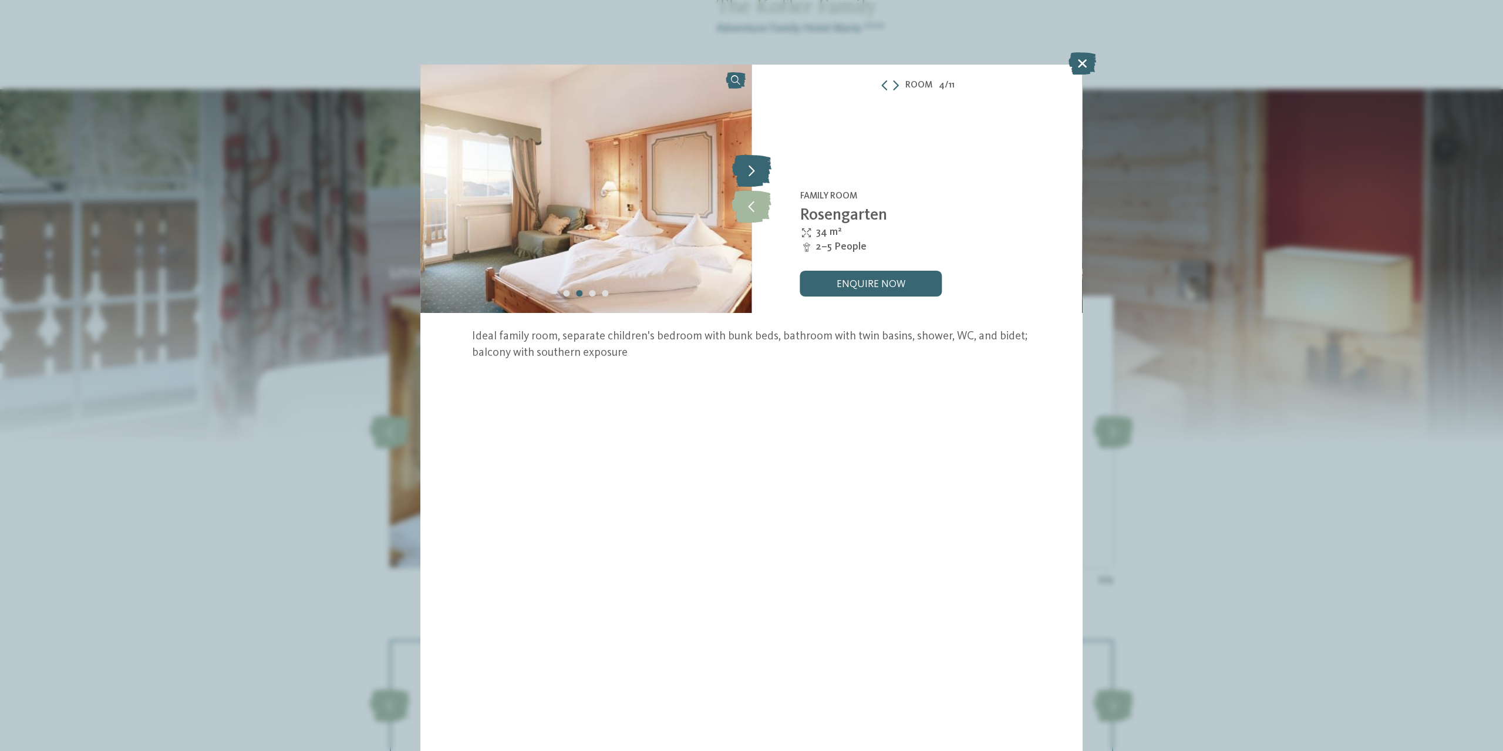
click at [762, 178] on icon at bounding box center [751, 171] width 39 height 32
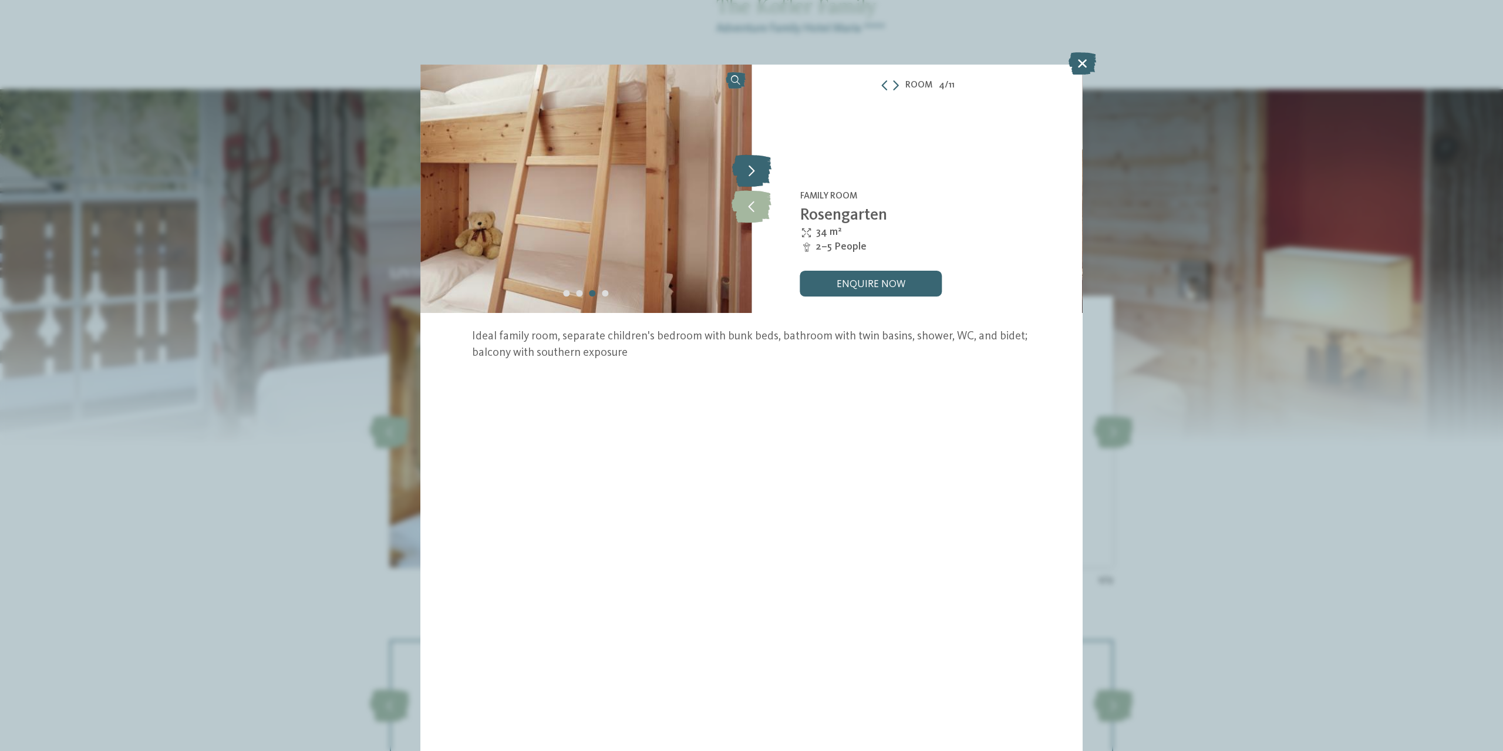
click at [762, 178] on icon at bounding box center [751, 171] width 39 height 32
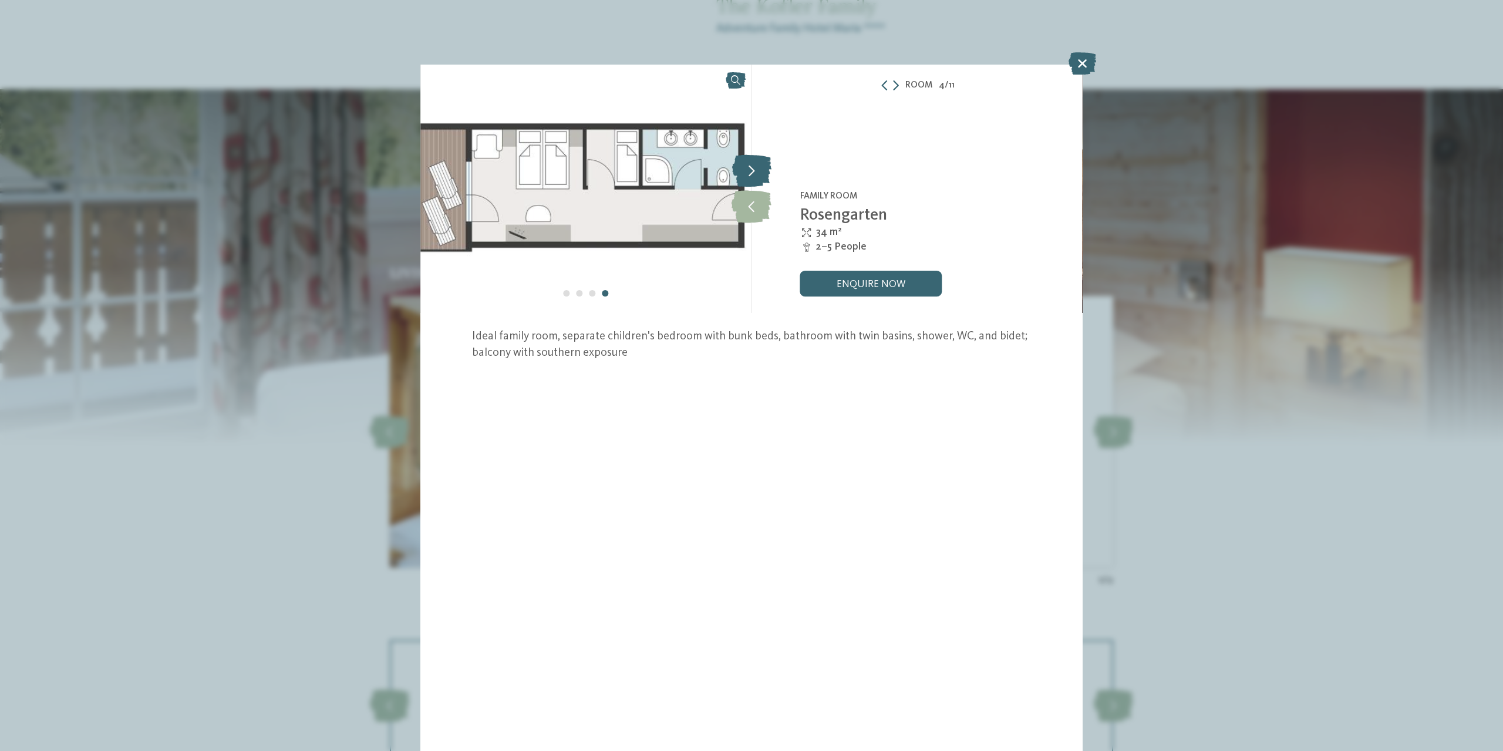
click at [762, 178] on icon at bounding box center [751, 171] width 39 height 32
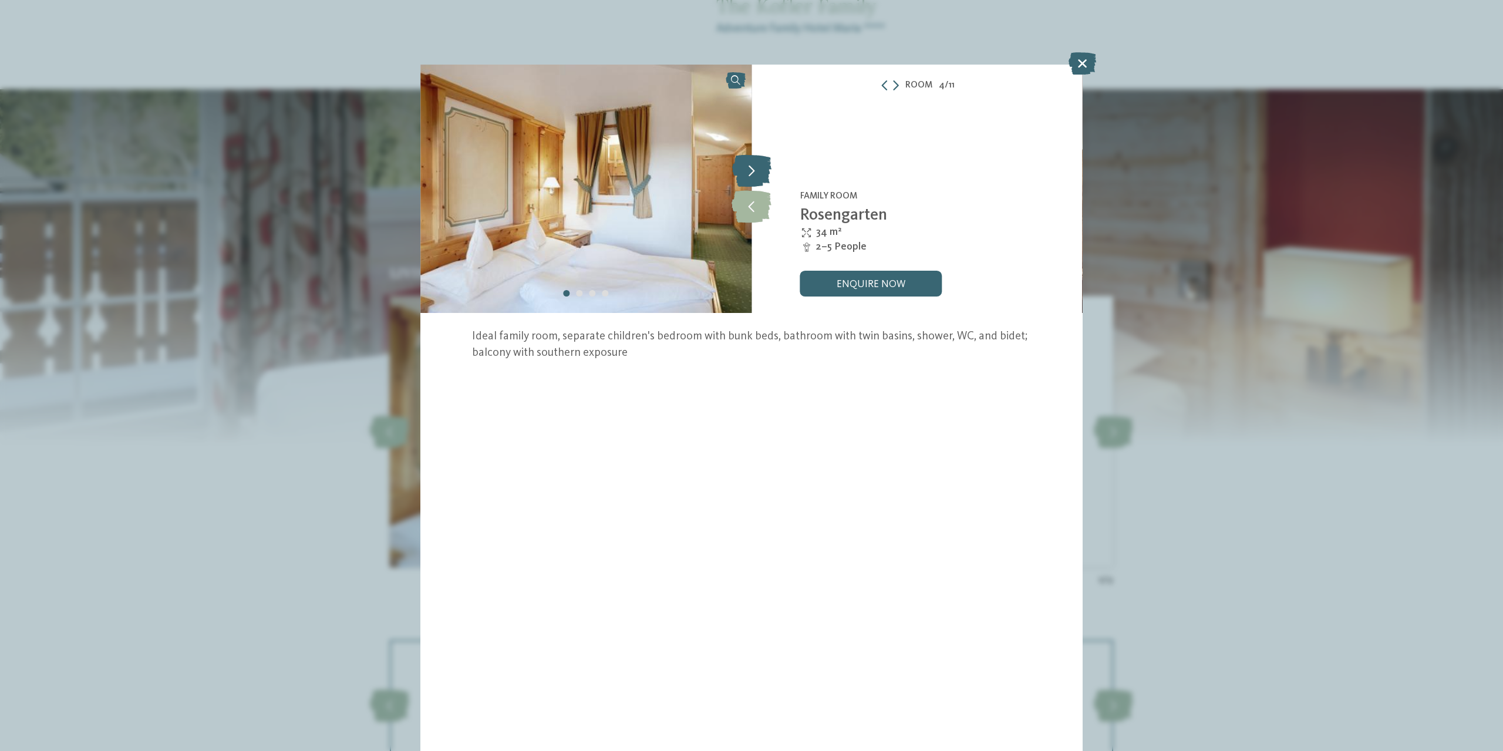
click at [762, 178] on icon at bounding box center [751, 171] width 39 height 32
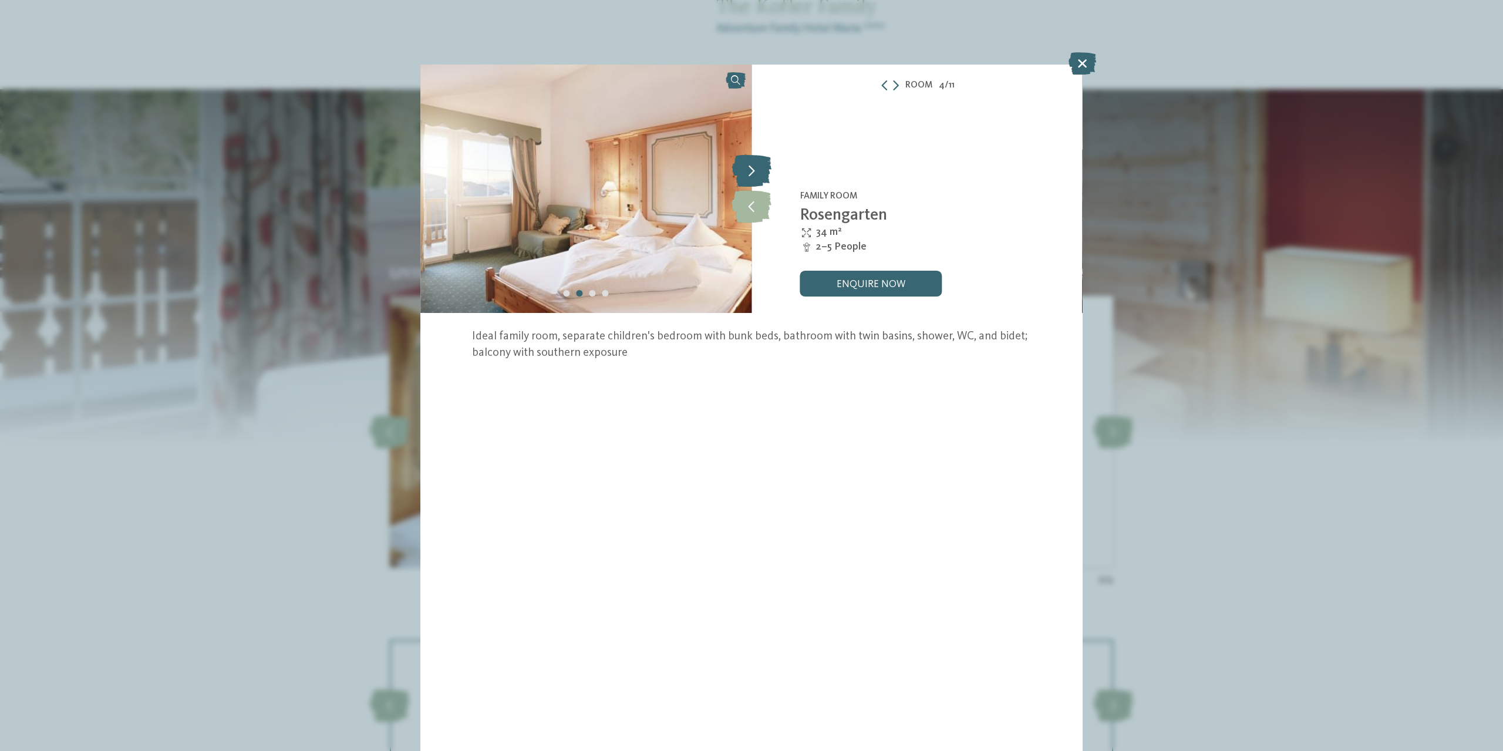
click at [762, 178] on icon at bounding box center [751, 171] width 39 height 32
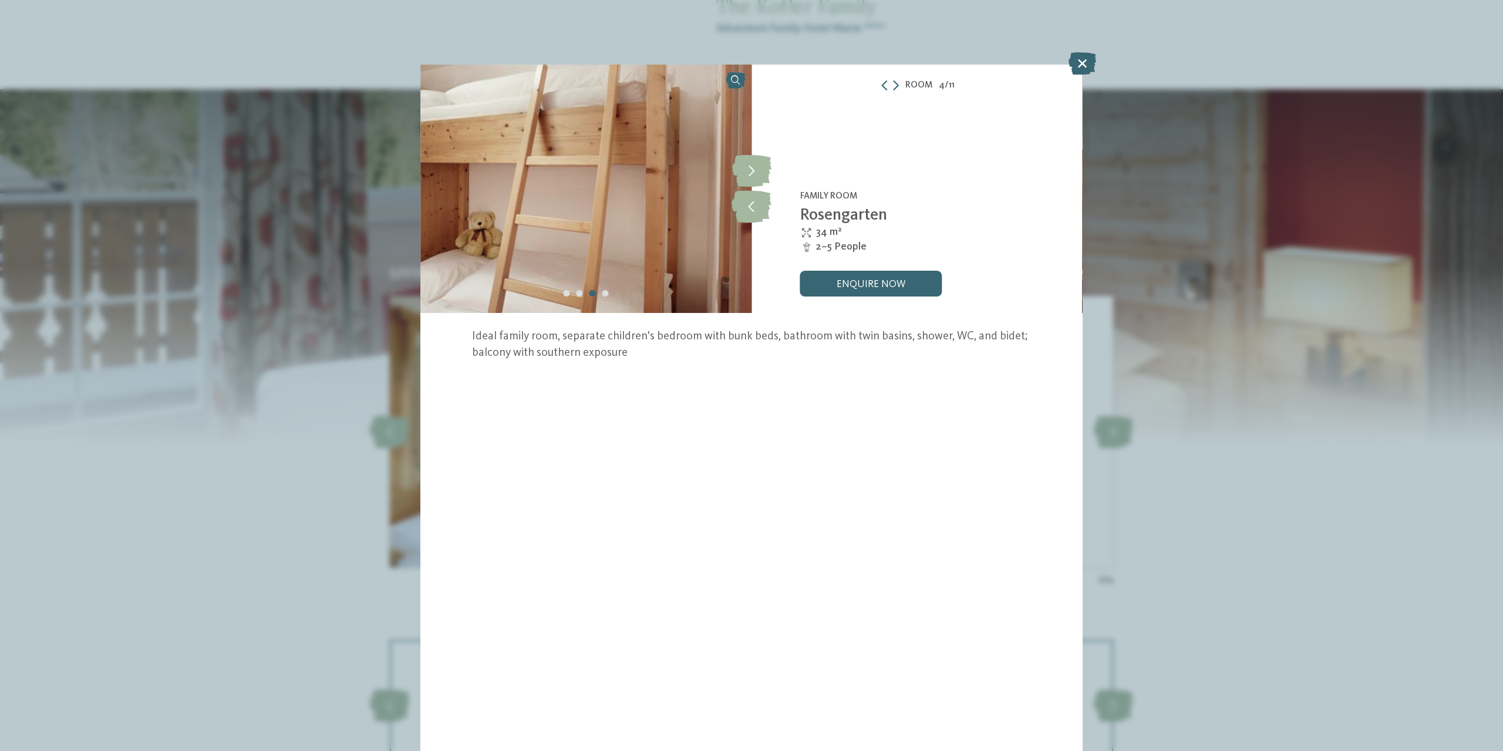
drag, startPoint x: 762, startPoint y: 178, endPoint x: 684, endPoint y: 197, distance: 79.8
click at [762, 179] on icon at bounding box center [751, 171] width 39 height 32
